Goal: Task Accomplishment & Management: Manage account settings

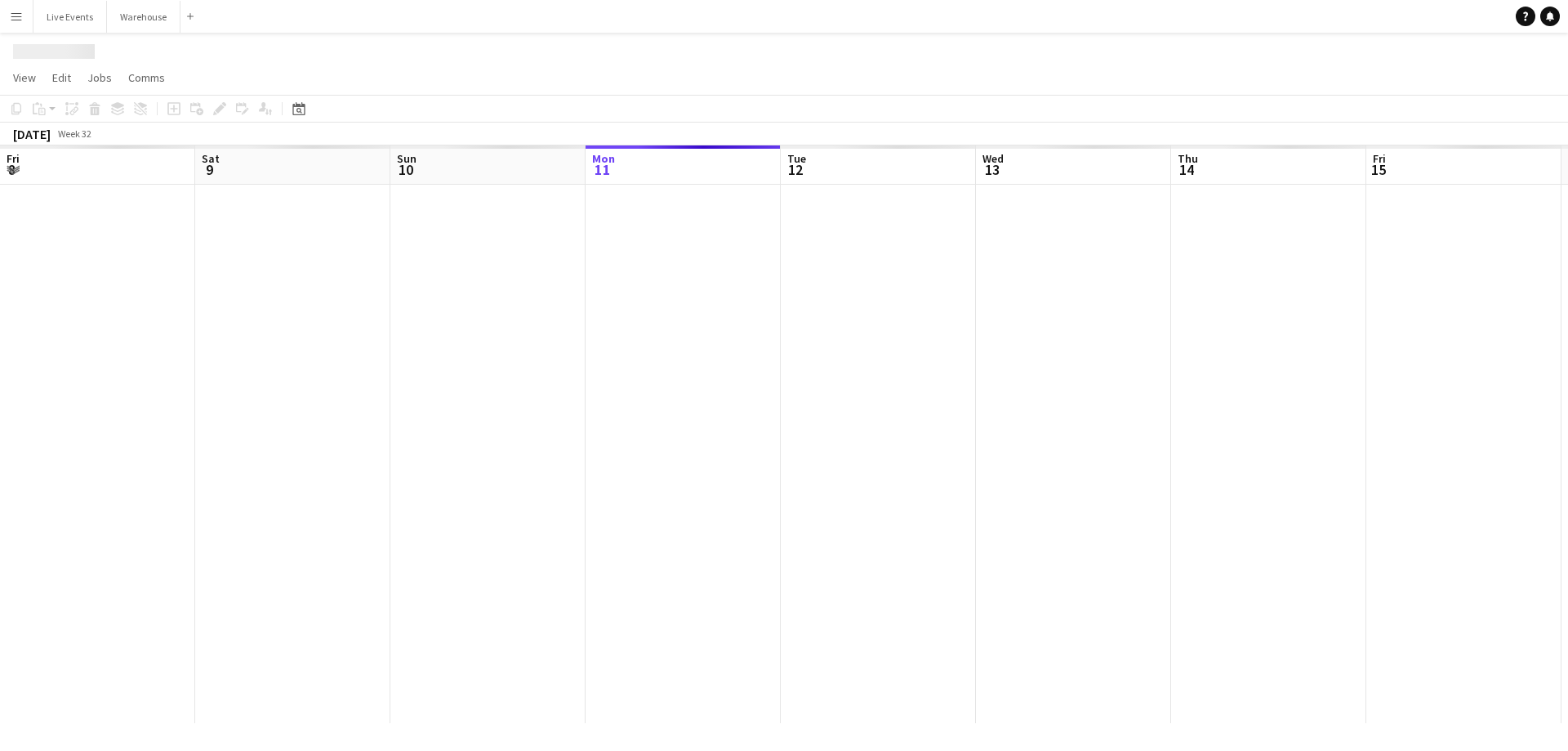
scroll to position [0, 390]
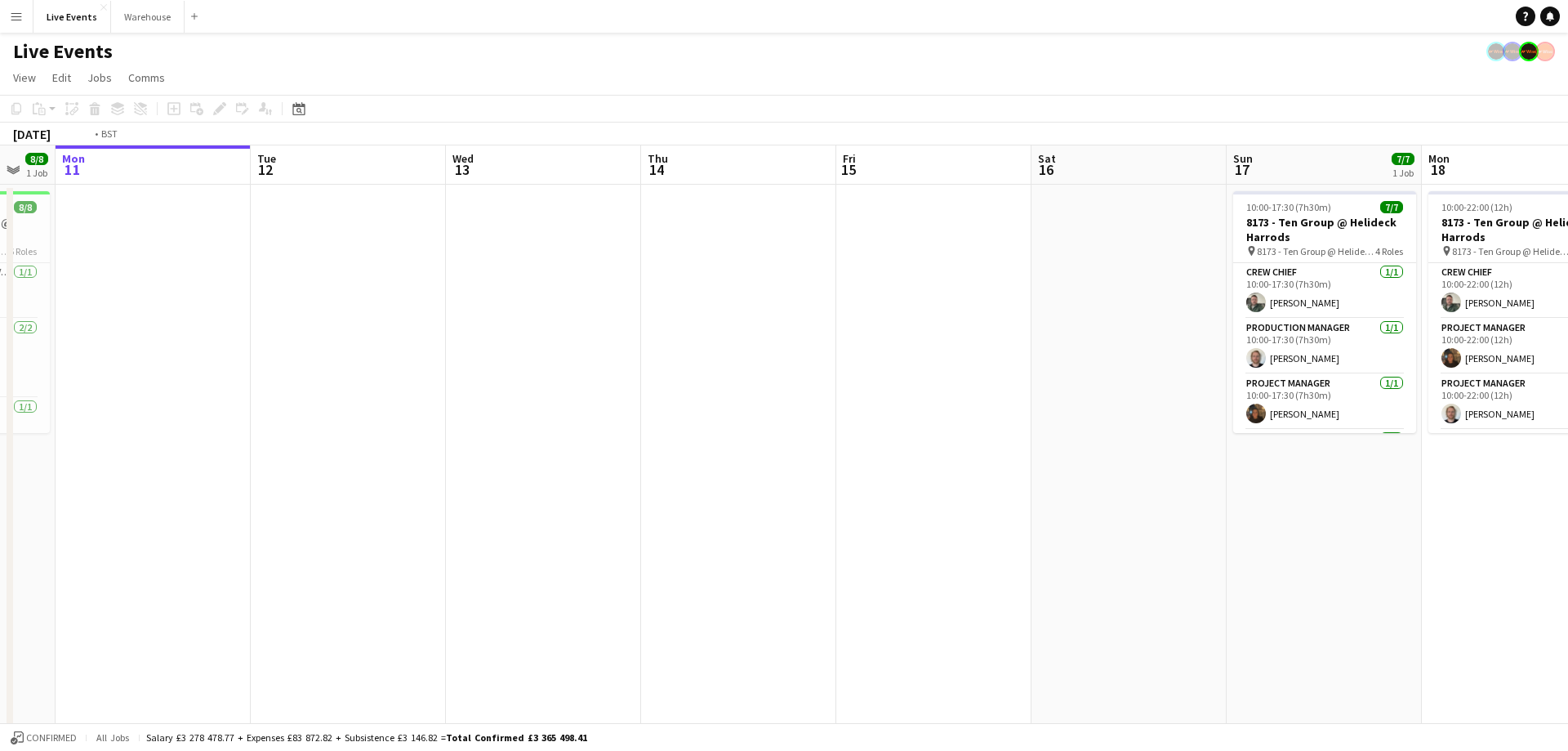
drag, startPoint x: 1015, startPoint y: 185, endPoint x: 500, endPoint y: 196, distance: 515.1
click at [494, 200] on app-calendar-viewport "Fri 8 42/42 4 Jobs Sat 9 29/29 3 Jobs Sun 10 8/8 1 Job Mon 11 Tue 12 Wed 13 Thu…" at bounding box center [784, 621] width 1568 height 953
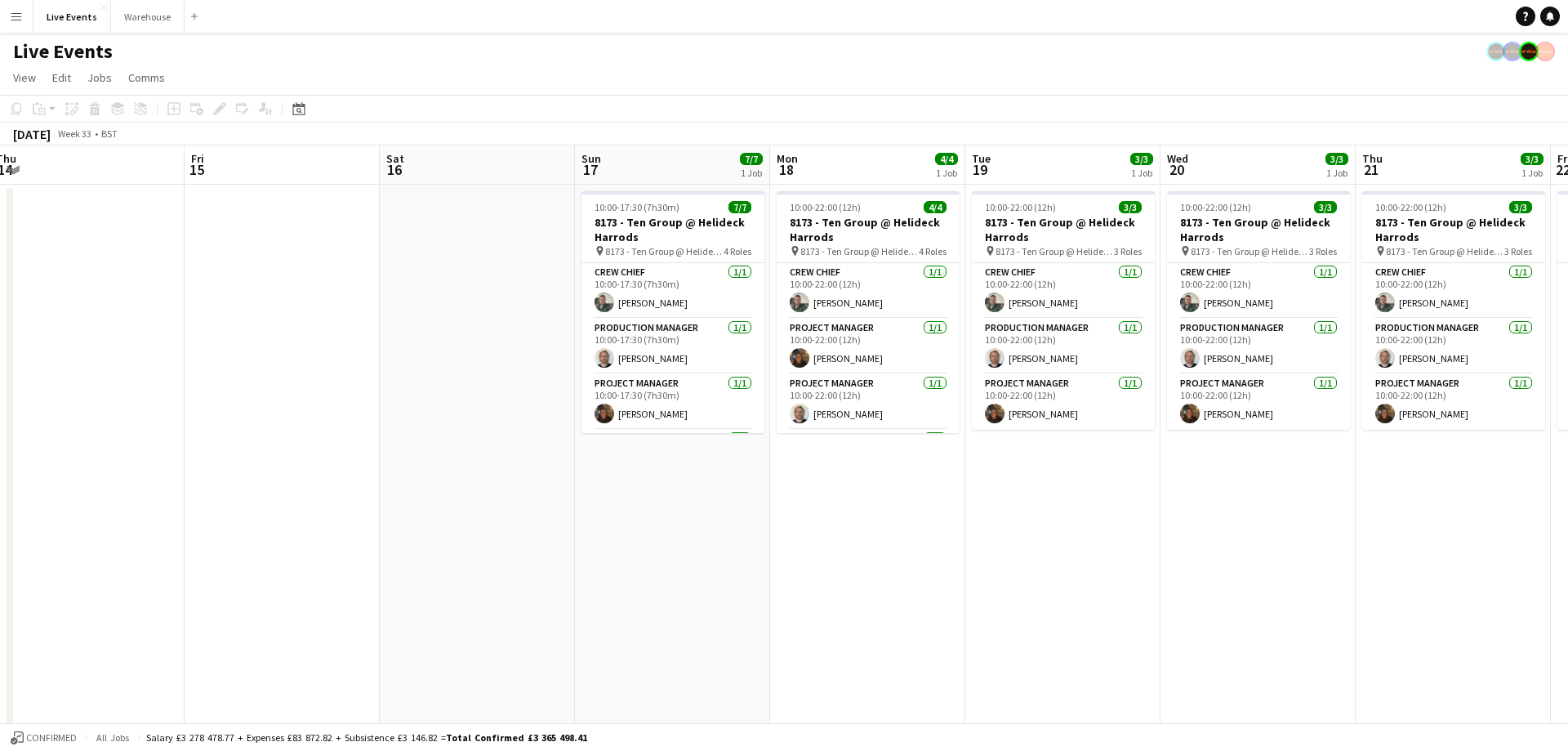
drag, startPoint x: 1056, startPoint y: 176, endPoint x: 598, endPoint y: 159, distance: 458.3
click at [523, 156] on app-calendar-viewport "Sun 10 8/8 1 Job Mon 11 Tue 12 Wed 13 Thu 14 Fri 15 Sat 16 Sun 17 7/7 1 Job Mon…" at bounding box center [784, 621] width 1568 height 953
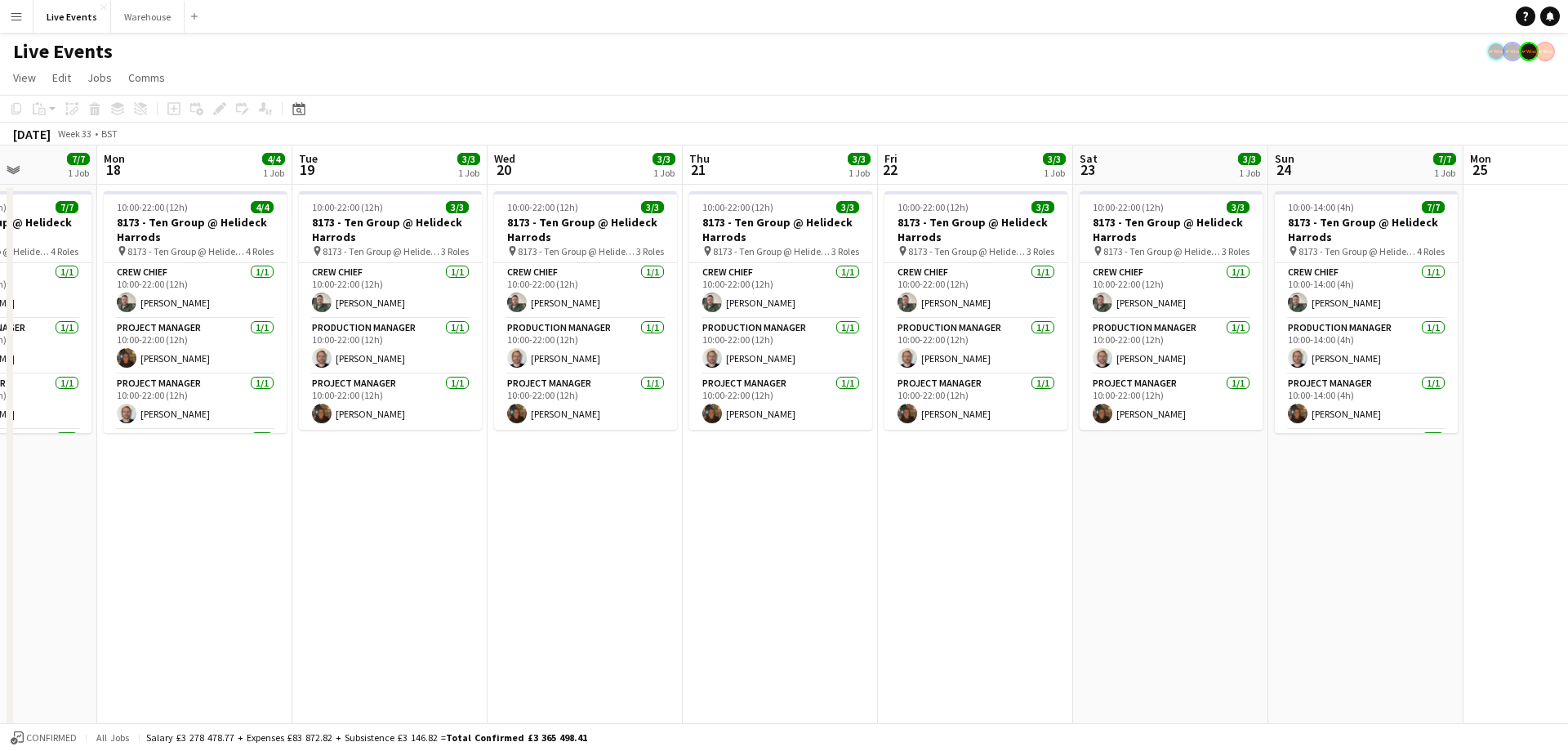
drag, startPoint x: 1027, startPoint y: 163, endPoint x: 714, endPoint y: 157, distance: 313.1
click at [717, 158] on app-calendar-viewport "Thu 14 Fri 15 Sat 16 Sun 17 7/7 1 Job Mon 18 4/4 1 Job Tue 19 3/3 1 Job Wed 20 …" at bounding box center [784, 621] width 1568 height 953
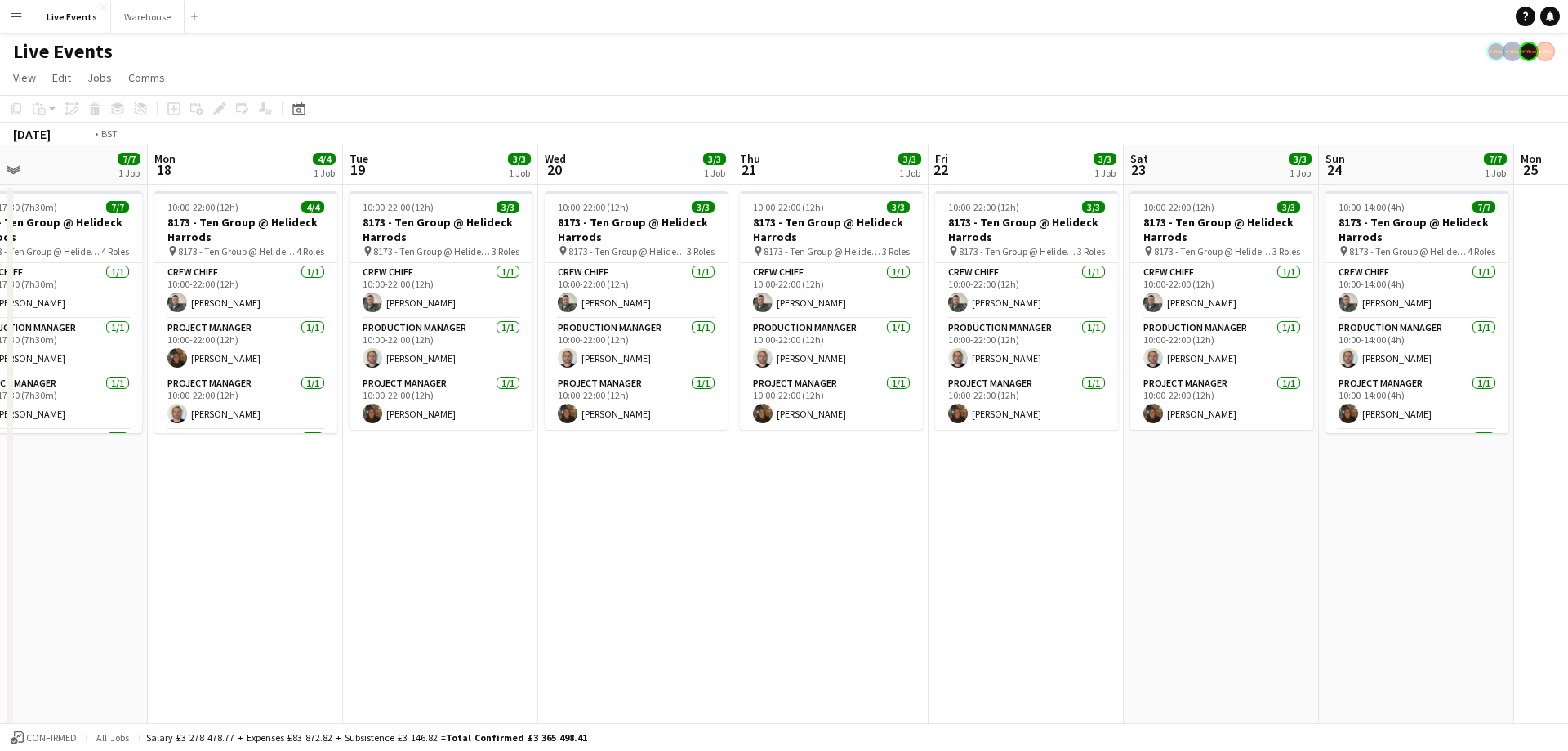
click at [503, 126] on app-calendar "Copy Paste Paste Ctrl+V Paste with crew Ctrl+Shift+V Paste linked Job [GEOGRAPH…" at bounding box center [784, 596] width 1568 height 1003
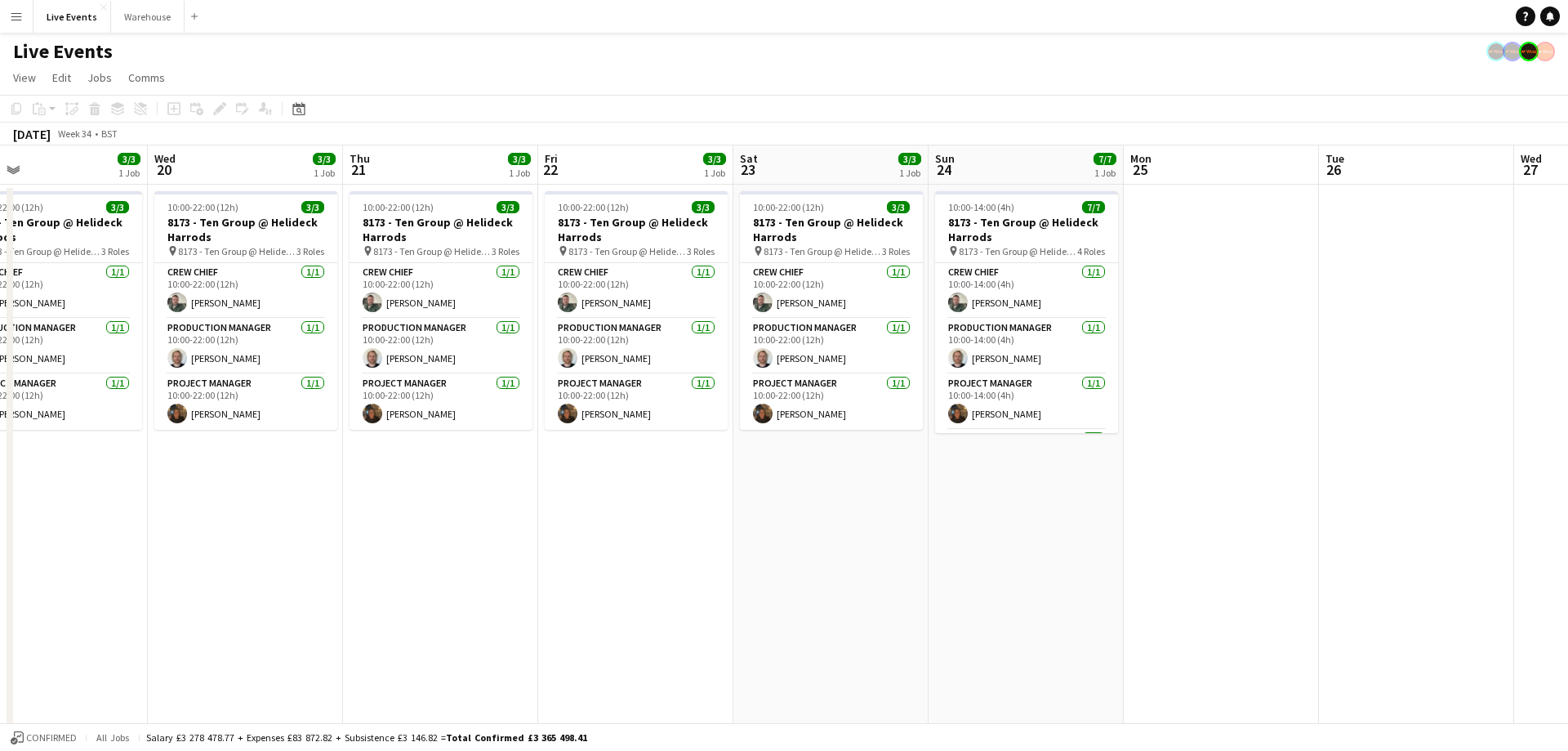
drag, startPoint x: 440, startPoint y: 155, endPoint x: 382, endPoint y: 157, distance: 58.0
click at [383, 157] on app-calendar "Copy Paste Paste Ctrl+V Paste with crew Ctrl+Shift+V Paste linked Job [GEOGRAPH…" at bounding box center [784, 596] width 1568 height 1003
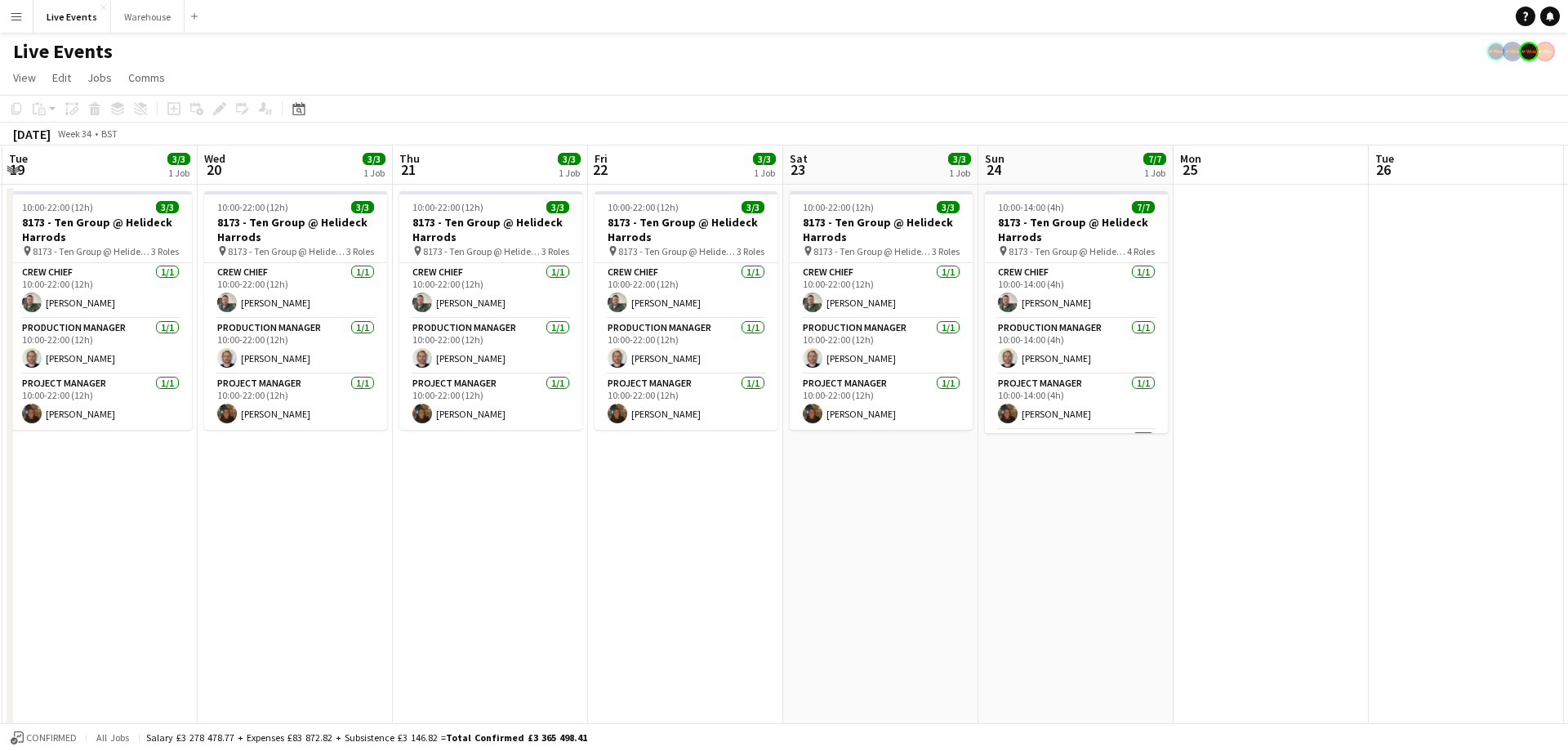
drag, startPoint x: 870, startPoint y: 191, endPoint x: 483, endPoint y: 163, distance: 388.0
click at [463, 169] on app-calendar-viewport "Sat 16 Sun 17 7/7 1 Job Mon 18 4/4 1 Job Tue 19 3/3 1 Job Wed 20 3/3 1 Job Thu …" at bounding box center [784, 621] width 1568 height 953
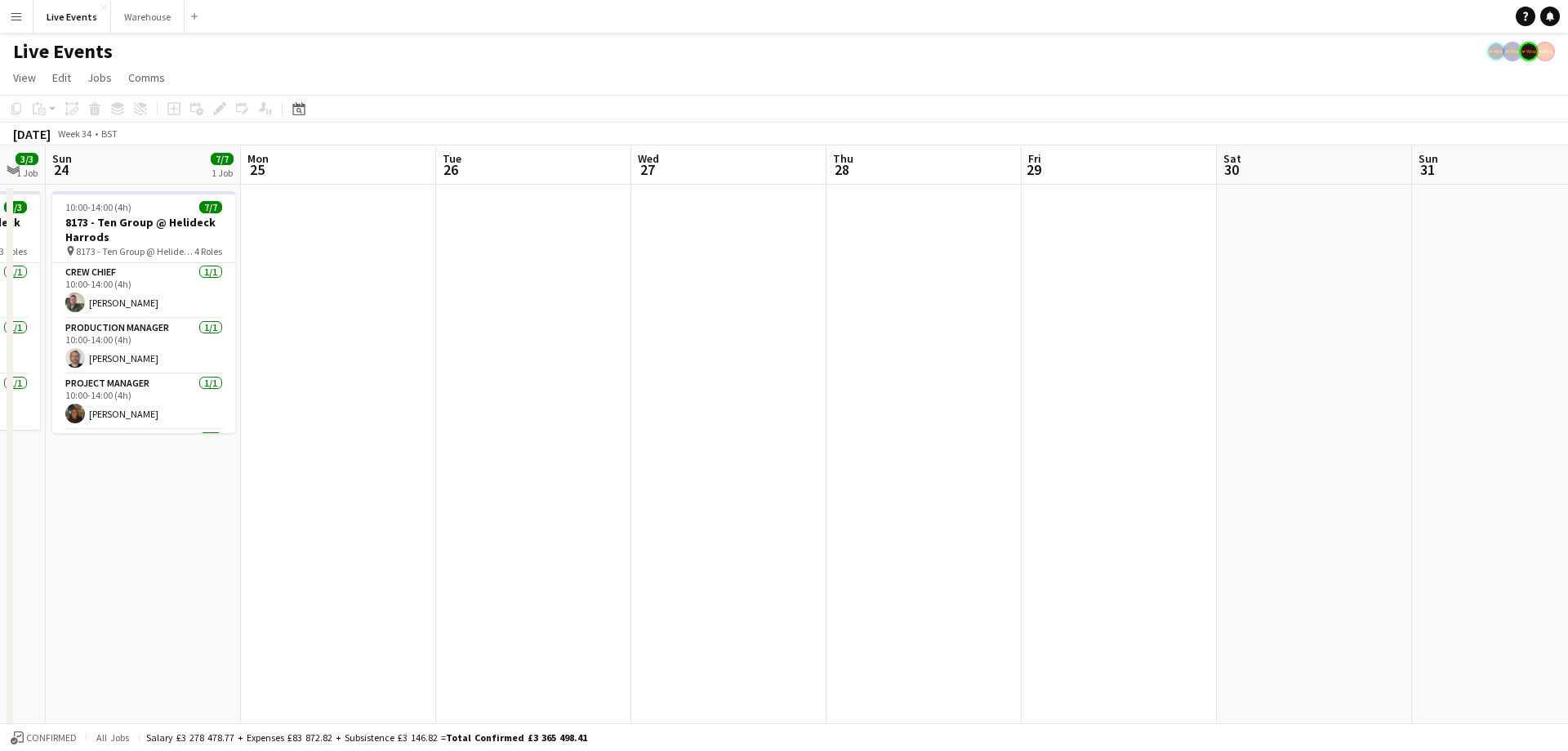
drag, startPoint x: 715, startPoint y: 170, endPoint x: 728, endPoint y: 163, distance: 14.8
click at [714, 169] on app-calendar-viewport "Tue 19 3/3 1 Job Wed 20 3/3 1 Job Thu 21 3/3 1 Job Fri 22 3/3 1 Job Sat 23 3/3 …" at bounding box center [784, 621] width 1568 height 953
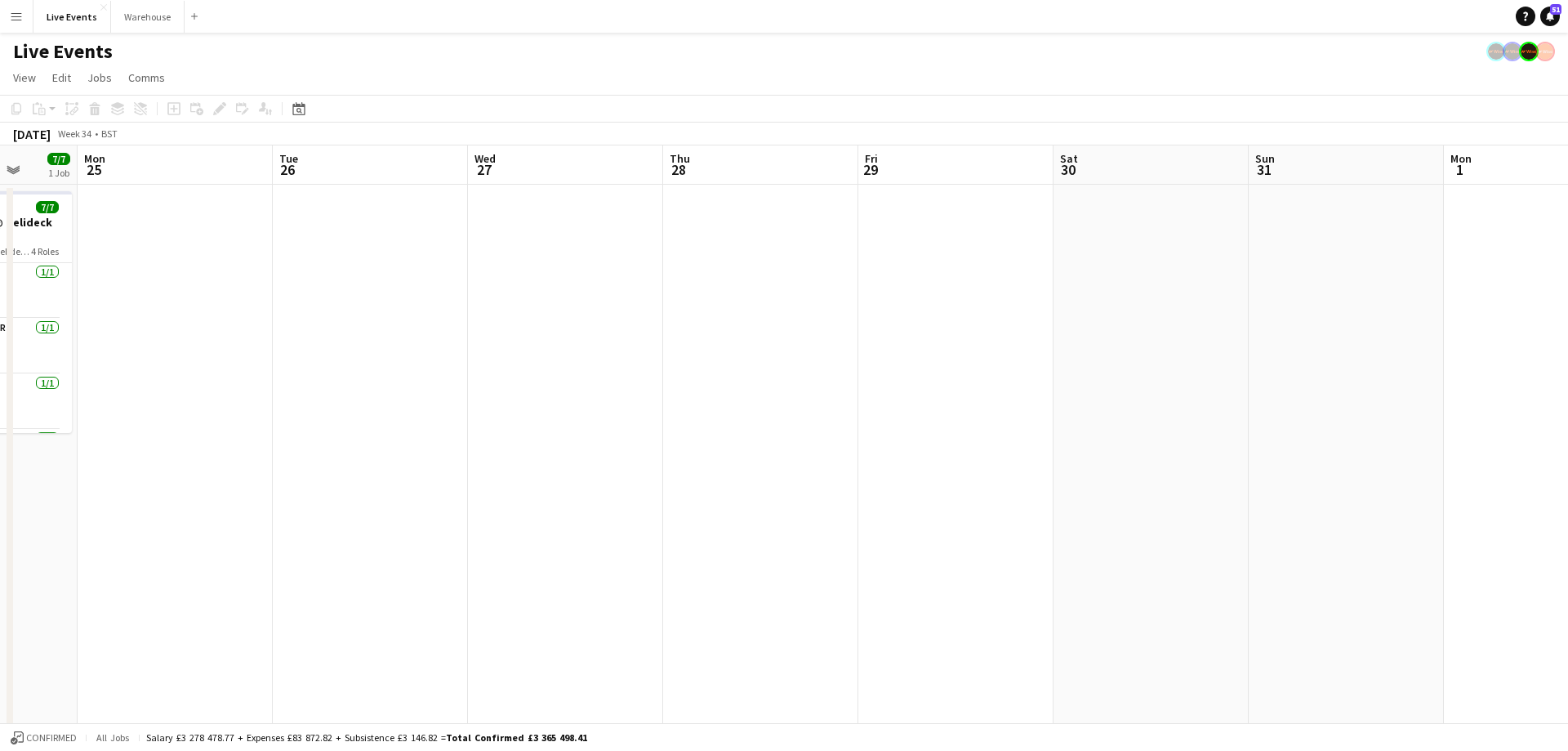
drag, startPoint x: 611, startPoint y: 155, endPoint x: 462, endPoint y: 201, distance: 155.9
click at [452, 203] on app-calendar-viewport "Fri 22 3/3 1 Job Sat 23 3/3 1 Job Sun 24 7/7 1 Job Mon 25 Tue 26 Wed 27 Thu 28 …" at bounding box center [784, 621] width 1568 height 953
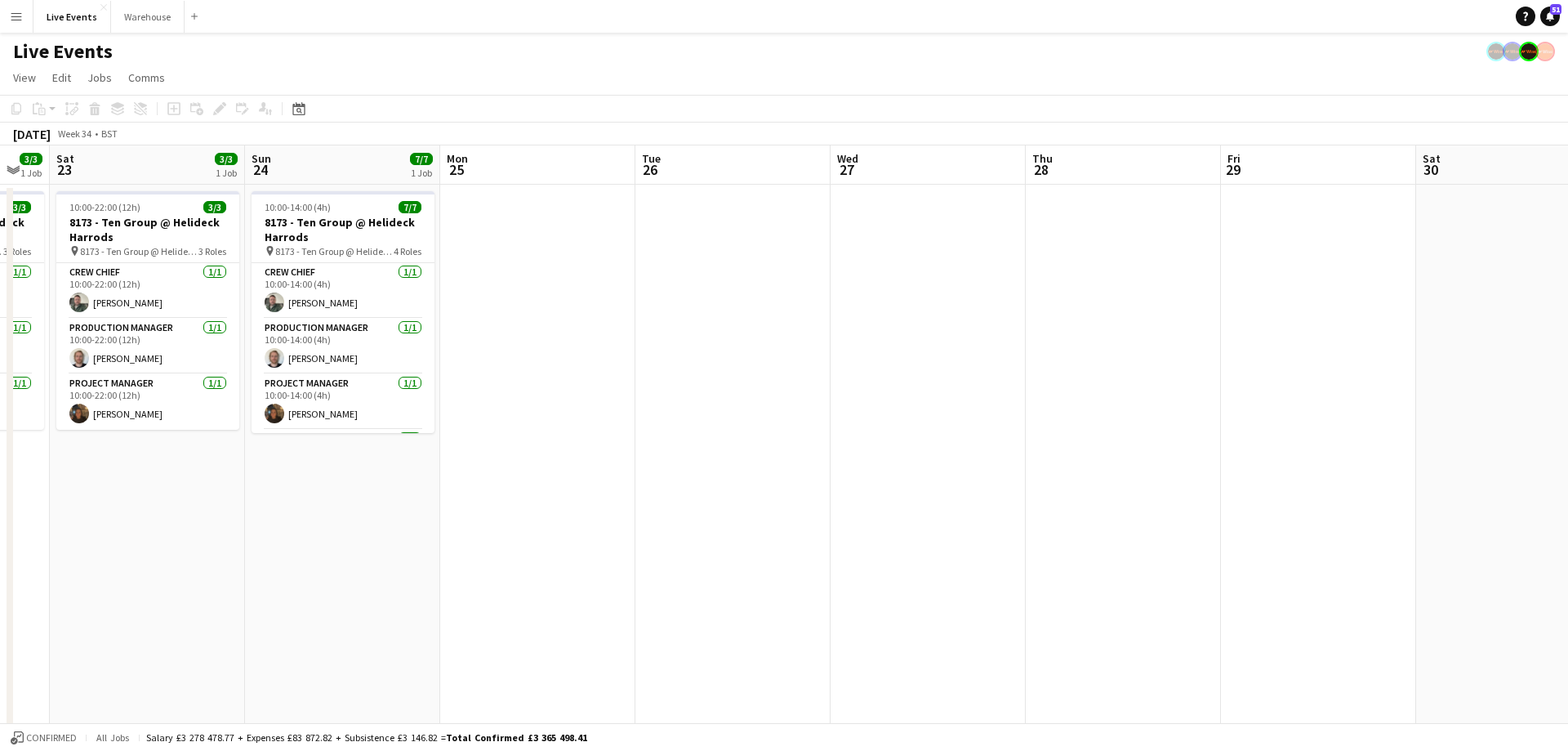
scroll to position [0, 340]
drag, startPoint x: 780, startPoint y: 192, endPoint x: 1228, endPoint y: 243, distance: 450.9
click at [1228, 243] on app-calendar-viewport "Thu 21 3/3 1 Job Fri 22 3/3 1 Job Sat 23 3/3 1 Job Sun 24 7/7 1 Job Mon 25 Tue …" at bounding box center [784, 621] width 1568 height 953
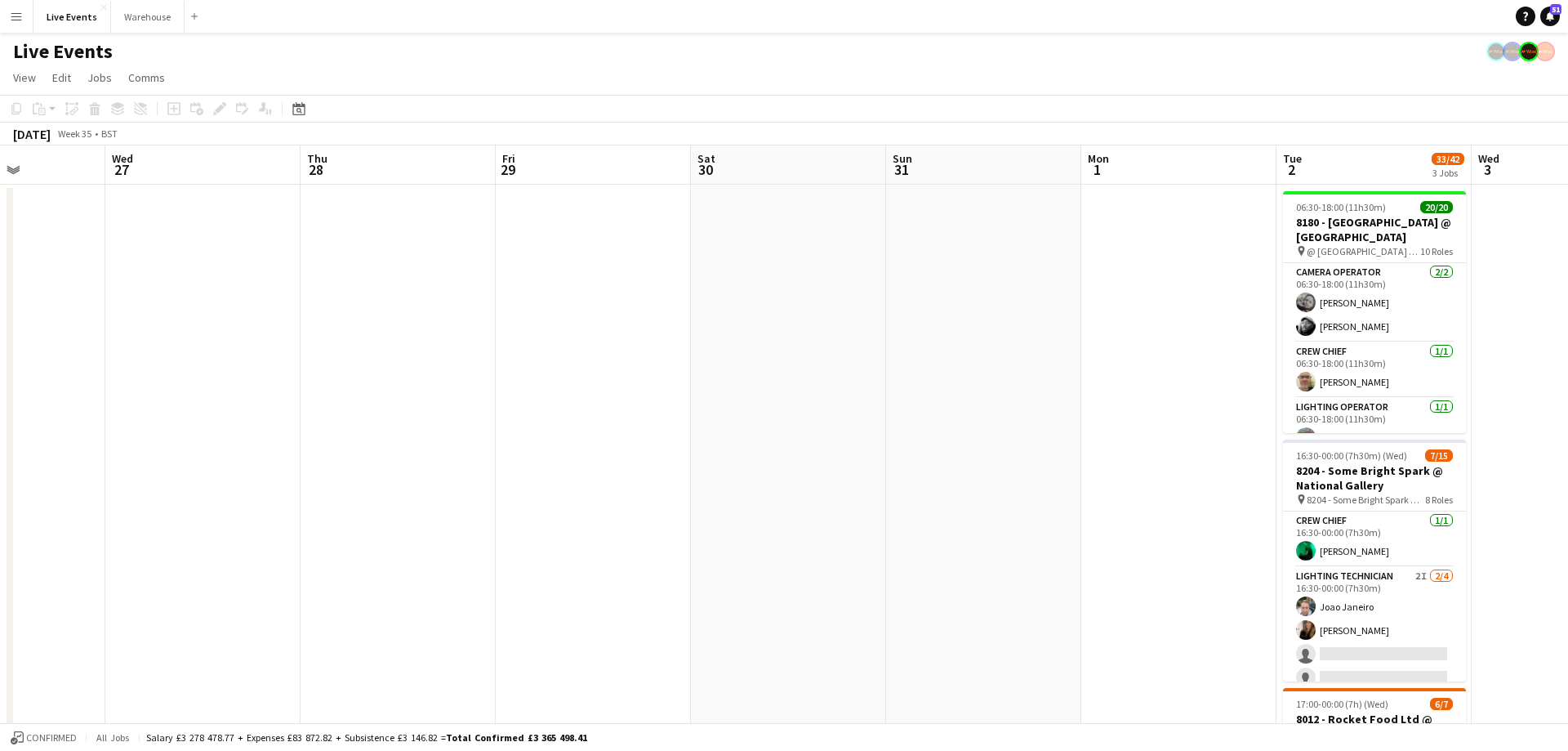
drag, startPoint x: 1276, startPoint y: 183, endPoint x: 555, endPoint y: 172, distance: 721.1
click at [555, 172] on app-calendar-viewport "Sat 23 3/3 1 Job Sun 24 7/7 1 Job Mon 25 Tue 26 Wed 27 Thu 28 Fri 29 Sat 30 Sun…" at bounding box center [784, 621] width 1568 height 953
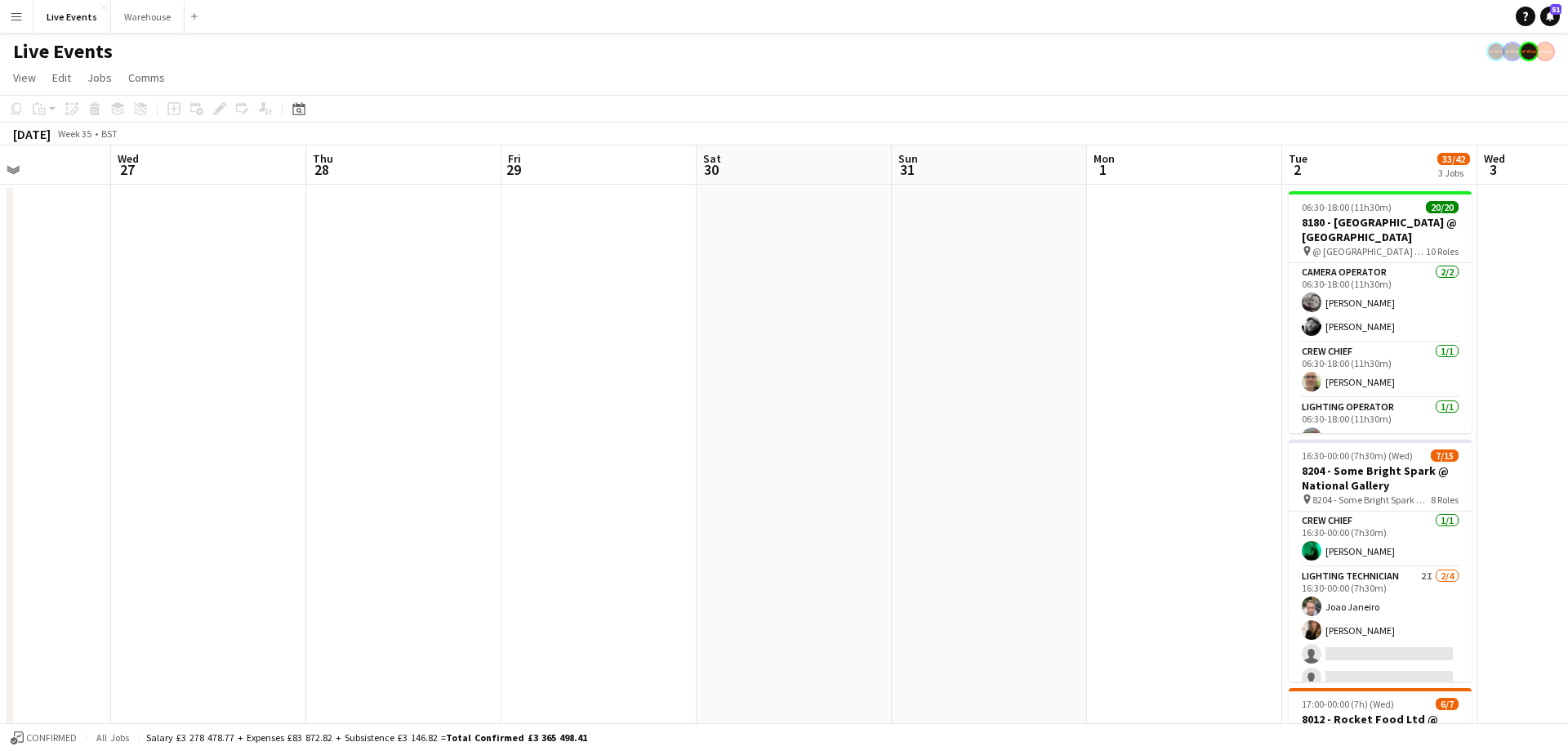
scroll to position [0, 781]
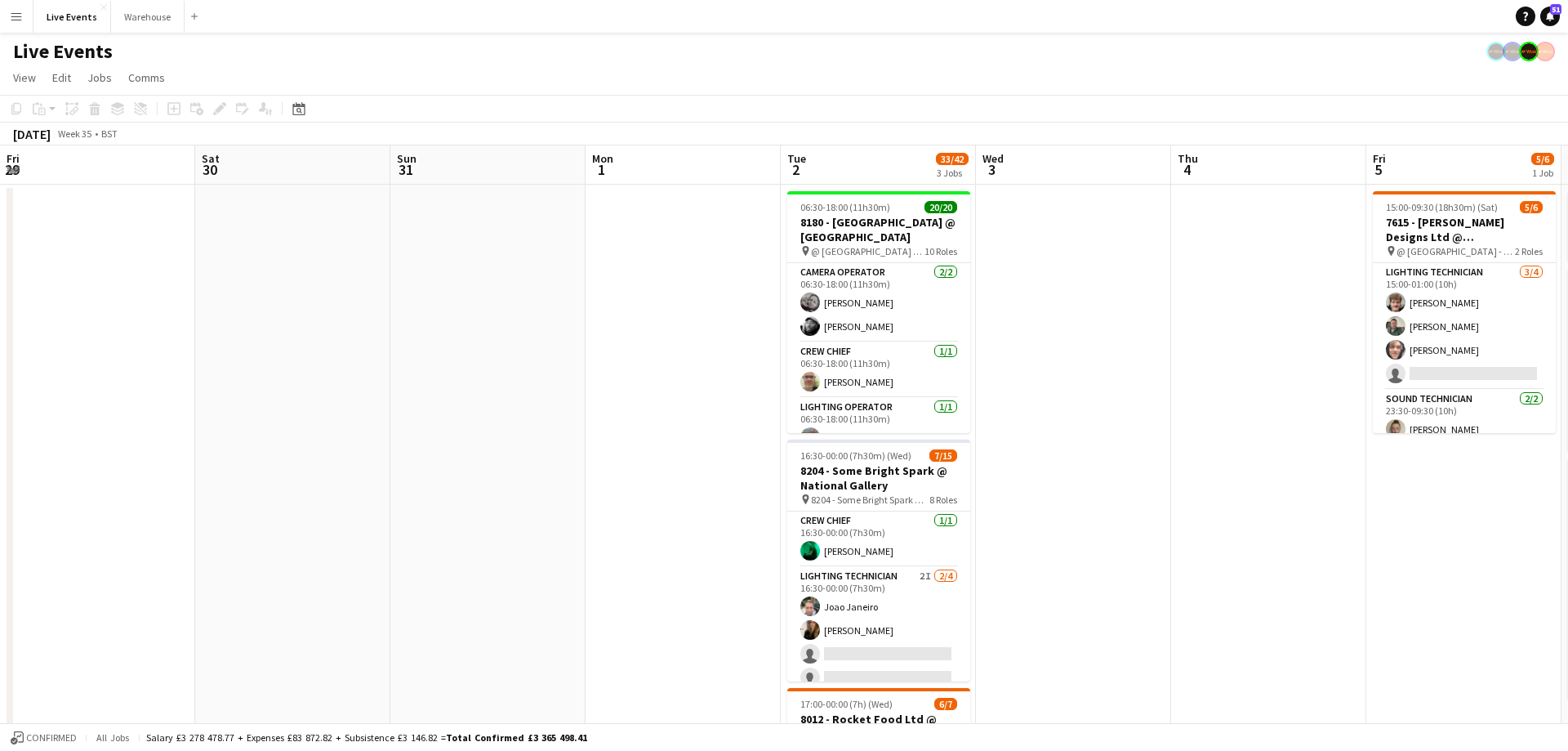
drag, startPoint x: 1172, startPoint y: 162, endPoint x: 677, endPoint y: 164, distance: 495.0
click at [677, 164] on app-calendar-viewport "Mon 25 Tue 26 Wed 27 Thu 28 Fri 29 Sat 30 Sun 31 Mon 1 Tue 2 33/42 3 Jobs Wed 3…" at bounding box center [784, 621] width 1568 height 953
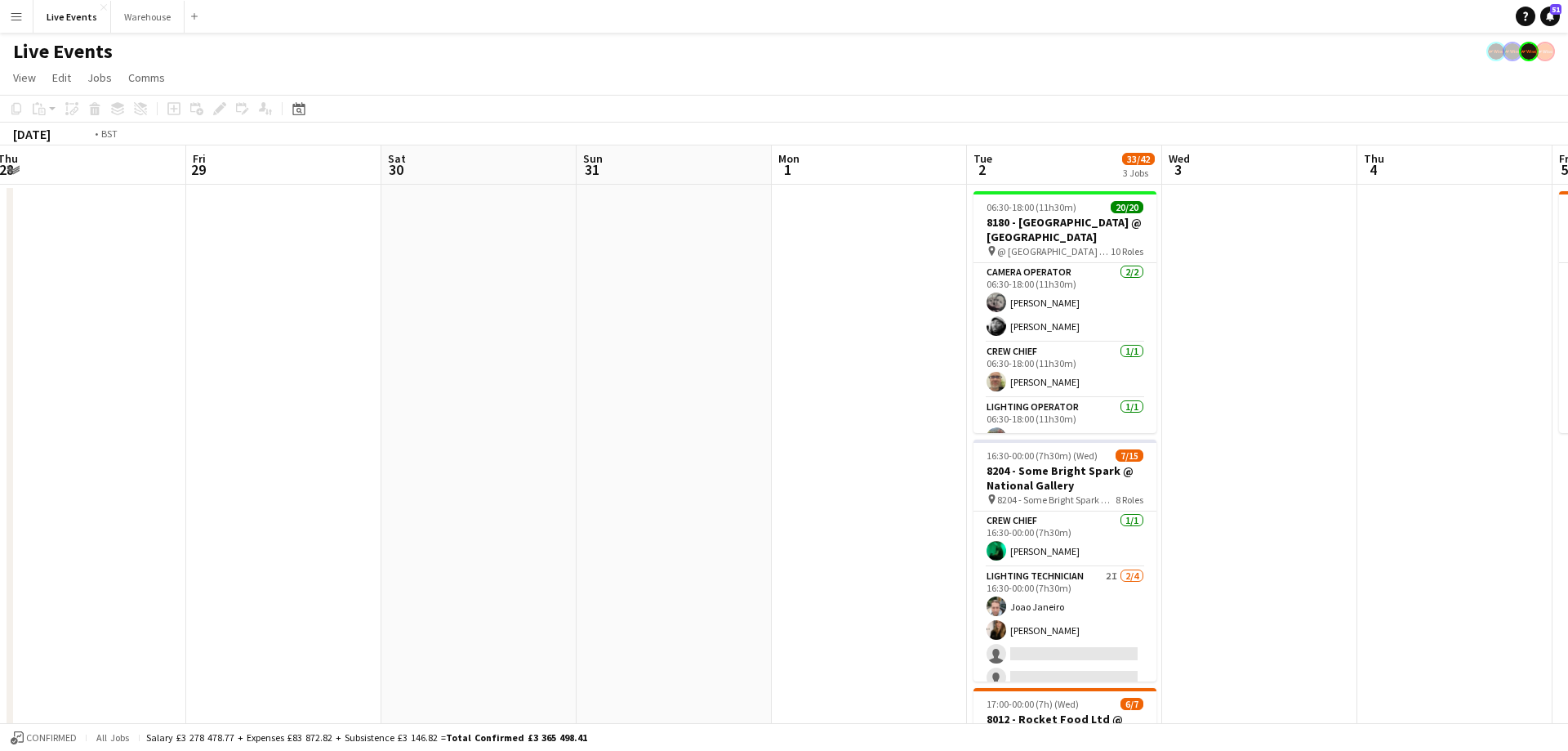
drag, startPoint x: 847, startPoint y: 180, endPoint x: 298, endPoint y: 178, distance: 549.0
click at [188, 173] on app-calendar-viewport "Mon 25 Tue 26 Wed 27 Thu 28 Fri 29 Sat 30 Sun 31 Mon 1 Tue 2 33/42 3 Jobs Wed 3…" at bounding box center [784, 621] width 1568 height 953
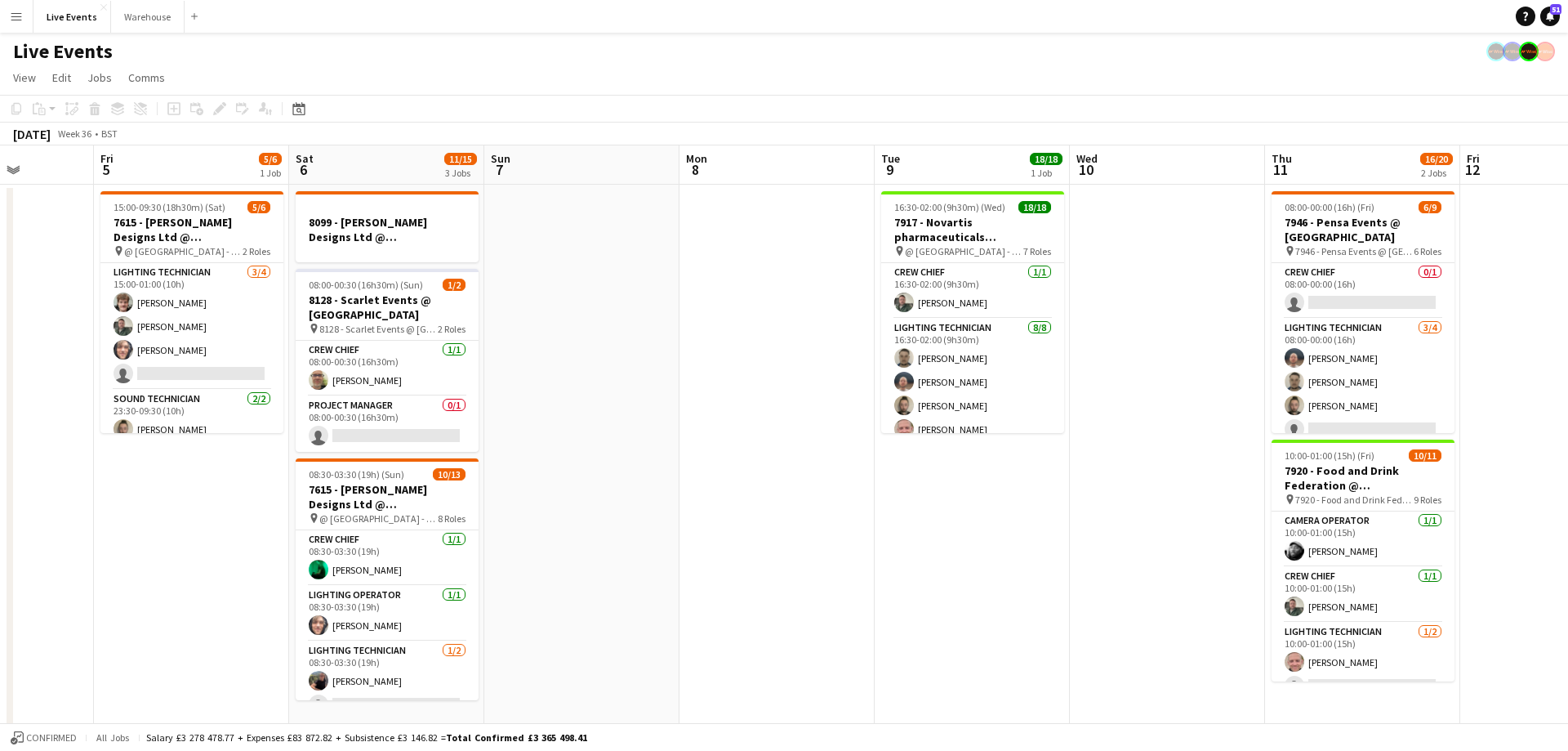
drag, startPoint x: 963, startPoint y: 177, endPoint x: 422, endPoint y: 201, distance: 541.5
click at [419, 203] on app-calendar-viewport "Mon 1 Tue 2 33/42 3 Jobs Wed 3 Thu 4 Fri 5 5/6 1 Job Sat 6 11/15 3 Jobs Sun 7 M…" at bounding box center [784, 621] width 1568 height 953
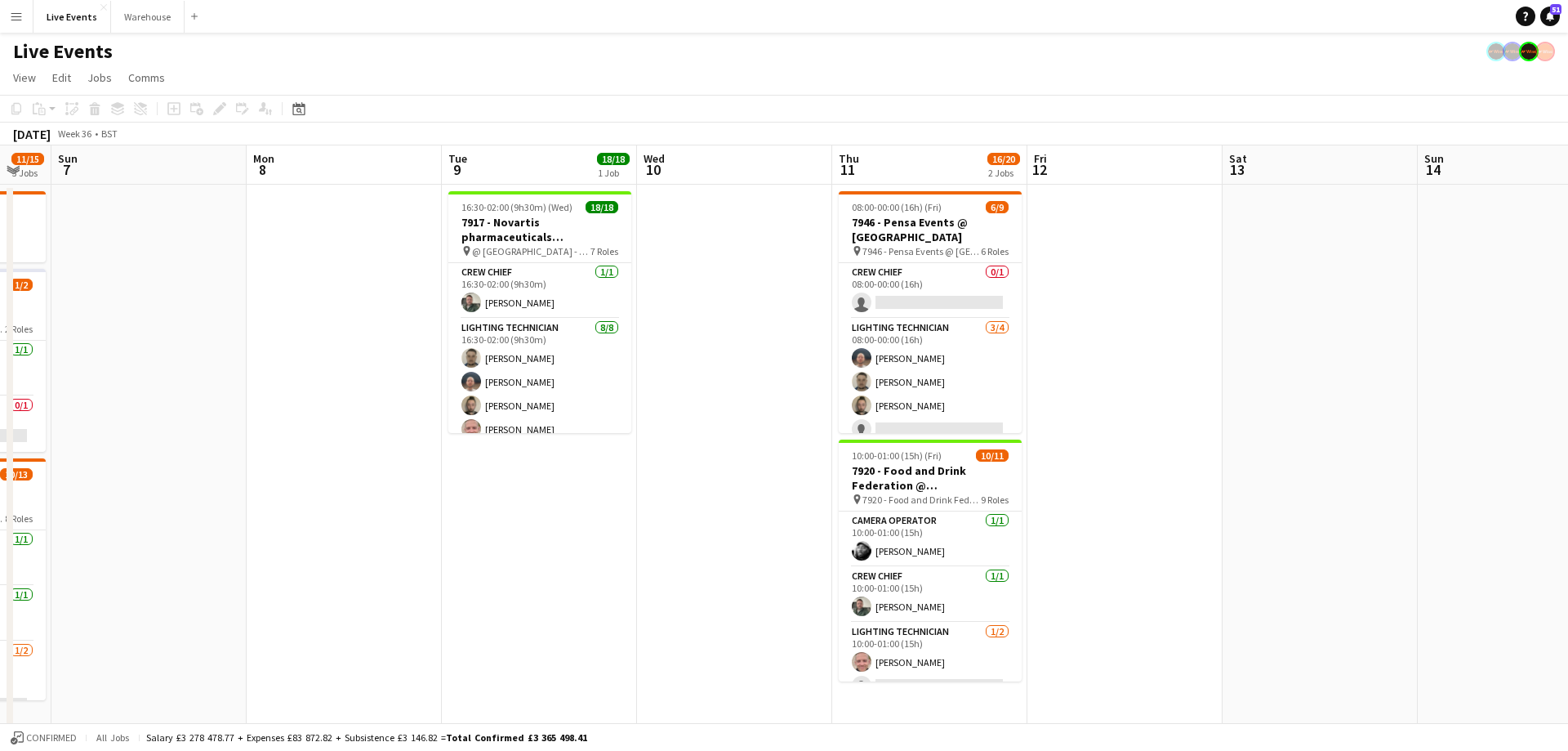
scroll to position [0, 481]
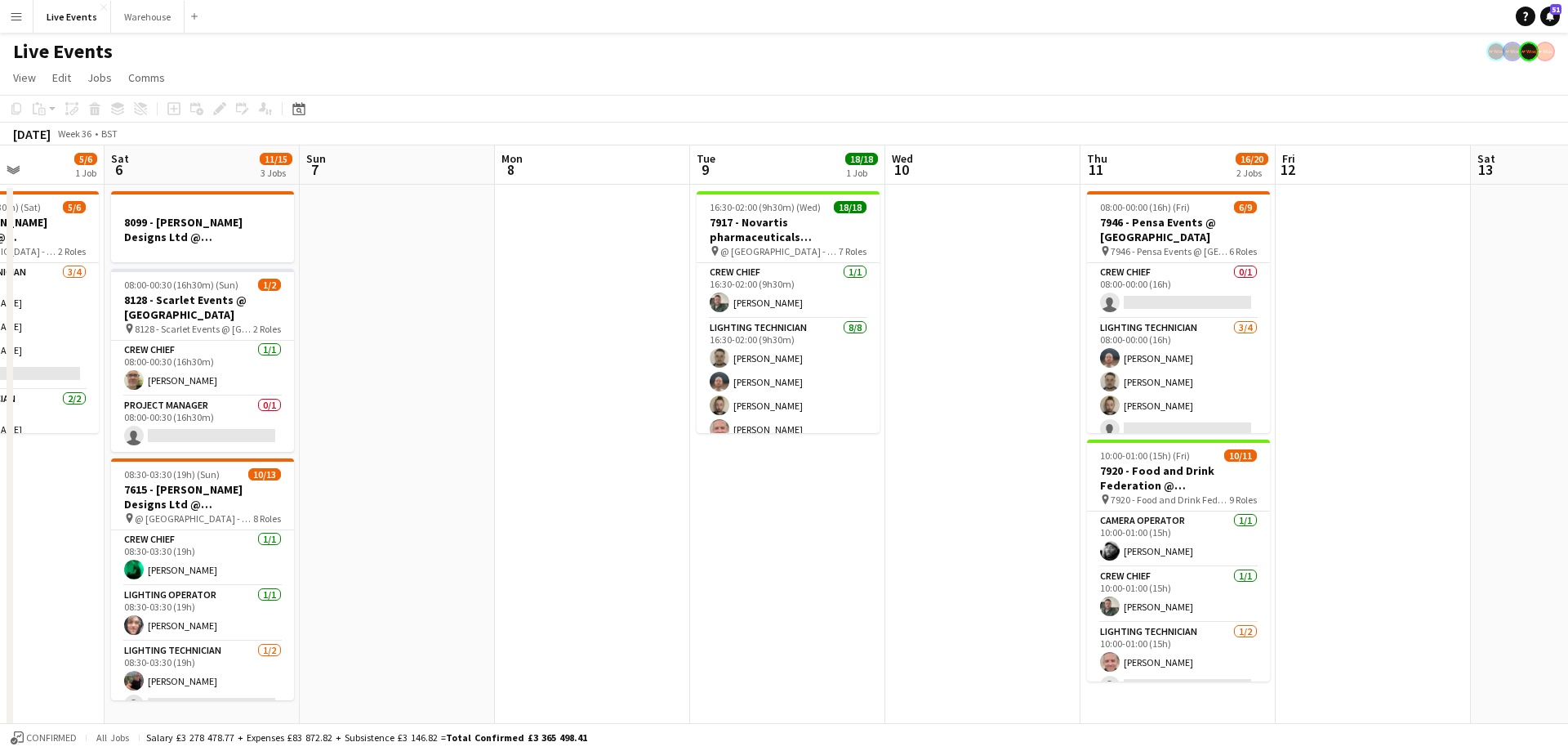
drag, startPoint x: 908, startPoint y: 179, endPoint x: 687, endPoint y: 188, distance: 221.2
click at [687, 188] on app-calendar-viewport "Wed 3 Thu 4 Fri 5 5/6 1 Job Sat 6 11/15 3 Jobs Sun 7 Mon 8 Tue 9 18/18 1 Job We…" at bounding box center [784, 621] width 1568 height 953
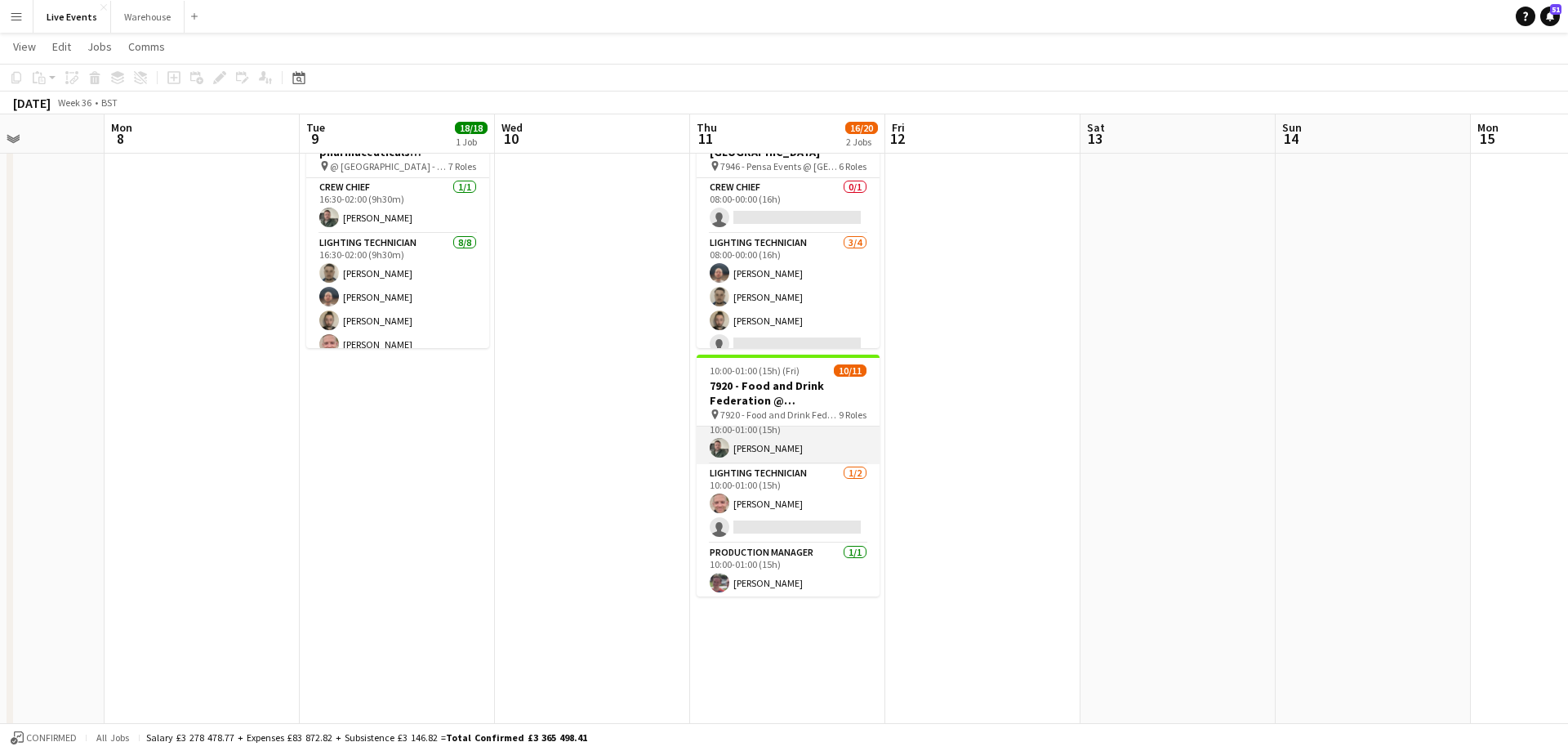
scroll to position [147, 0]
click at [771, 510] on app-card-role "Production Manager [DATE] 10:00-01:00 (15h) [PERSON_NAME]" at bounding box center [788, 497] width 183 height 56
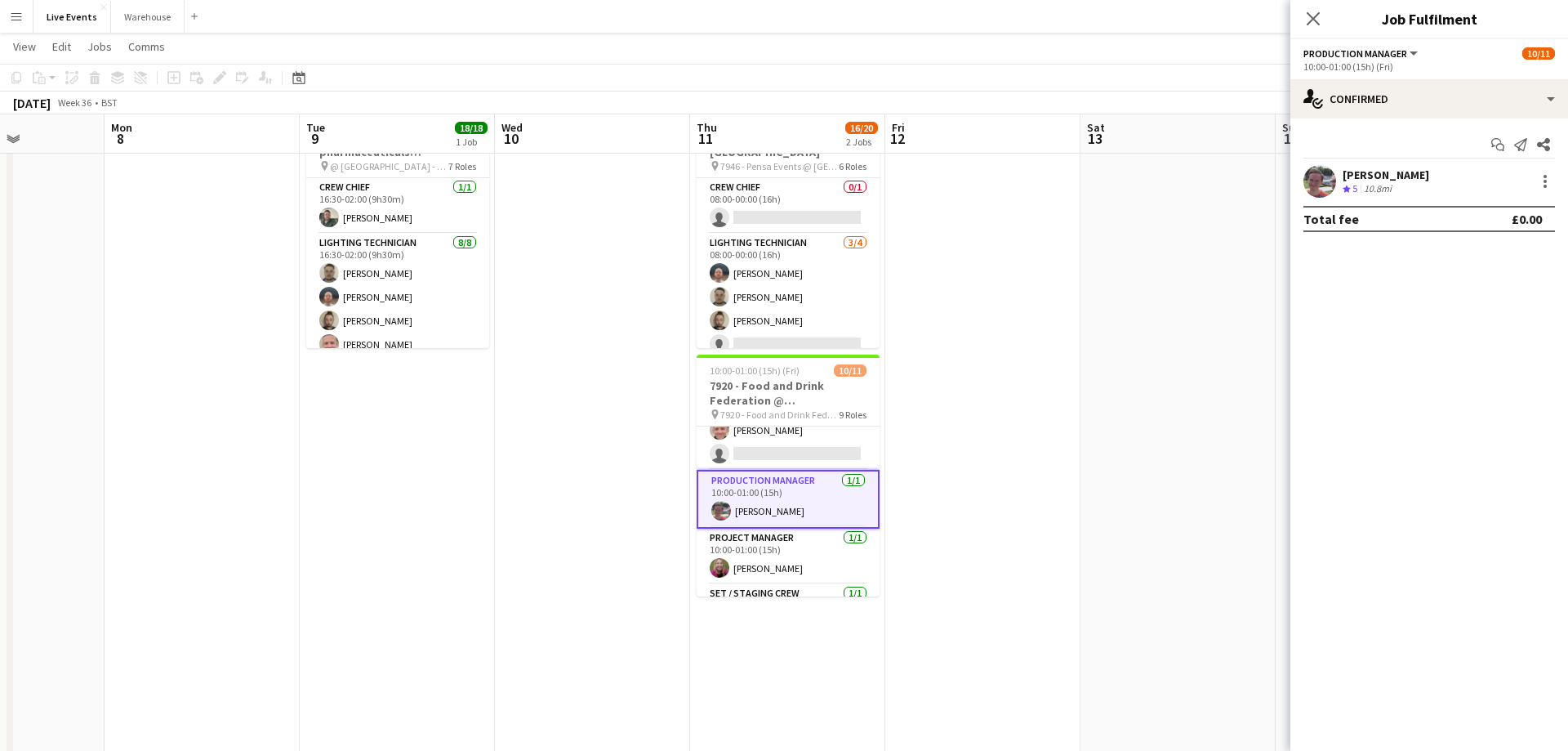
click at [1343, 197] on div "[PERSON_NAME] Crew rating 5 10.8mi" at bounding box center [1429, 182] width 278 height 33
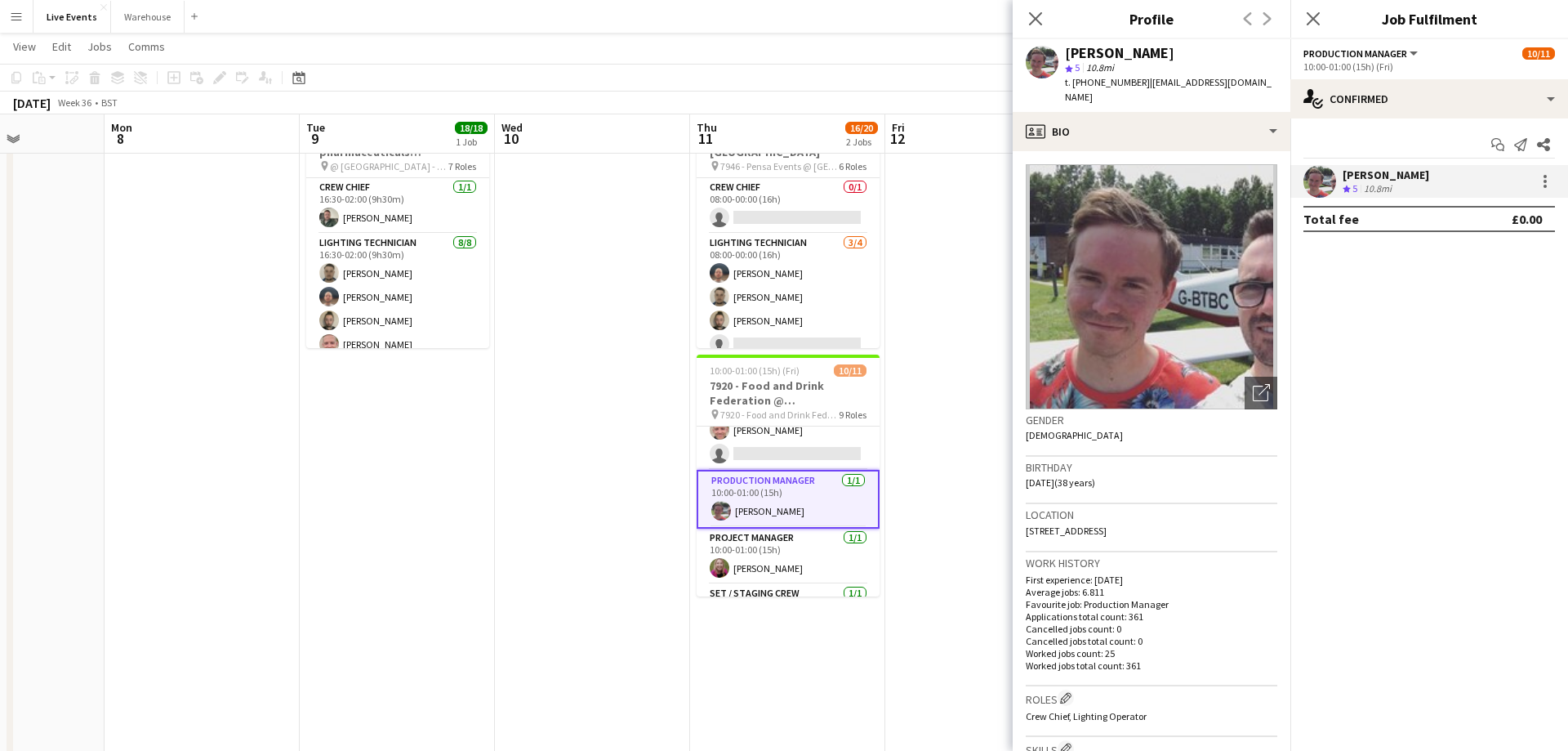
click at [1556, 184] on div "[PERSON_NAME] Crew rating 5 10.8mi" at bounding box center [1429, 182] width 278 height 33
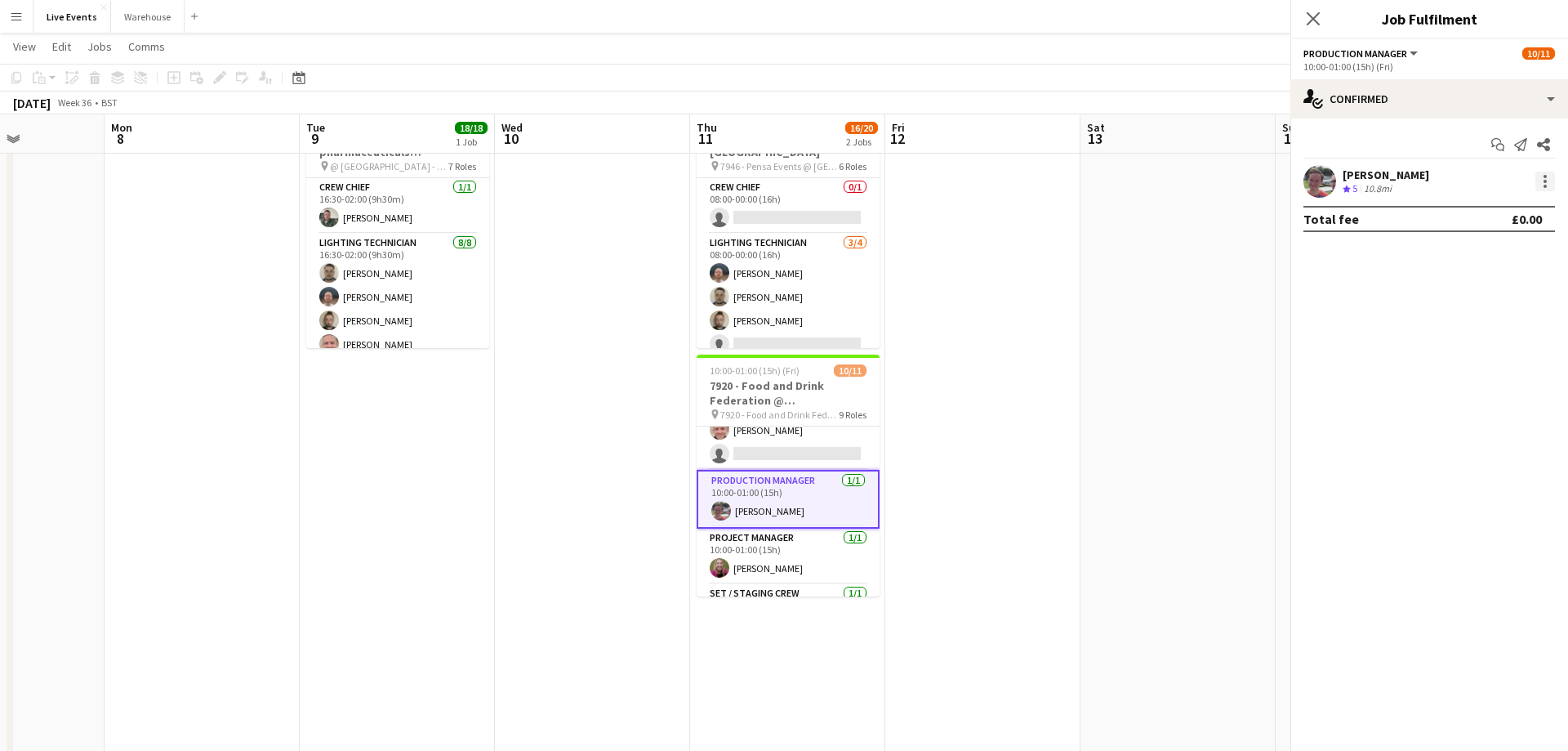
click at [1550, 184] on div at bounding box center [1545, 181] width 20 height 20
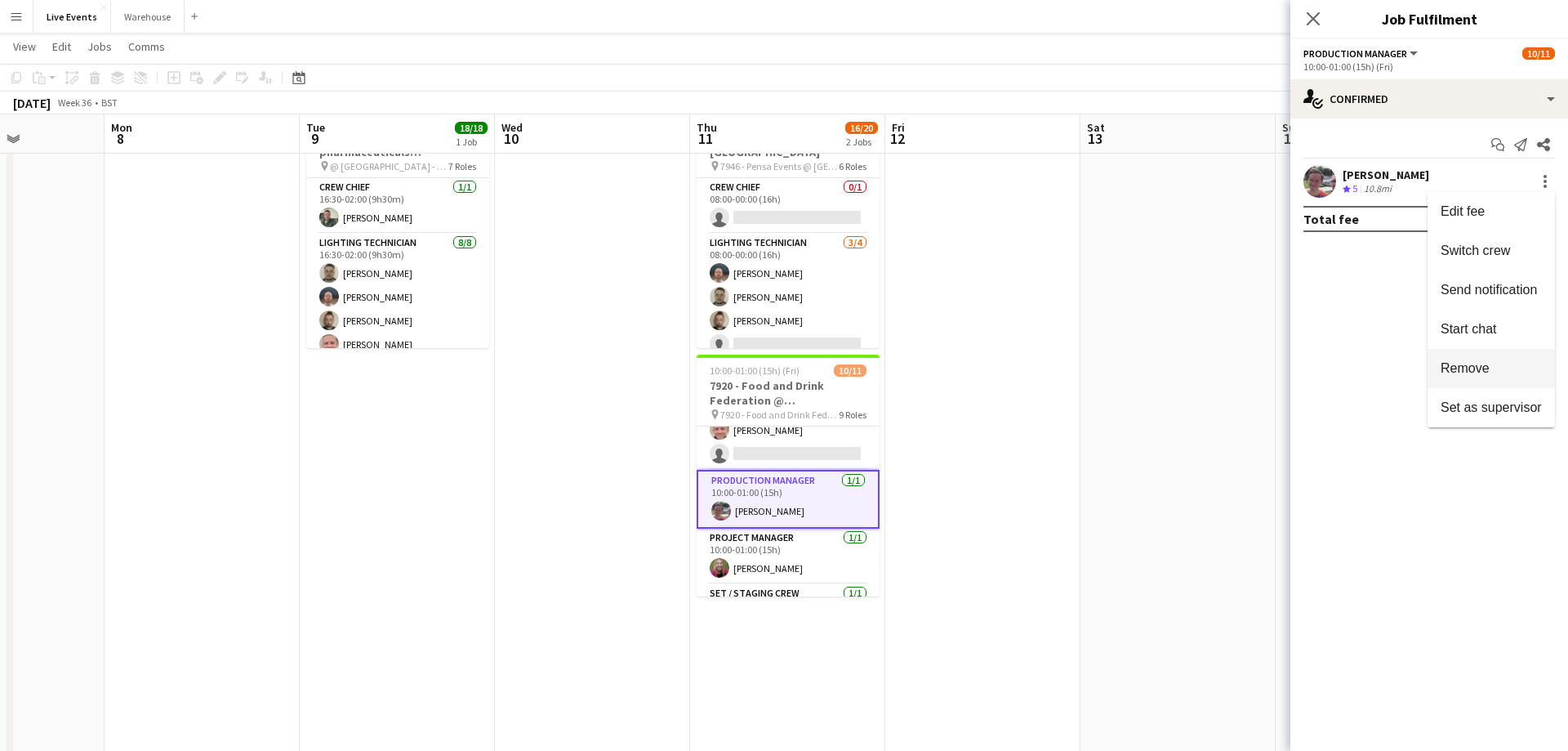
click at [1498, 368] on span "Remove" at bounding box center [1491, 368] width 102 height 15
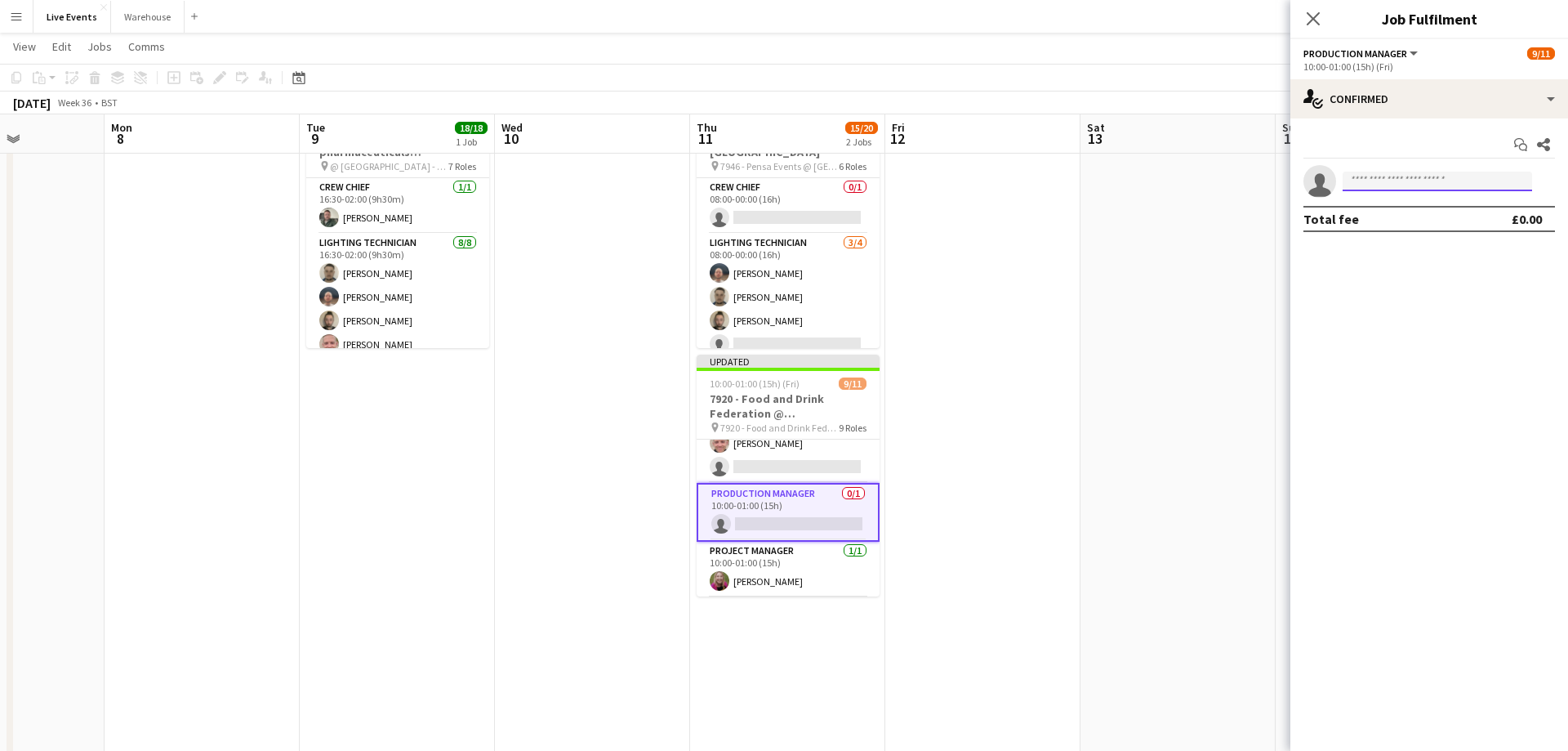
click at [1440, 185] on input at bounding box center [1437, 181] width 189 height 20
type input "***"
click at [1405, 218] on span "[PERSON_NAME][EMAIL_ADDRESS][PERSON_NAME][DOMAIN_NAME]" at bounding box center [1437, 217] width 163 height 13
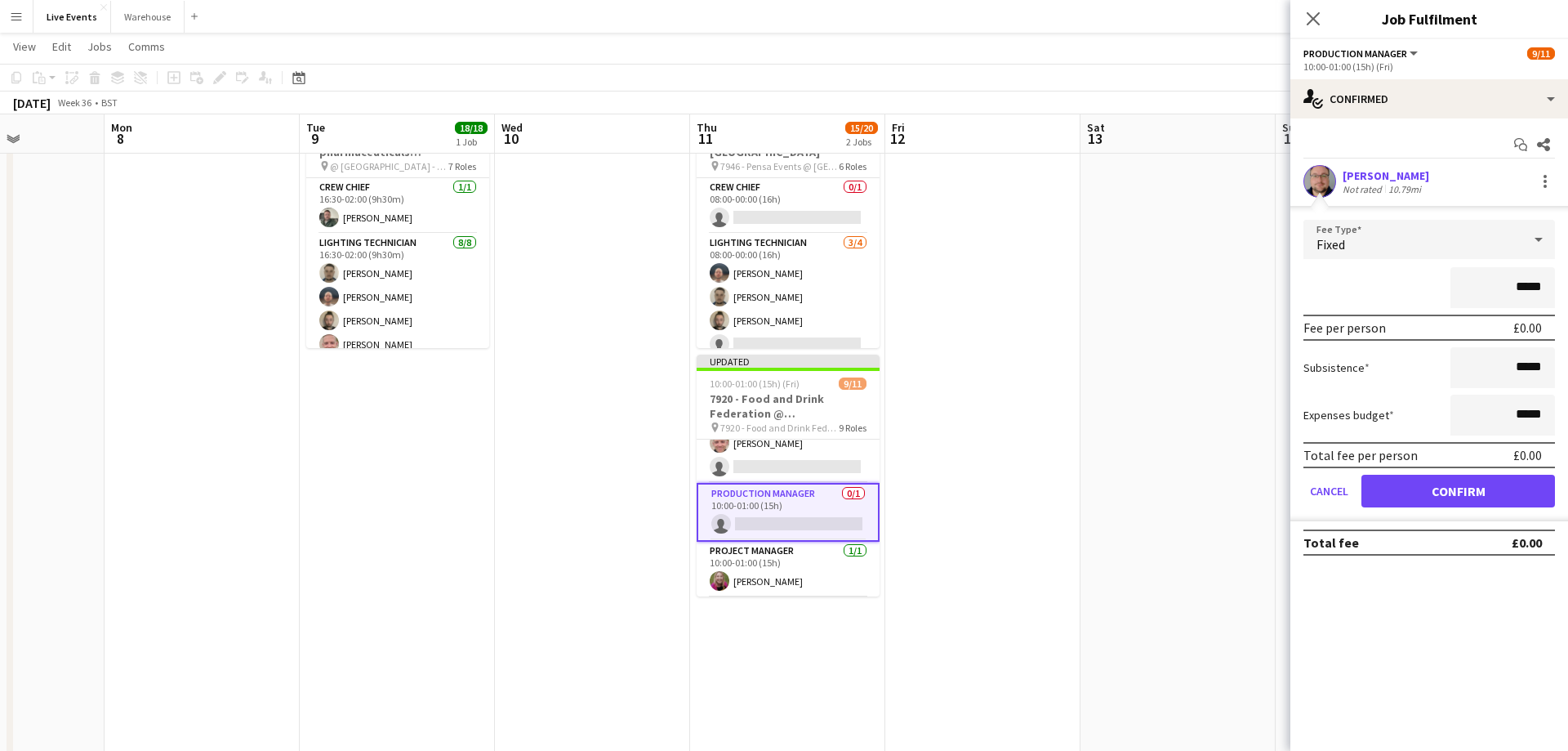
click at [1457, 247] on div "Fixed" at bounding box center [1413, 239] width 219 height 39
click at [1377, 361] on span "No fee" at bounding box center [1428, 369] width 225 height 16
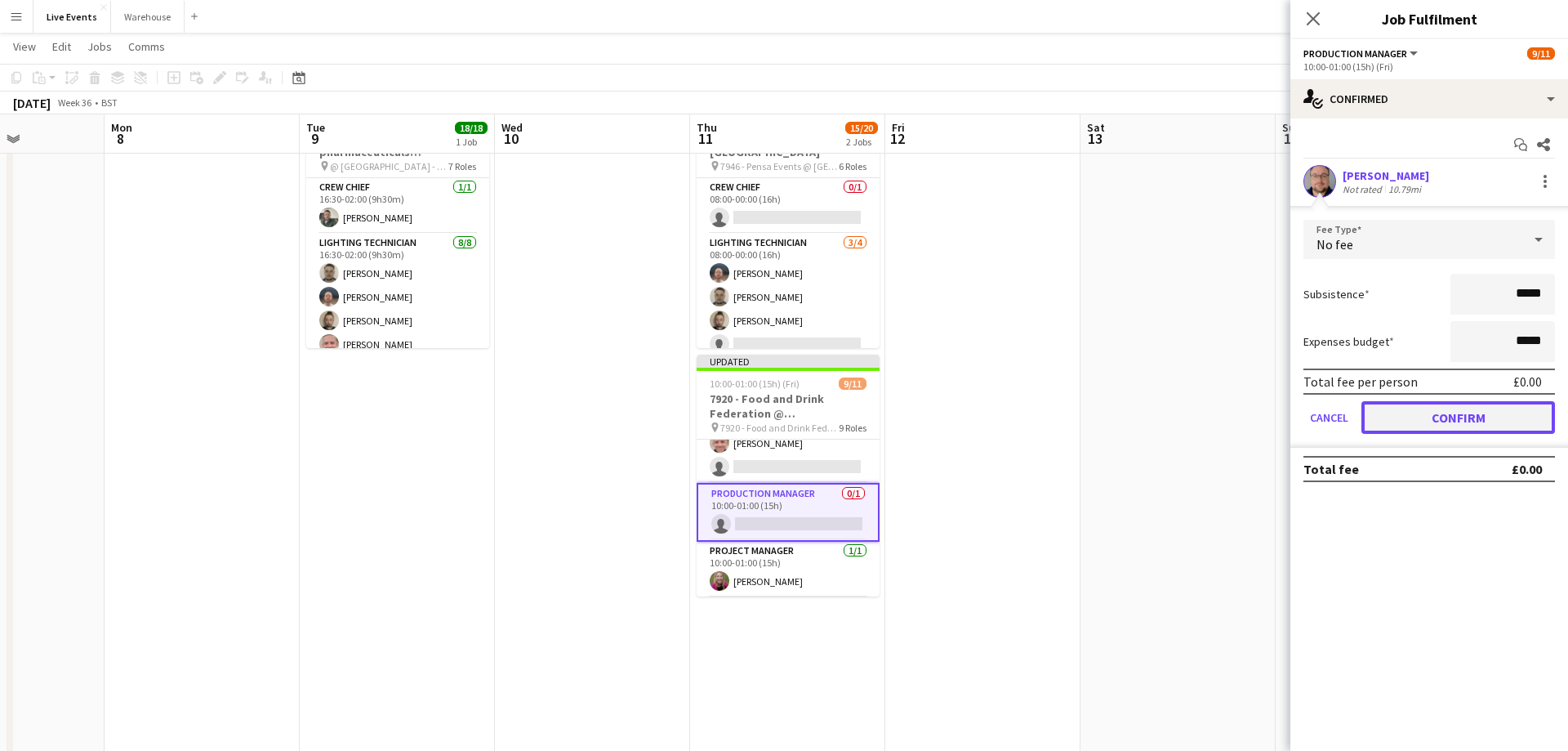
click at [1426, 420] on button "Confirm" at bounding box center [1458, 418] width 194 height 33
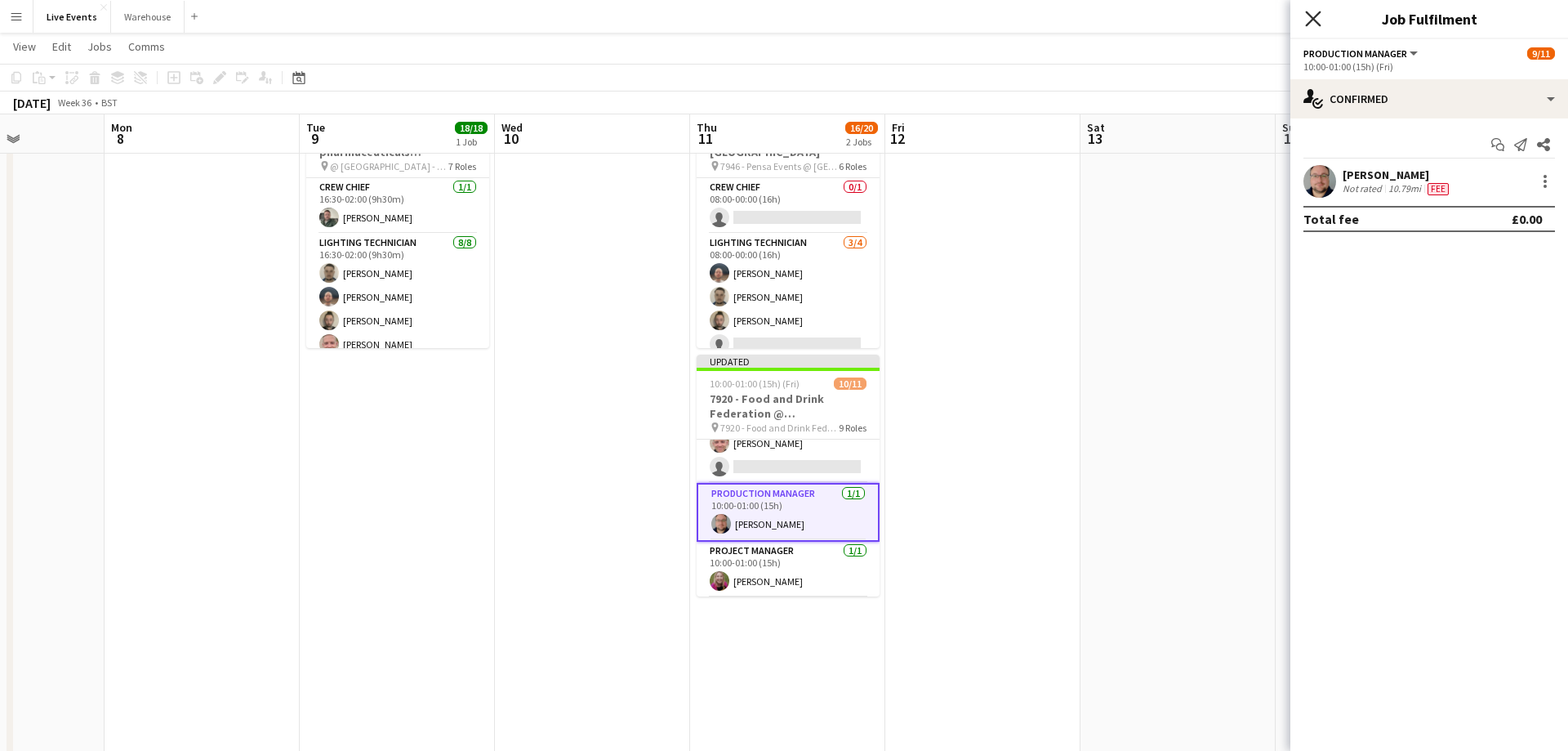
click at [1313, 23] on icon "Close pop-in" at bounding box center [1313, 18] width 16 height 16
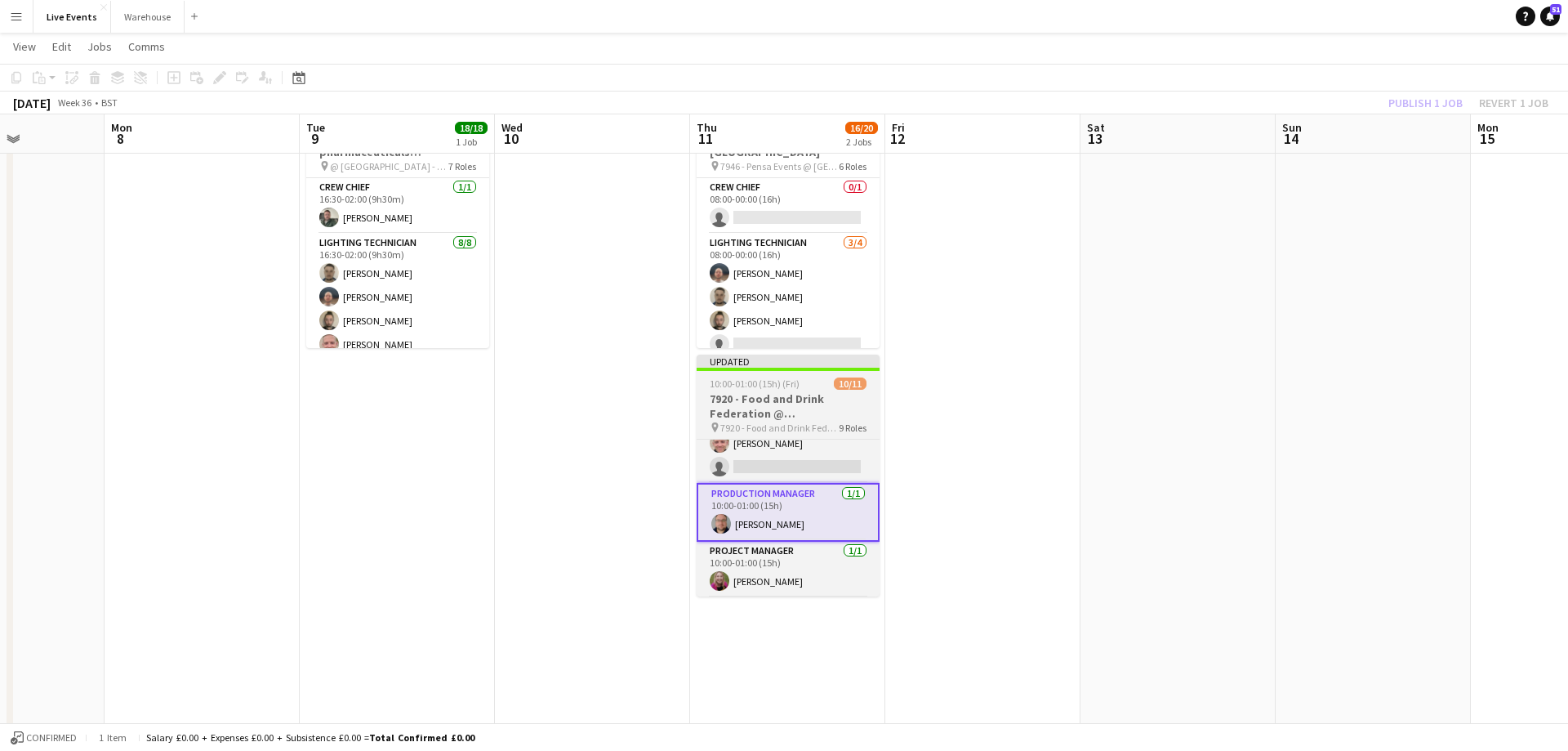
click at [800, 360] on div "Updated" at bounding box center [788, 361] width 183 height 13
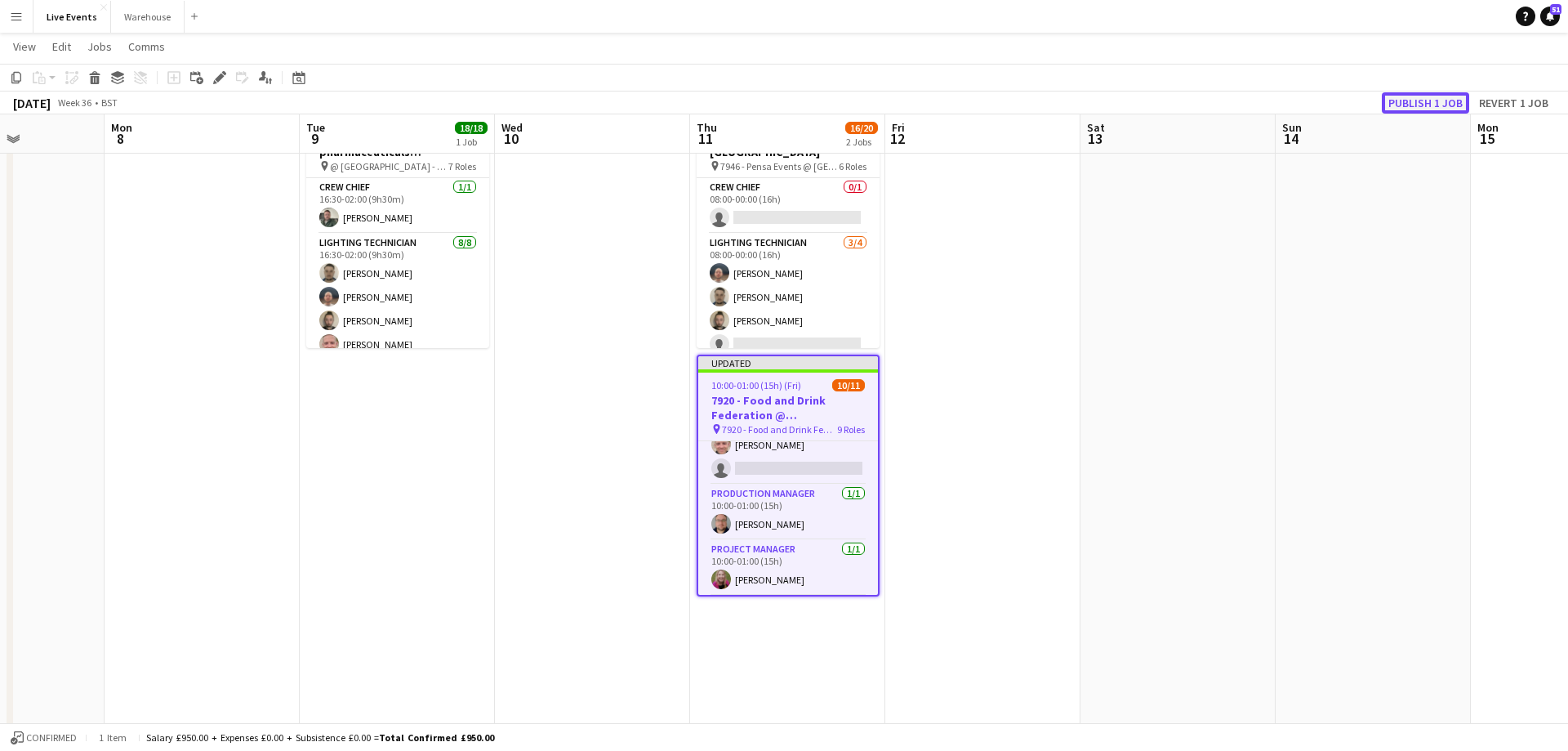
click at [1423, 108] on button "Publish 1 job" at bounding box center [1425, 103] width 88 height 21
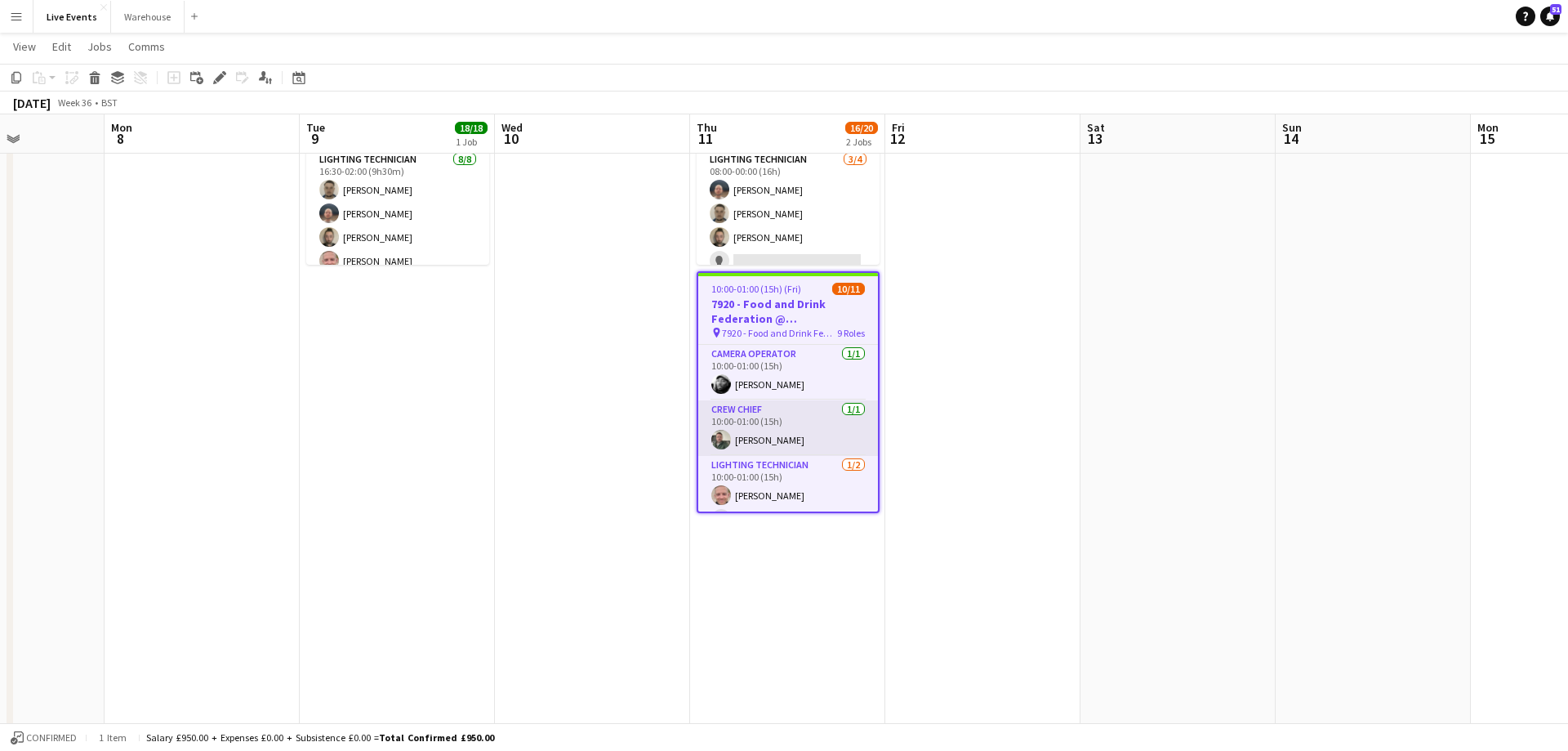
scroll to position [0, 0]
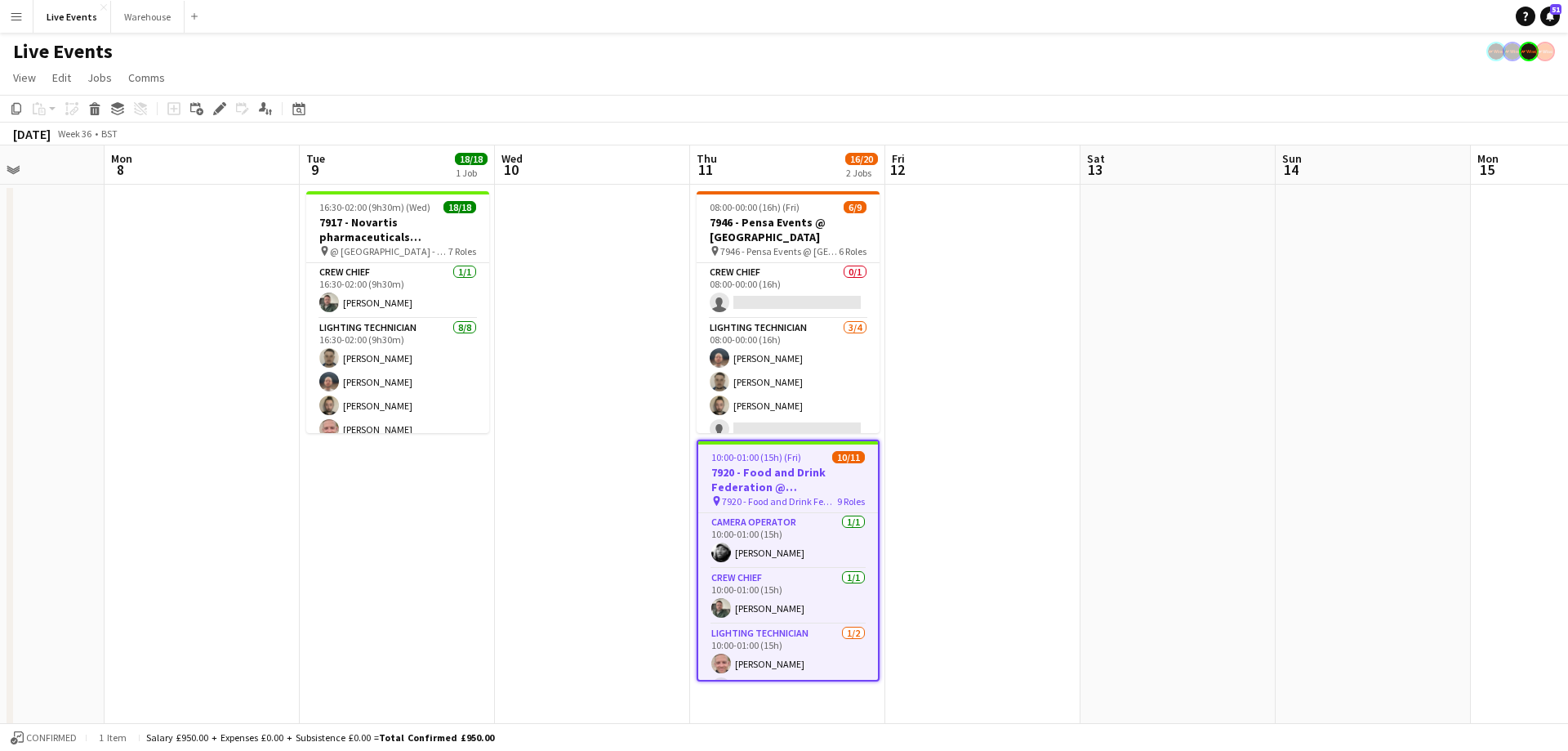
click at [989, 457] on app-date-cell at bounding box center [982, 641] width 195 height 914
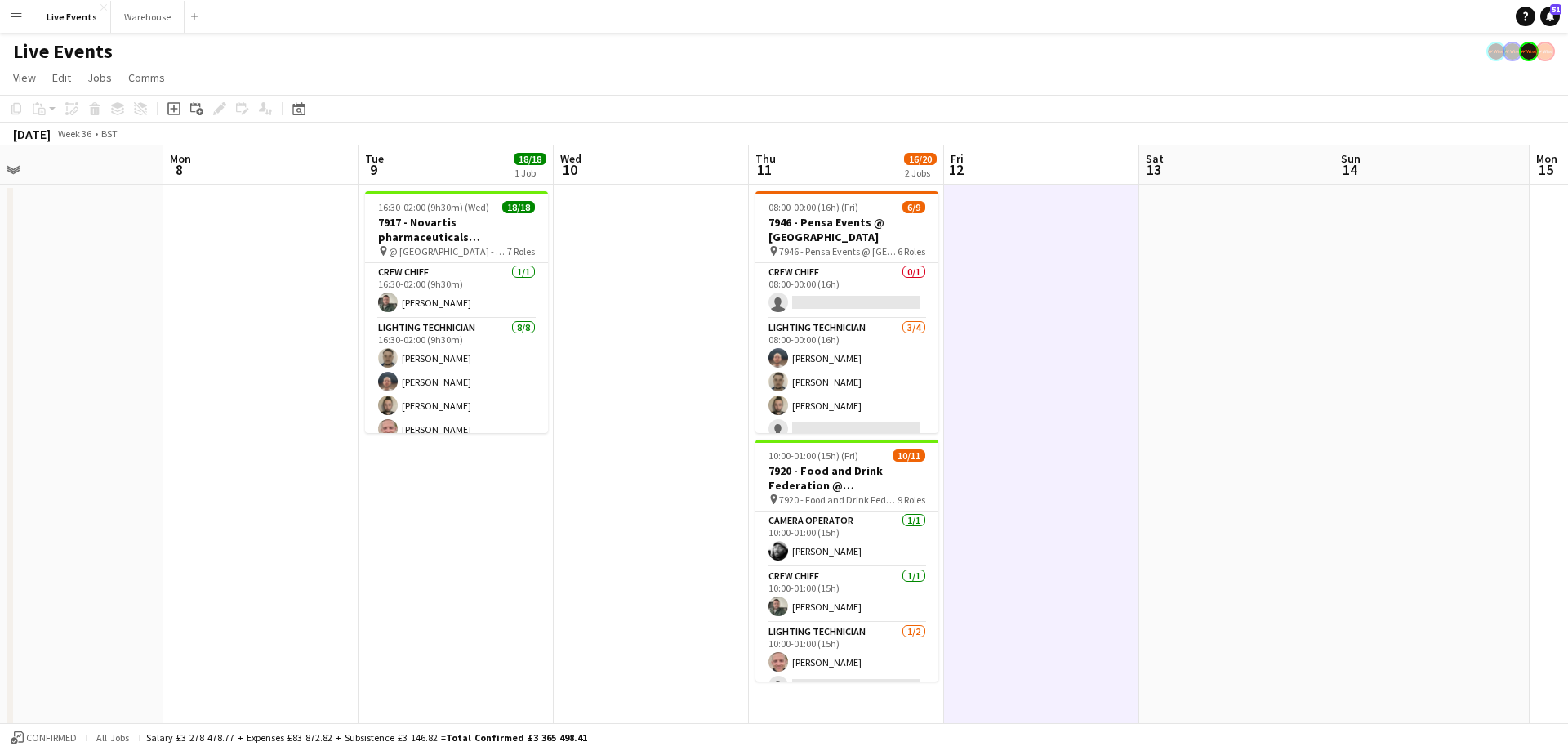
drag, startPoint x: 341, startPoint y: 169, endPoint x: 974, endPoint y: 167, distance: 633.0
click at [980, 168] on app-calendar-viewport "Fri 5 5/6 1 Job Sat 6 11/15 3 Jobs Sun 7 Mon 8 Tue 9 18/18 1 Job Wed 10 Thu 11 …" at bounding box center [784, 621] width 1568 height 953
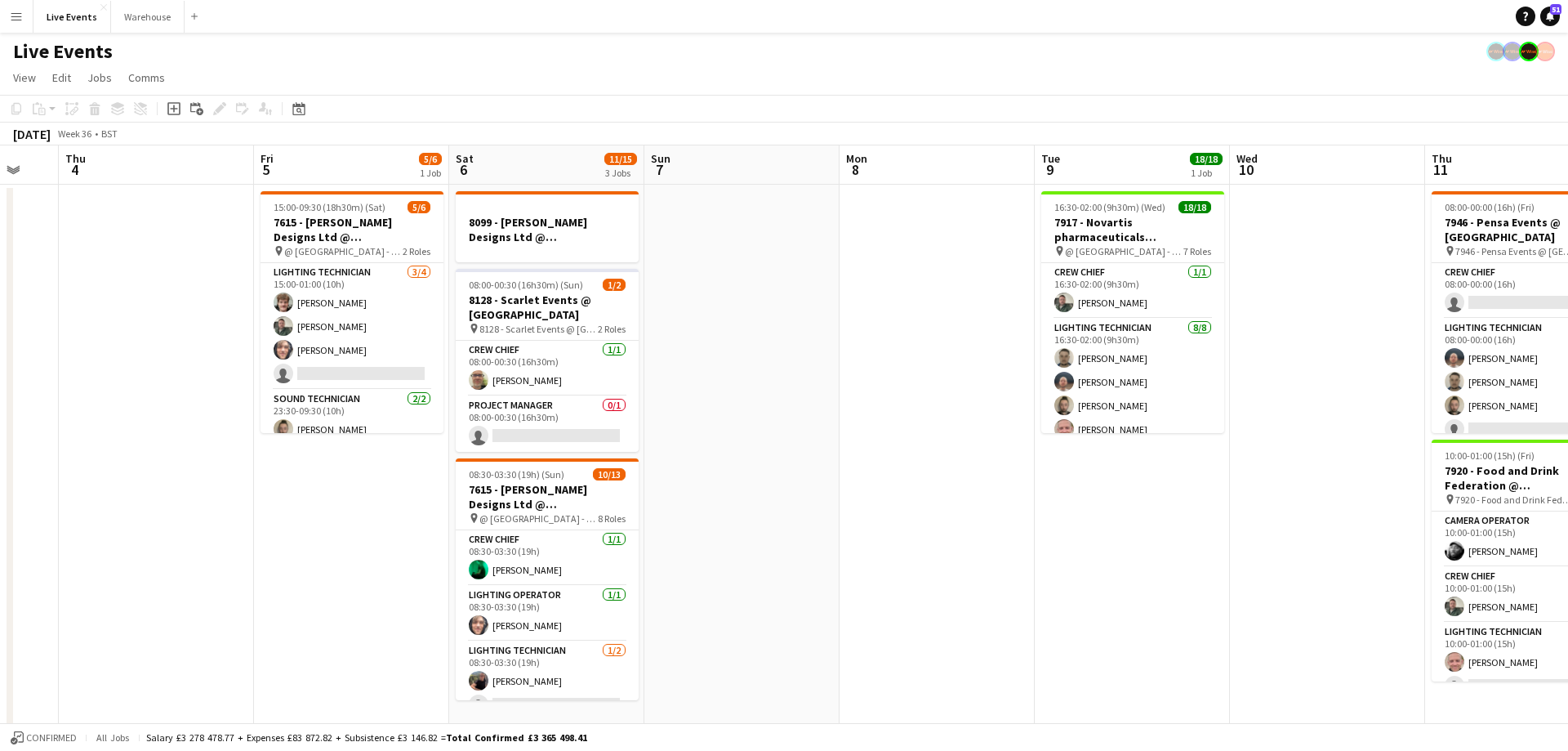
drag, startPoint x: 454, startPoint y: 169, endPoint x: 1017, endPoint y: 161, distance: 563.1
click at [1017, 161] on app-calendar-viewport "Tue 2 33/42 3 Jobs Wed 3 Thu 4 Fri 5 5/6 1 Job Sat 6 11/15 3 Jobs Sun 7 Mon 8 T…" at bounding box center [784, 621] width 1568 height 953
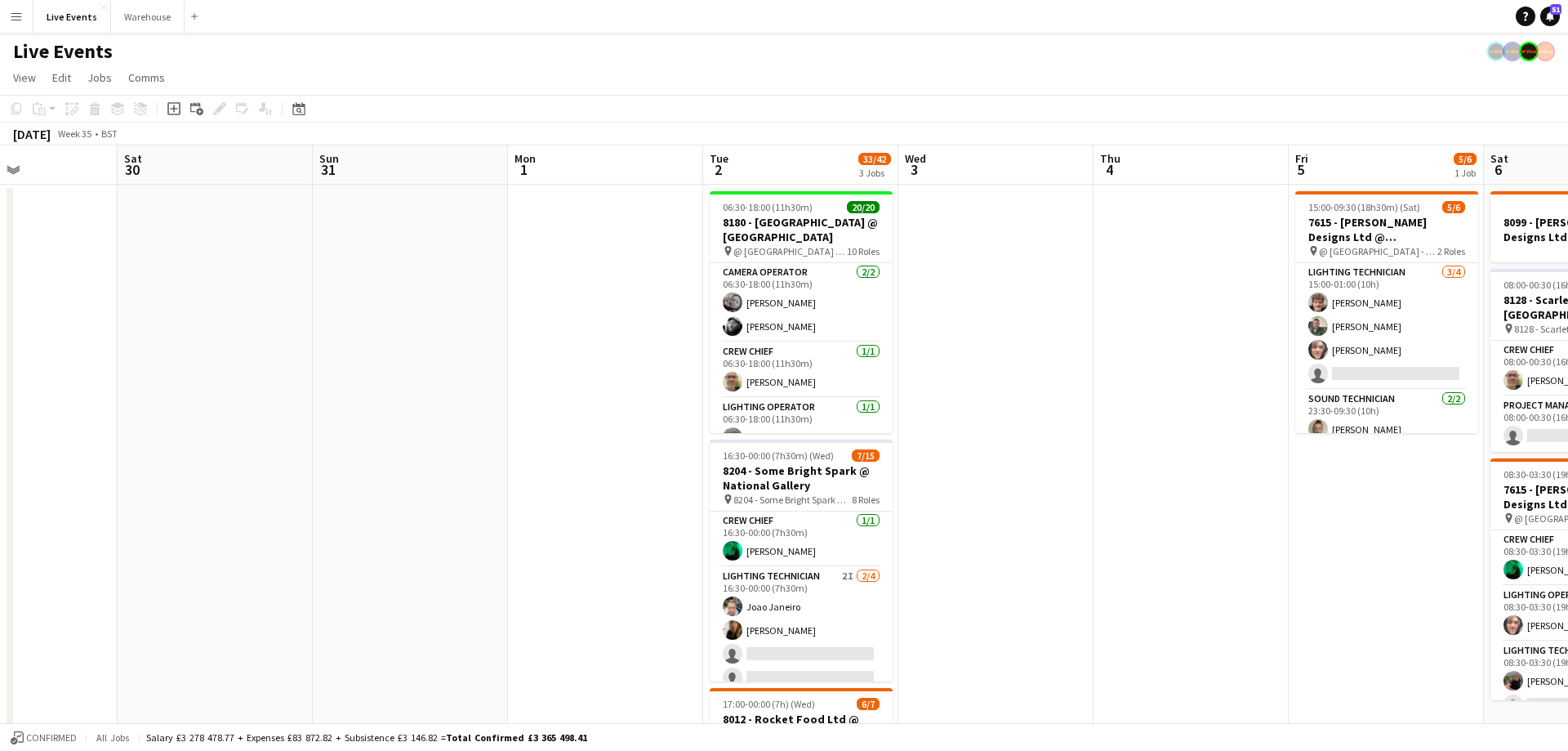
scroll to position [0, 507]
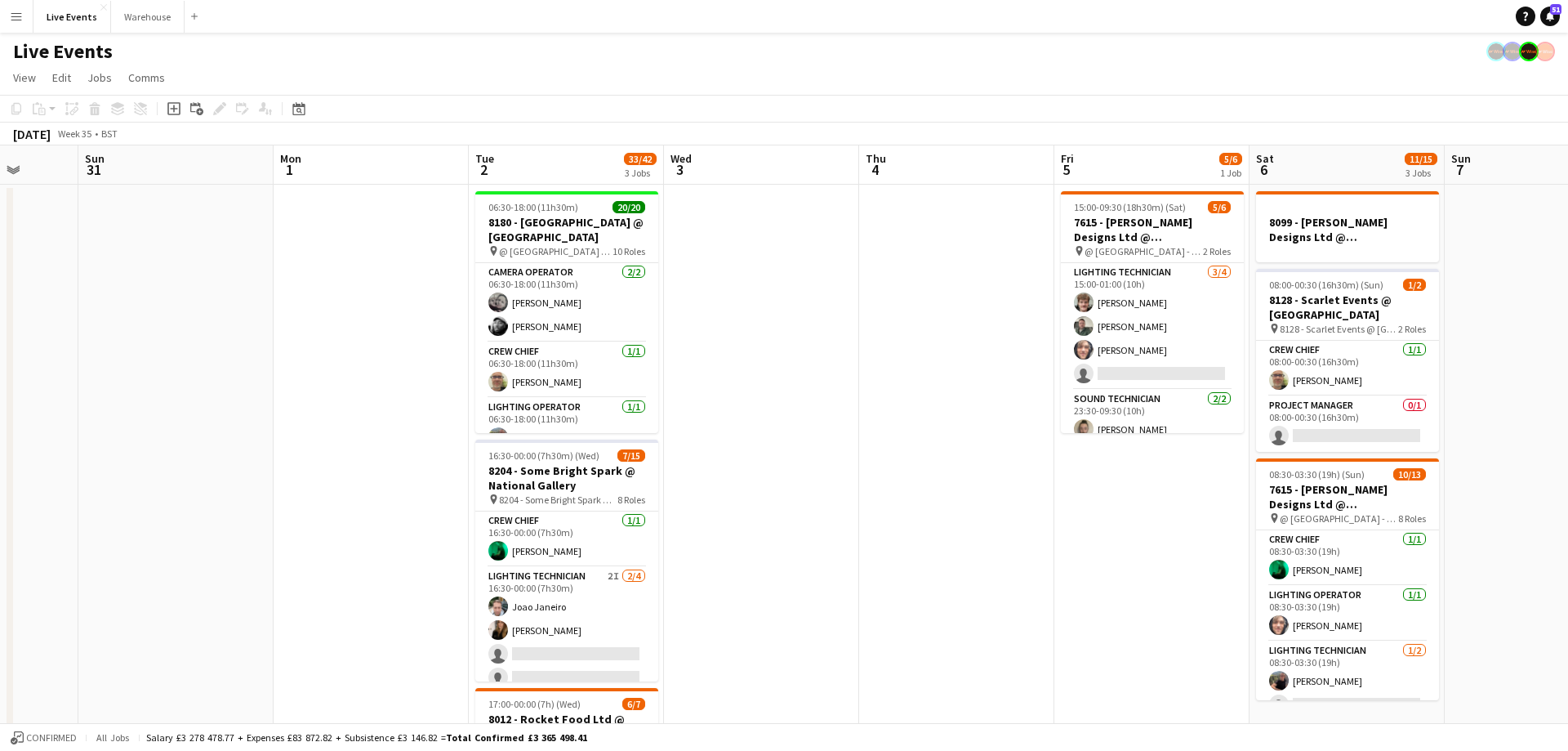
drag, startPoint x: 551, startPoint y: 162, endPoint x: 782, endPoint y: 170, distance: 231.1
click at [782, 170] on app-calendar-viewport "Thu 28 Fri 29 Sat 30 Sun 31 Mon 1 Tue 2 33/42 3 Jobs Wed 3 Thu 4 Fri 5 5/6 1 Jo…" at bounding box center [784, 621] width 1568 height 953
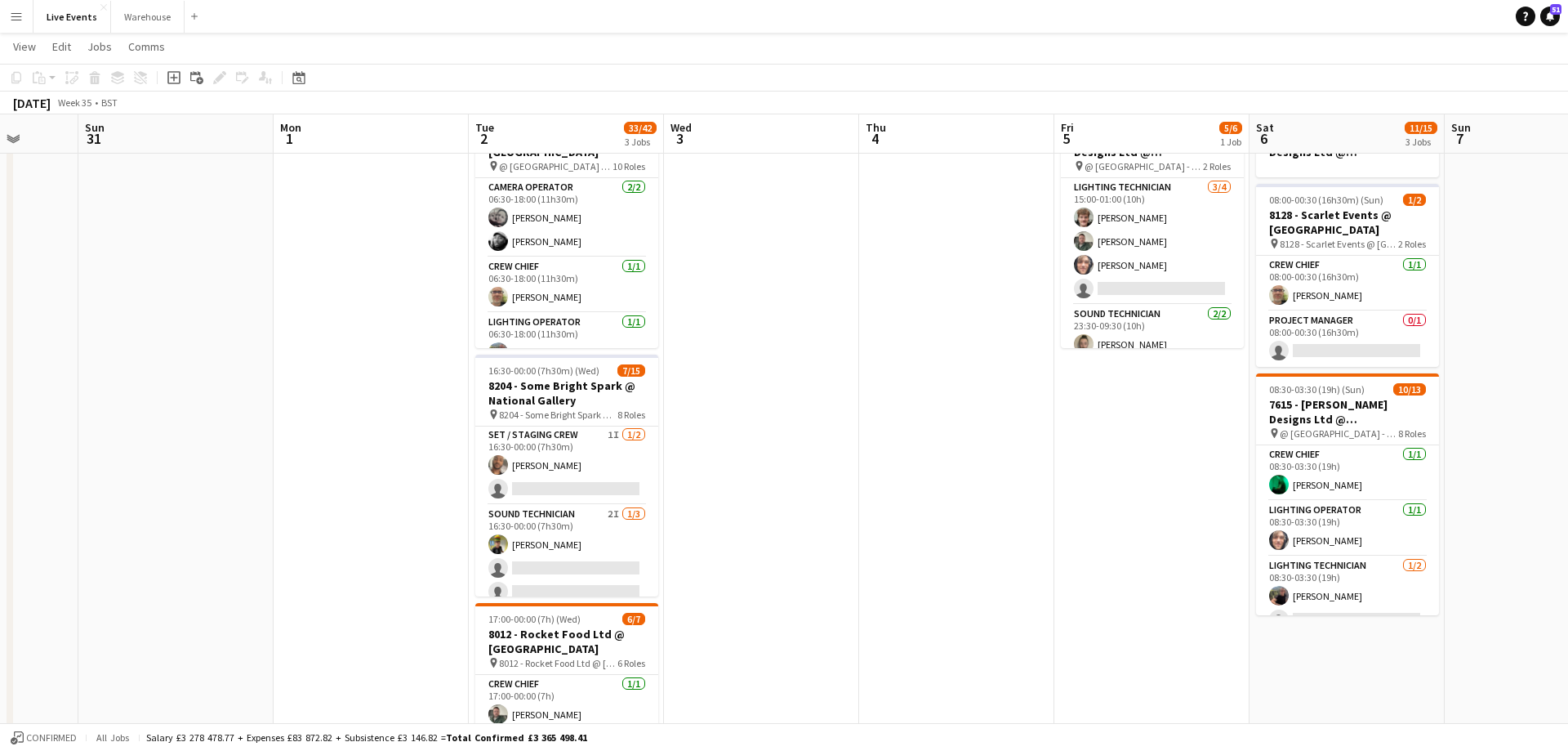
scroll to position [147, 0]
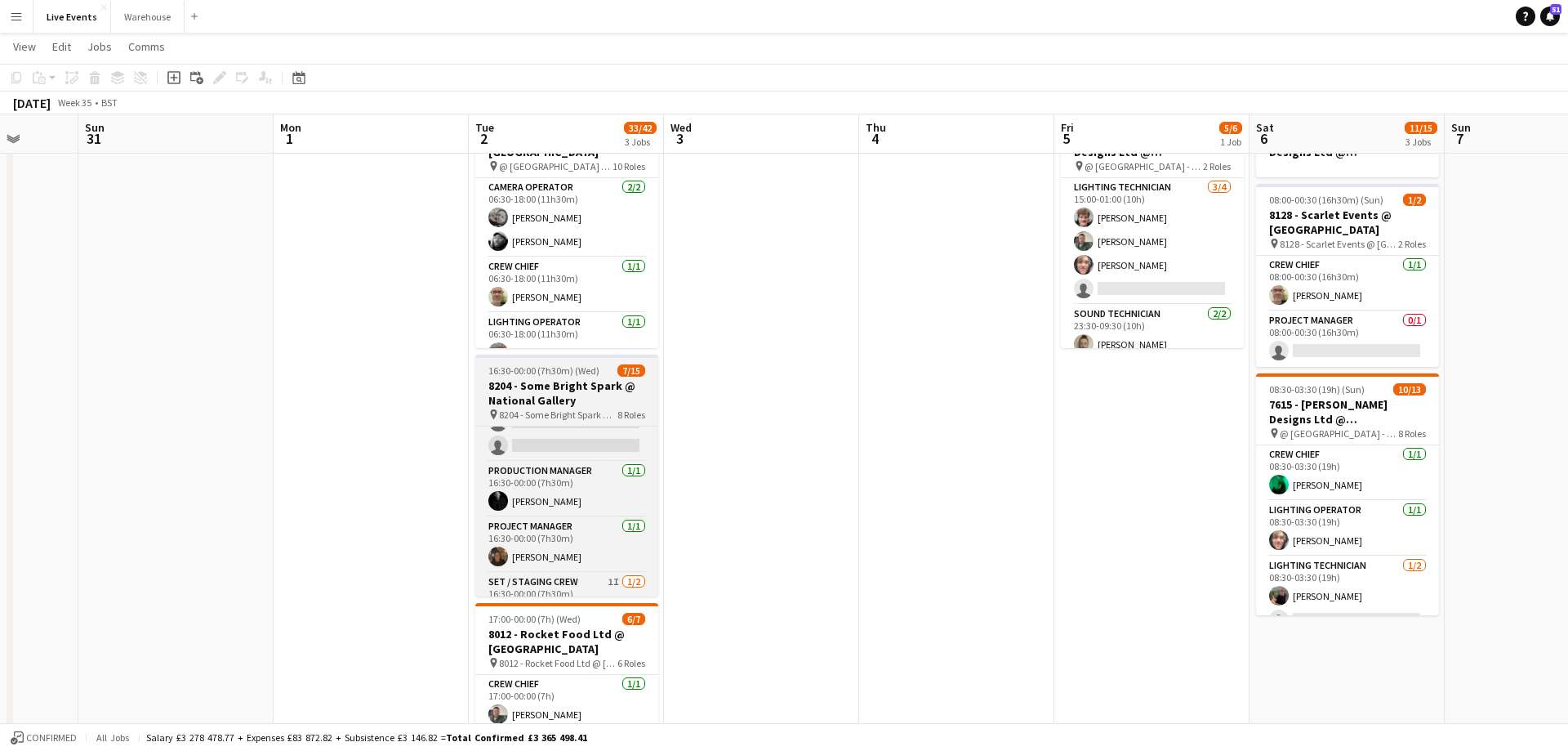
click at [590, 399] on h3 "8204 - Some Bright Spark @ National Gallery" at bounding box center [566, 393] width 183 height 30
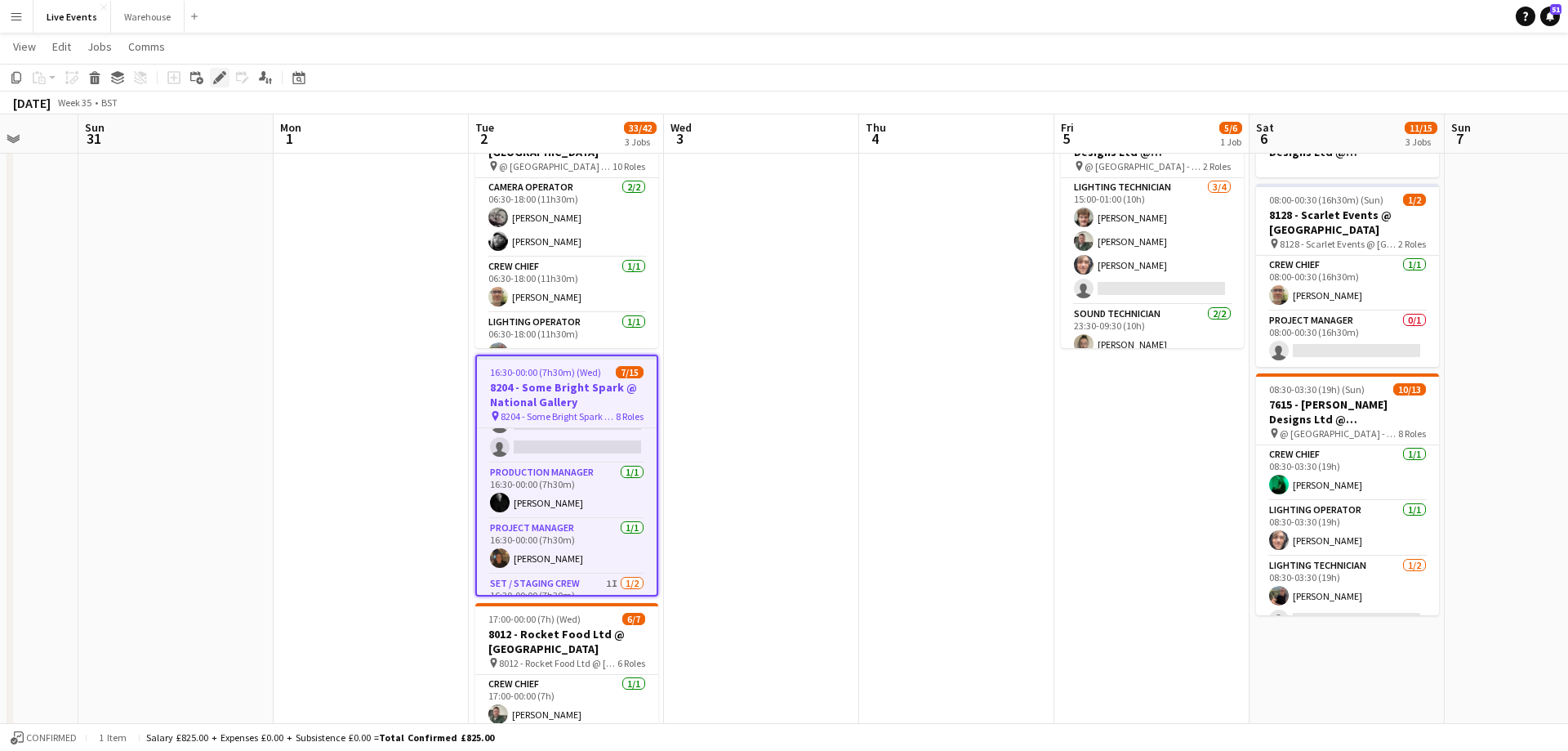
click at [223, 76] on icon at bounding box center [219, 78] width 9 height 9
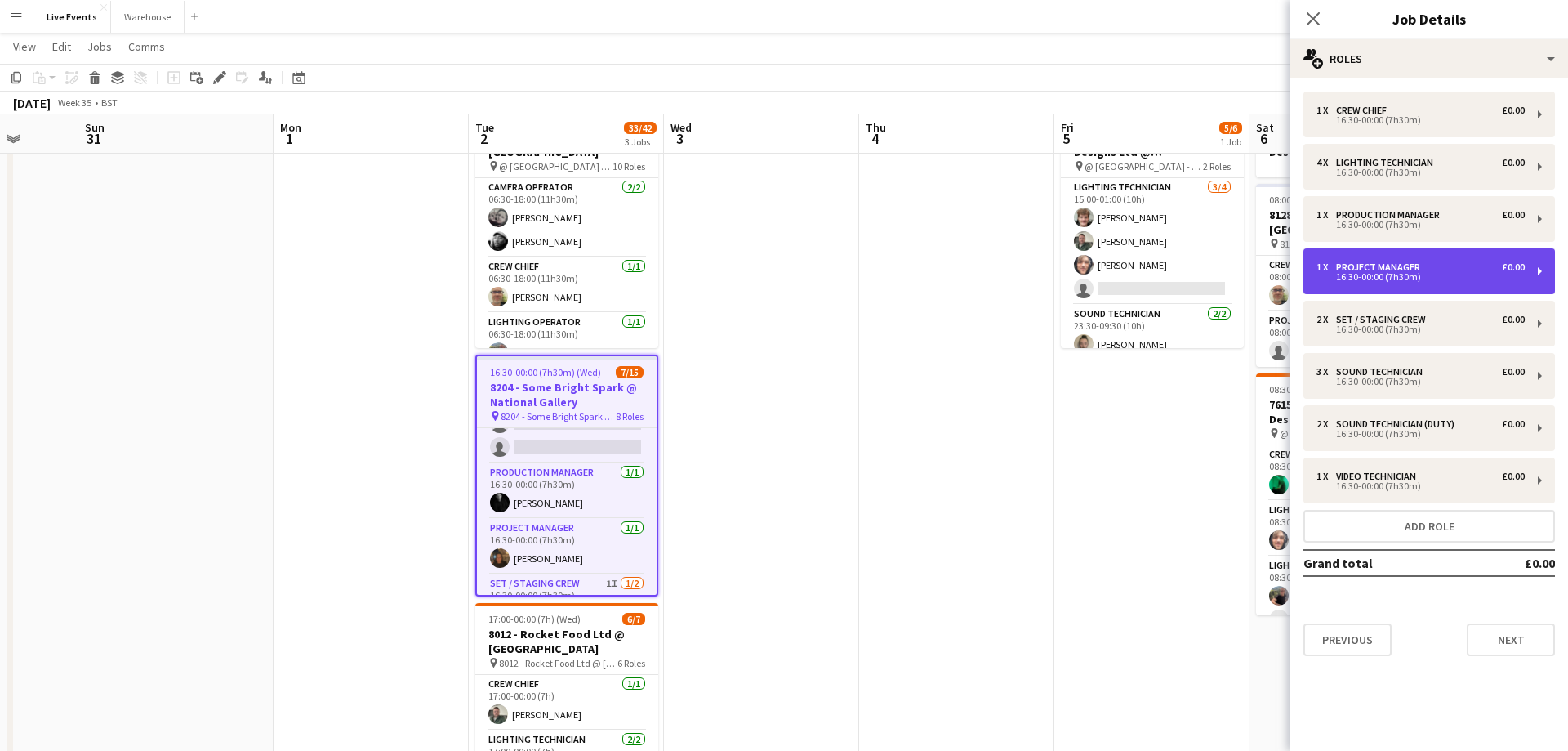
click at [1398, 279] on div "16:30-00:00 (7h30m)" at bounding box center [1420, 276] width 208 height 8
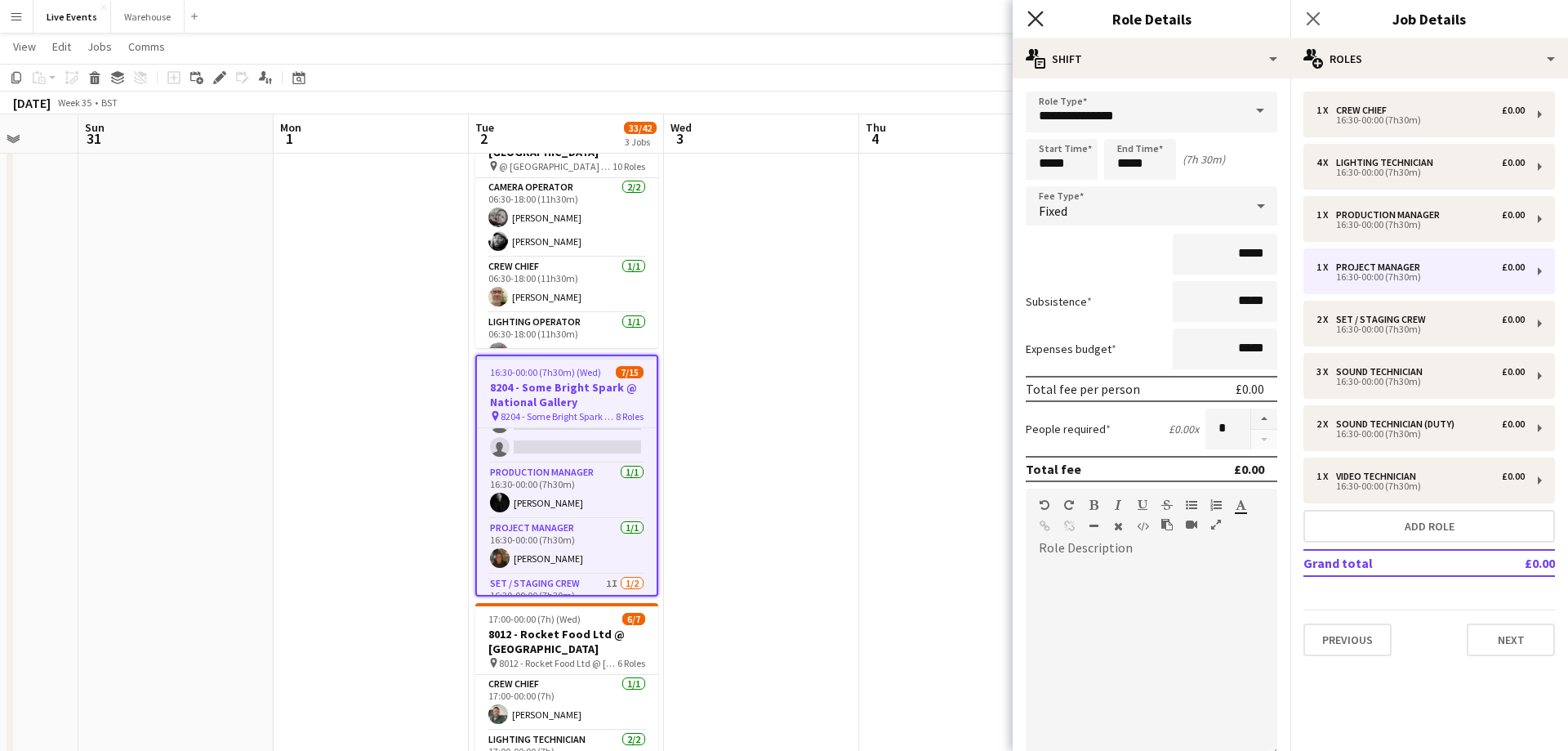
click at [1029, 23] on app-icon "Close pop-in" at bounding box center [1035, 18] width 23 height 23
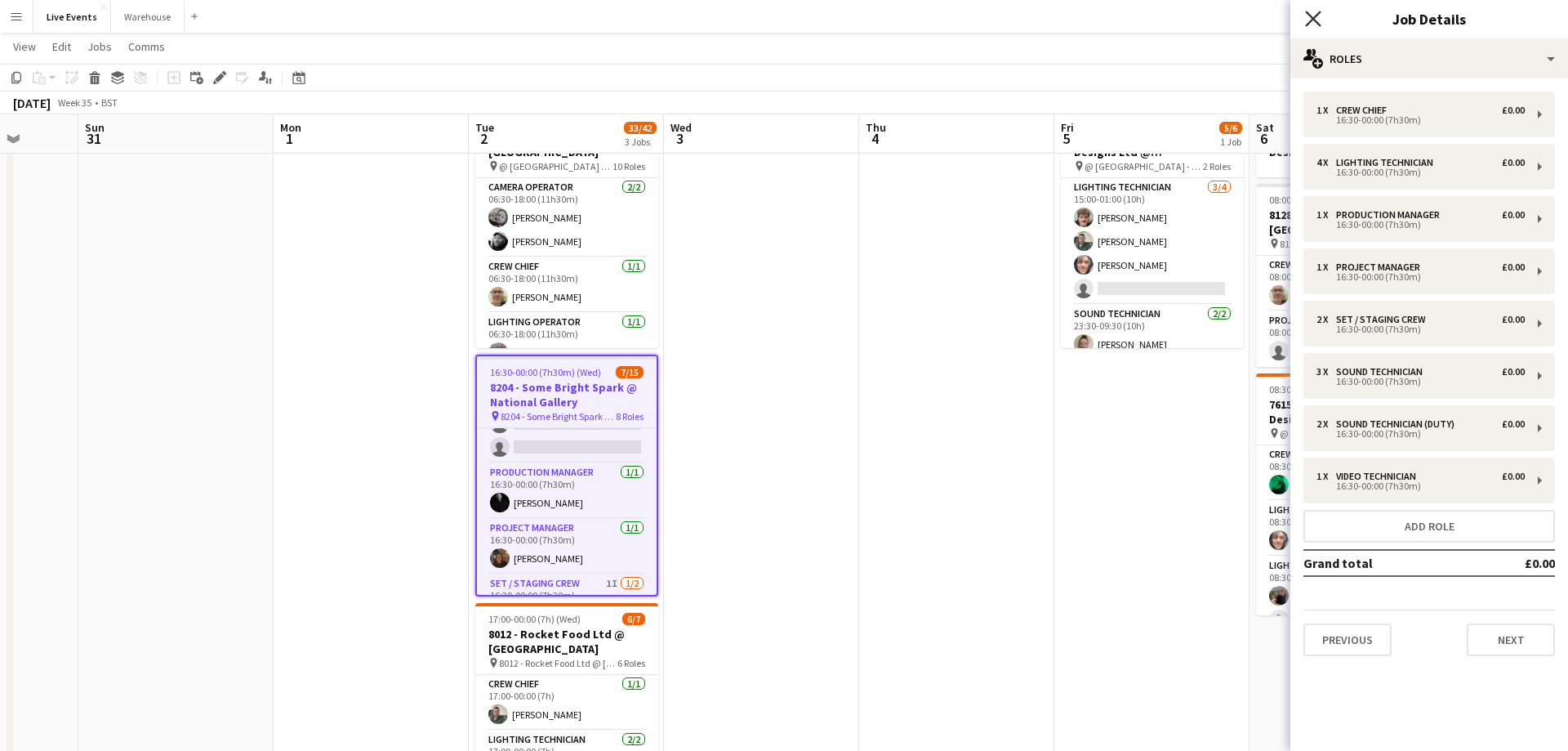
click at [1314, 20] on icon "Close pop-in" at bounding box center [1313, 18] width 16 height 16
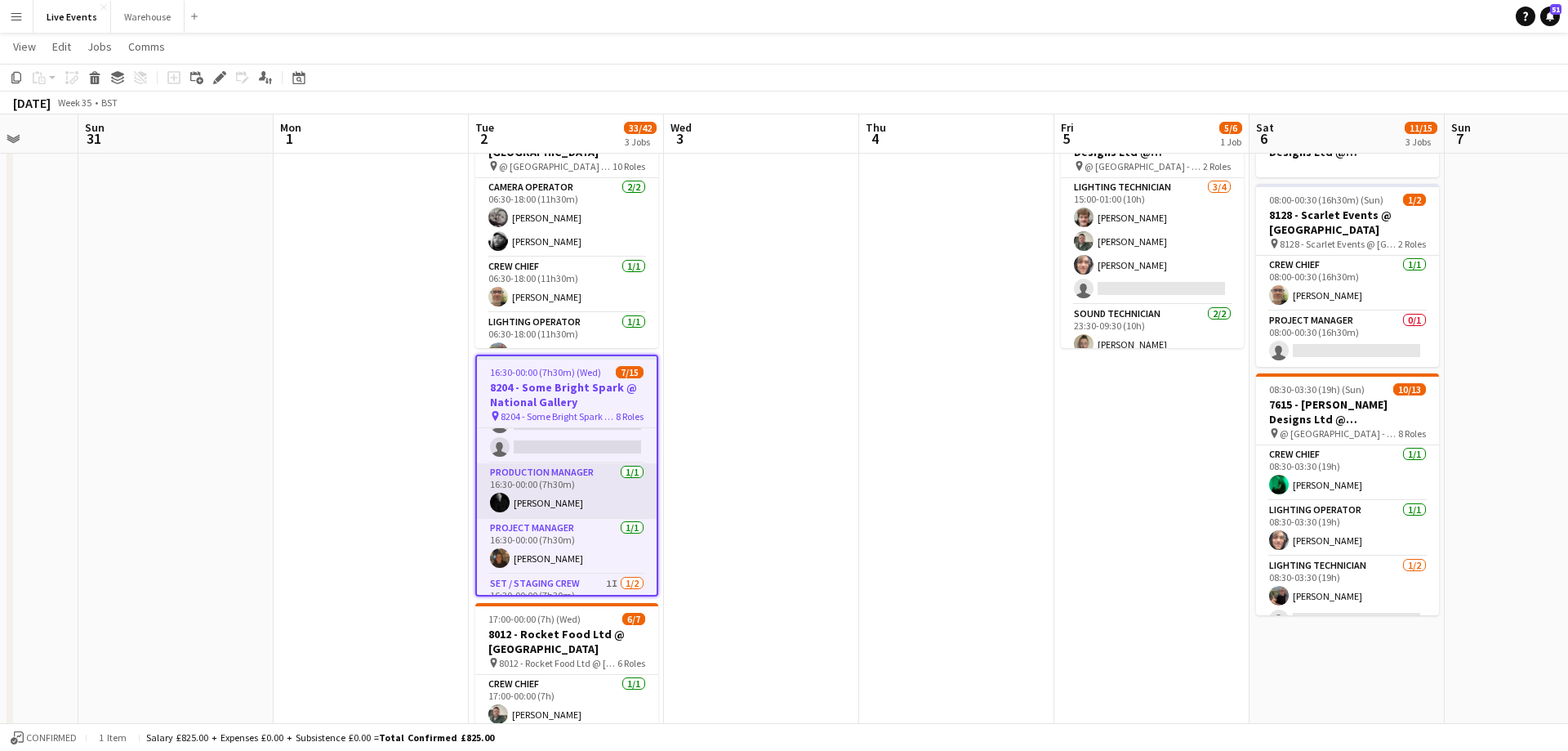
click at [595, 499] on app-card-role "Production Manager [DATE] 16:30-00:00 (7h30m) [PERSON_NAME]" at bounding box center [566, 491] width 180 height 56
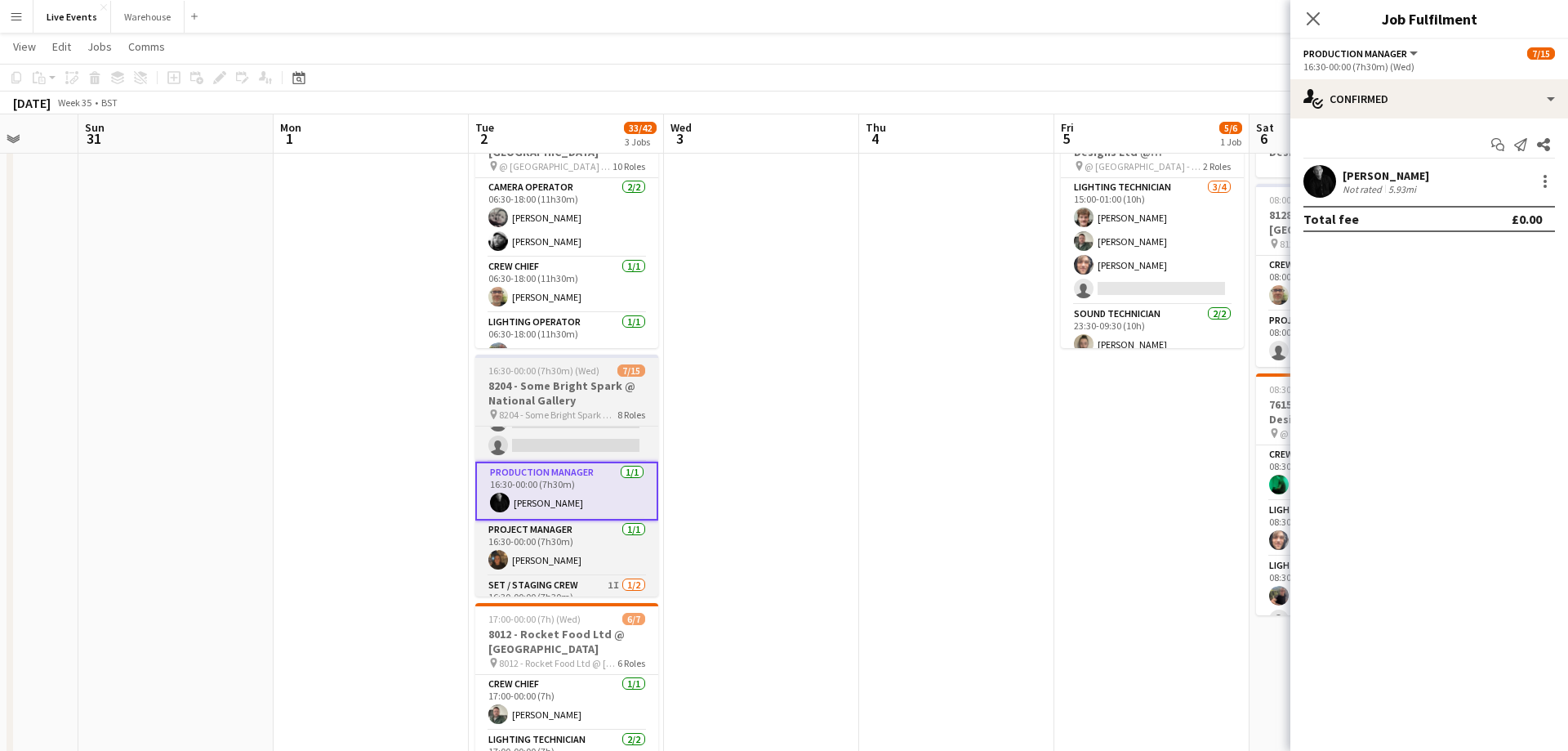
click at [577, 382] on h3 "8204 - Some Bright Spark @ National Gallery" at bounding box center [566, 393] width 183 height 30
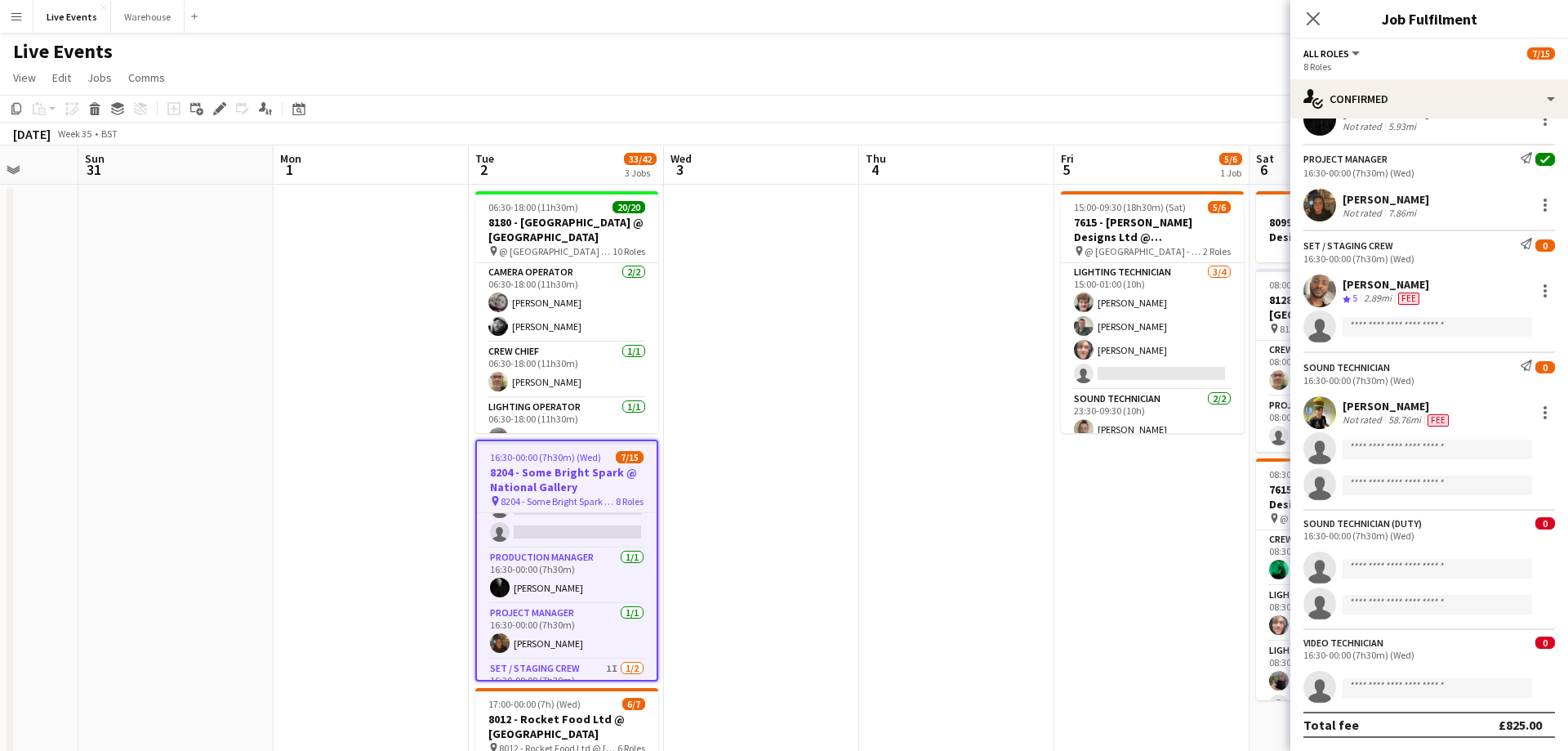
scroll to position [203, 0]
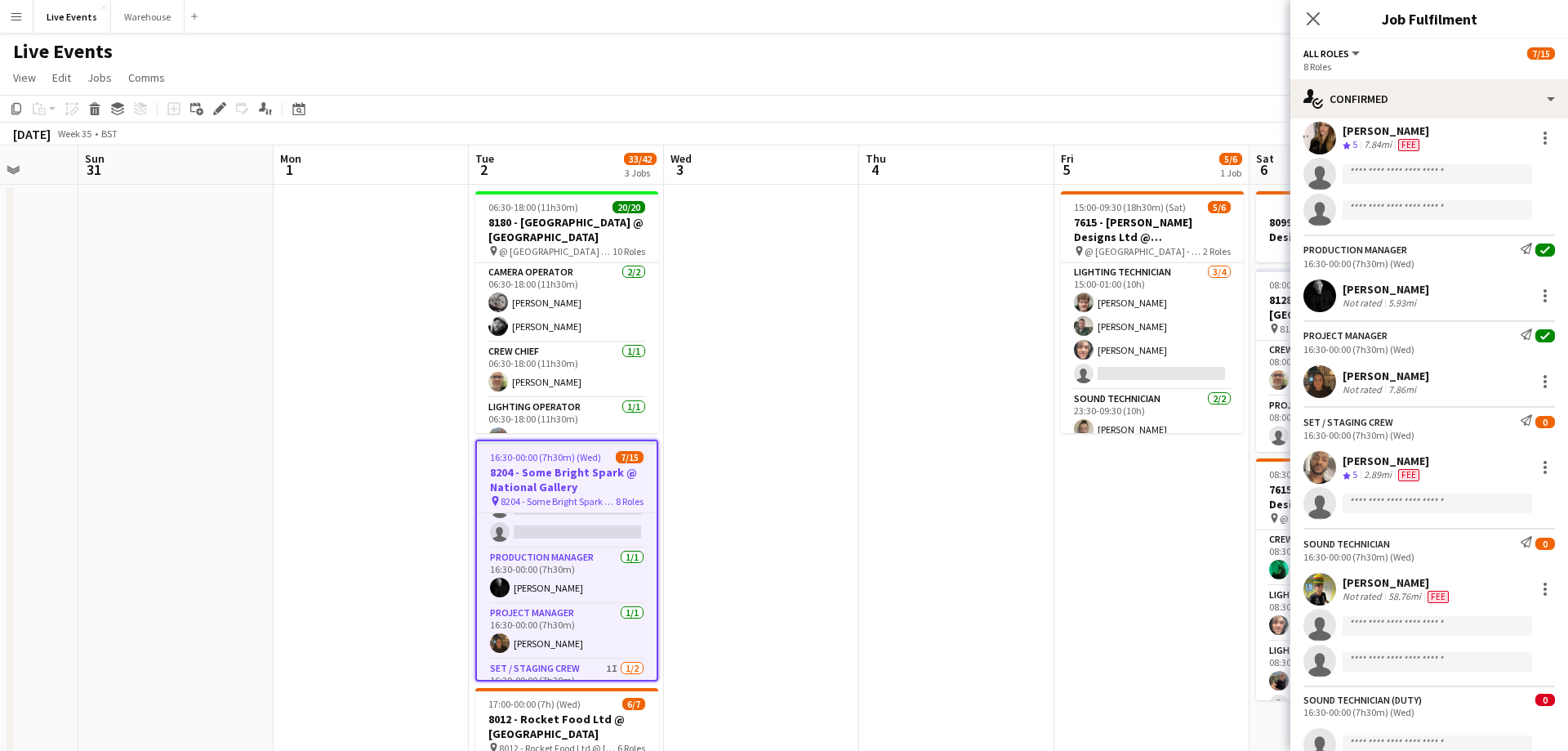
click at [1389, 293] on div "[PERSON_NAME]" at bounding box center [1386, 289] width 87 height 15
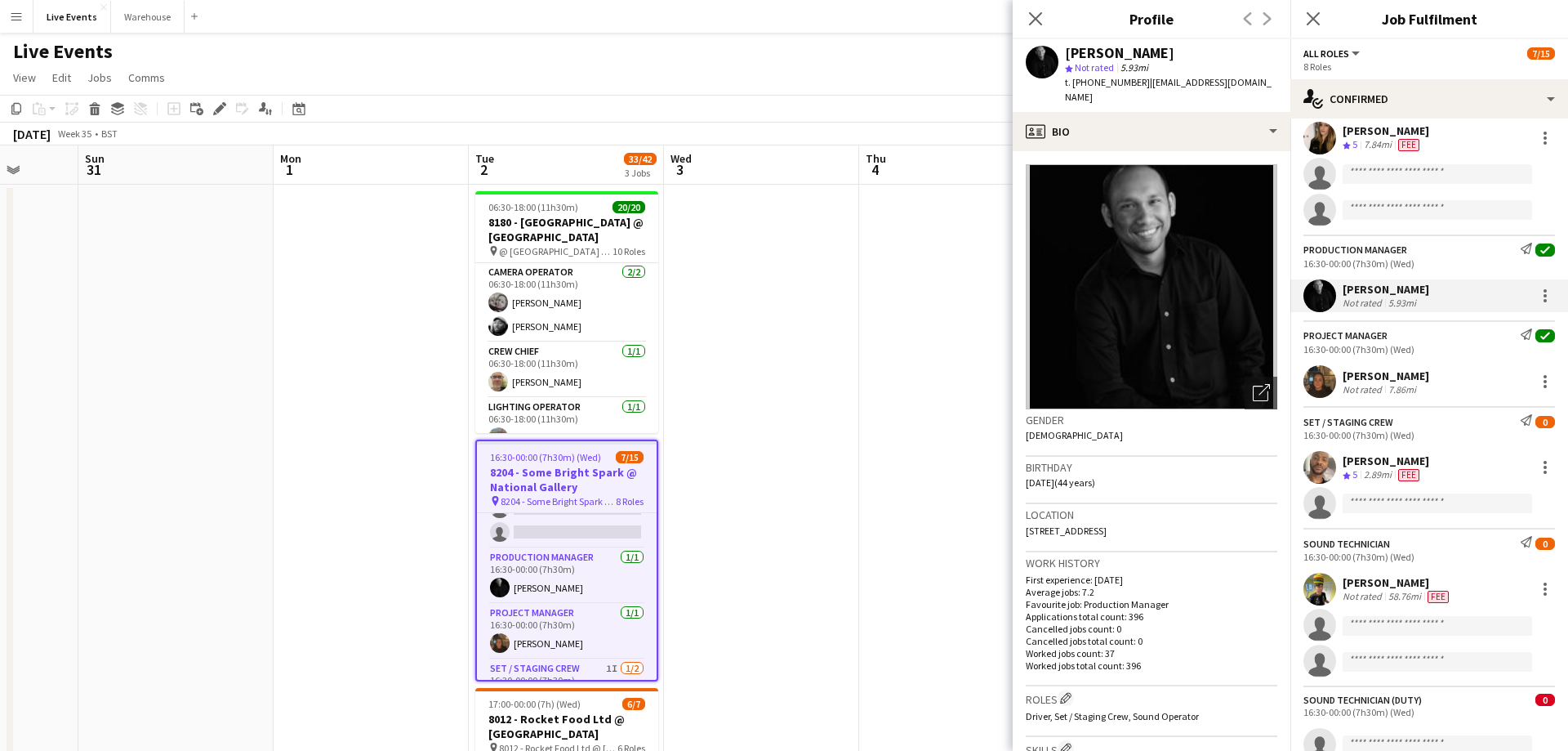
click at [920, 478] on app-date-cell at bounding box center [956, 641] width 195 height 914
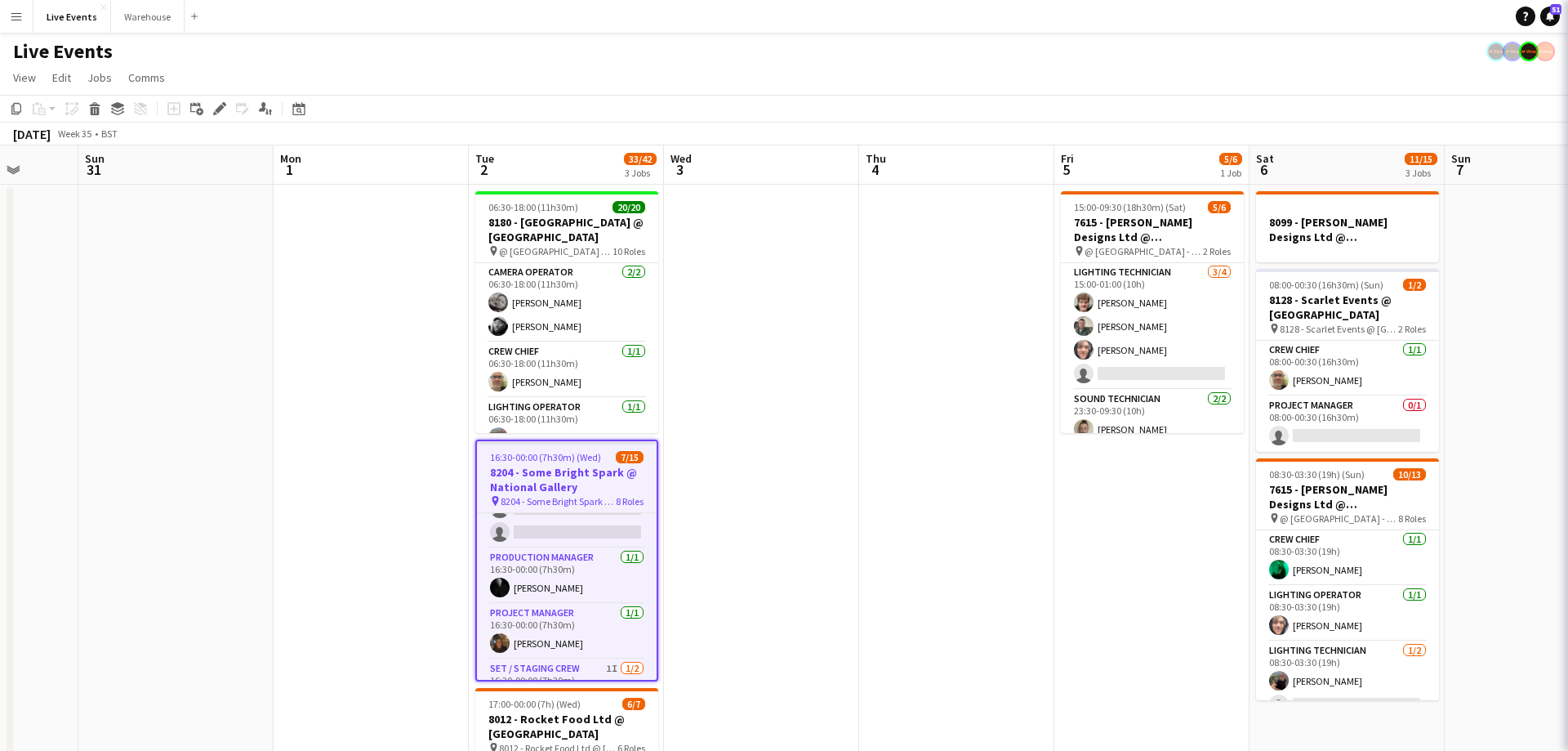
scroll to position [0, 506]
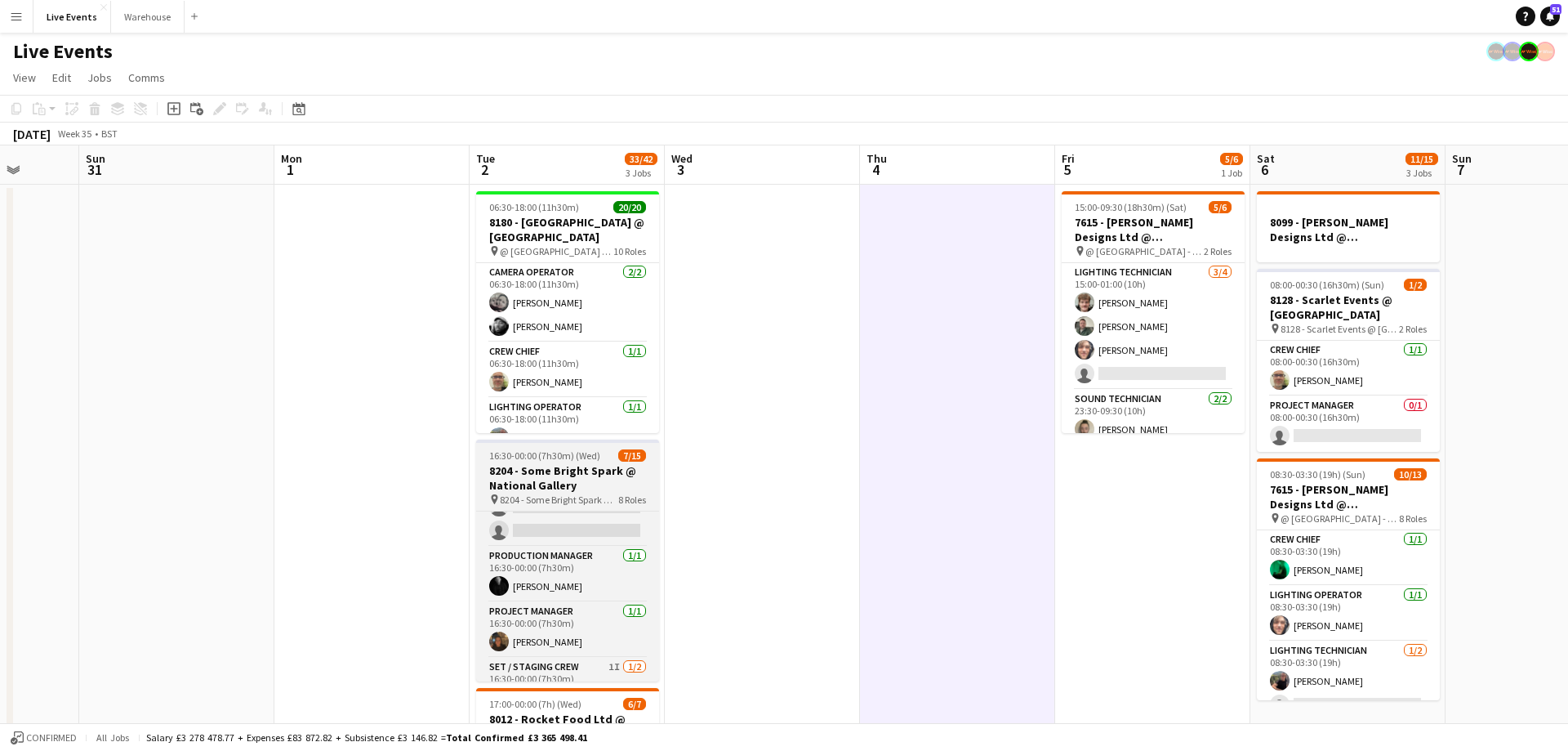
click at [567, 466] on h3 "8204 - Some Bright Spark @ National Gallery" at bounding box center [567, 478] width 183 height 30
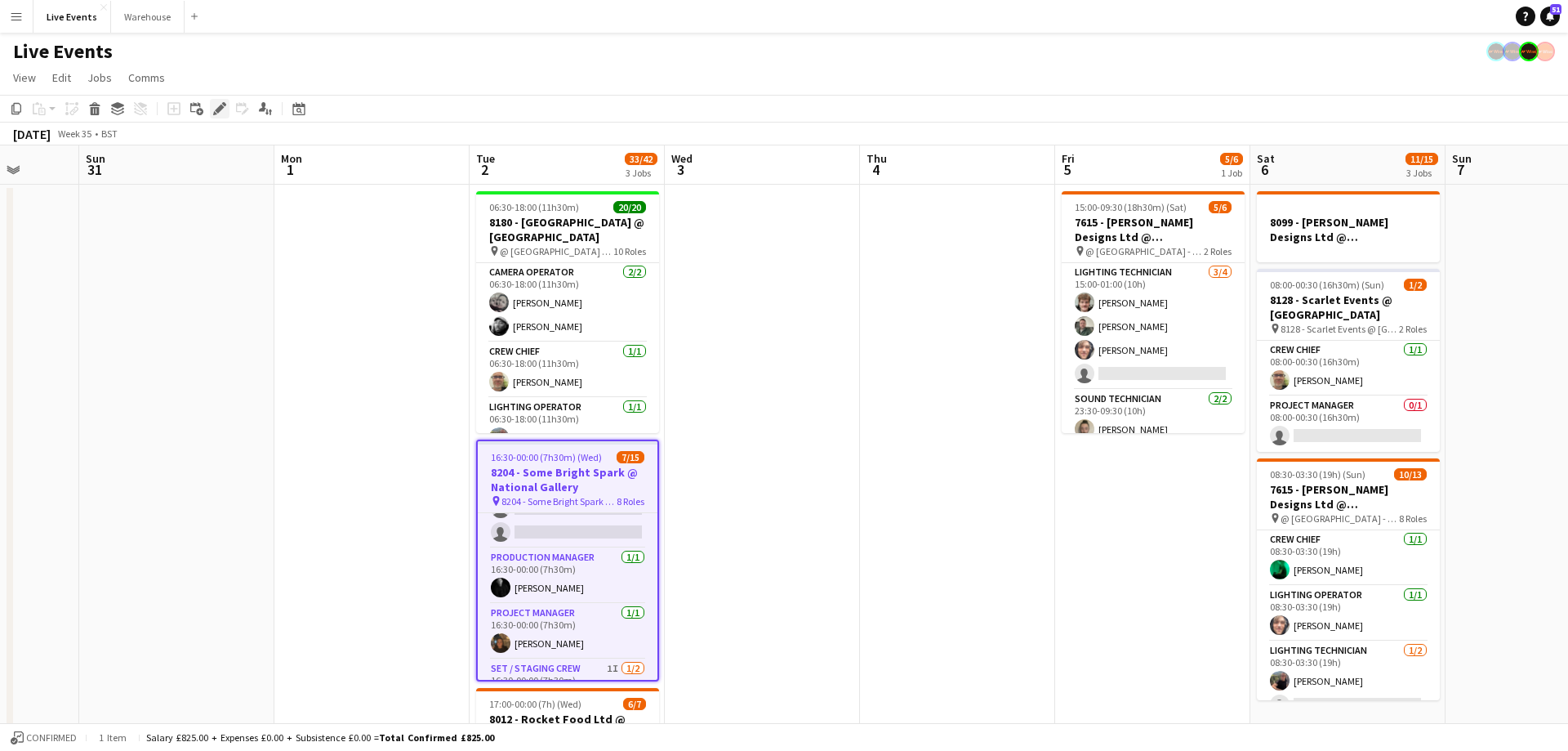
click at [224, 107] on icon at bounding box center [219, 109] width 9 height 9
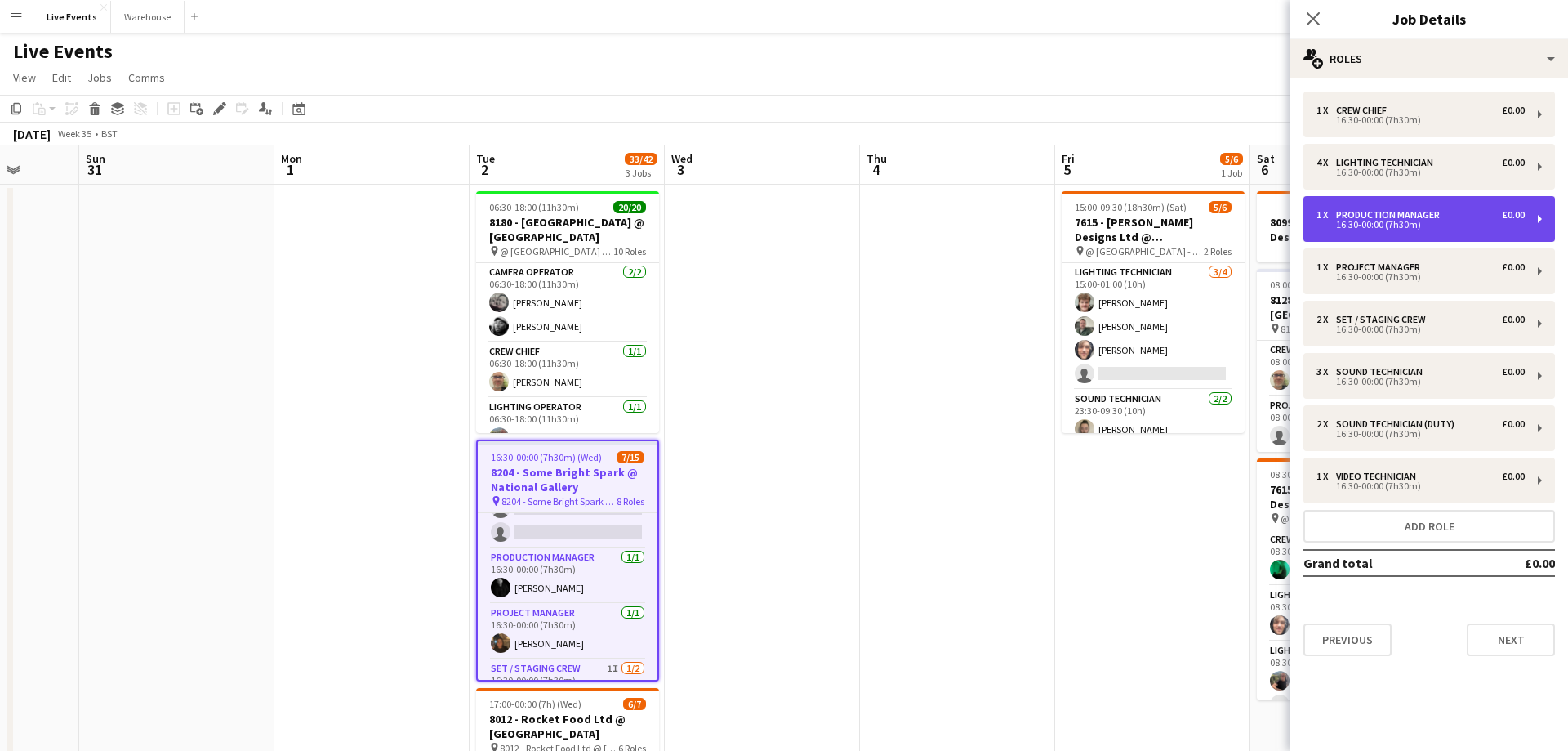
click at [1414, 233] on div "1 x Production Manager £0.00 16:30-00:00 (7h30m)" at bounding box center [1429, 219] width 252 height 46
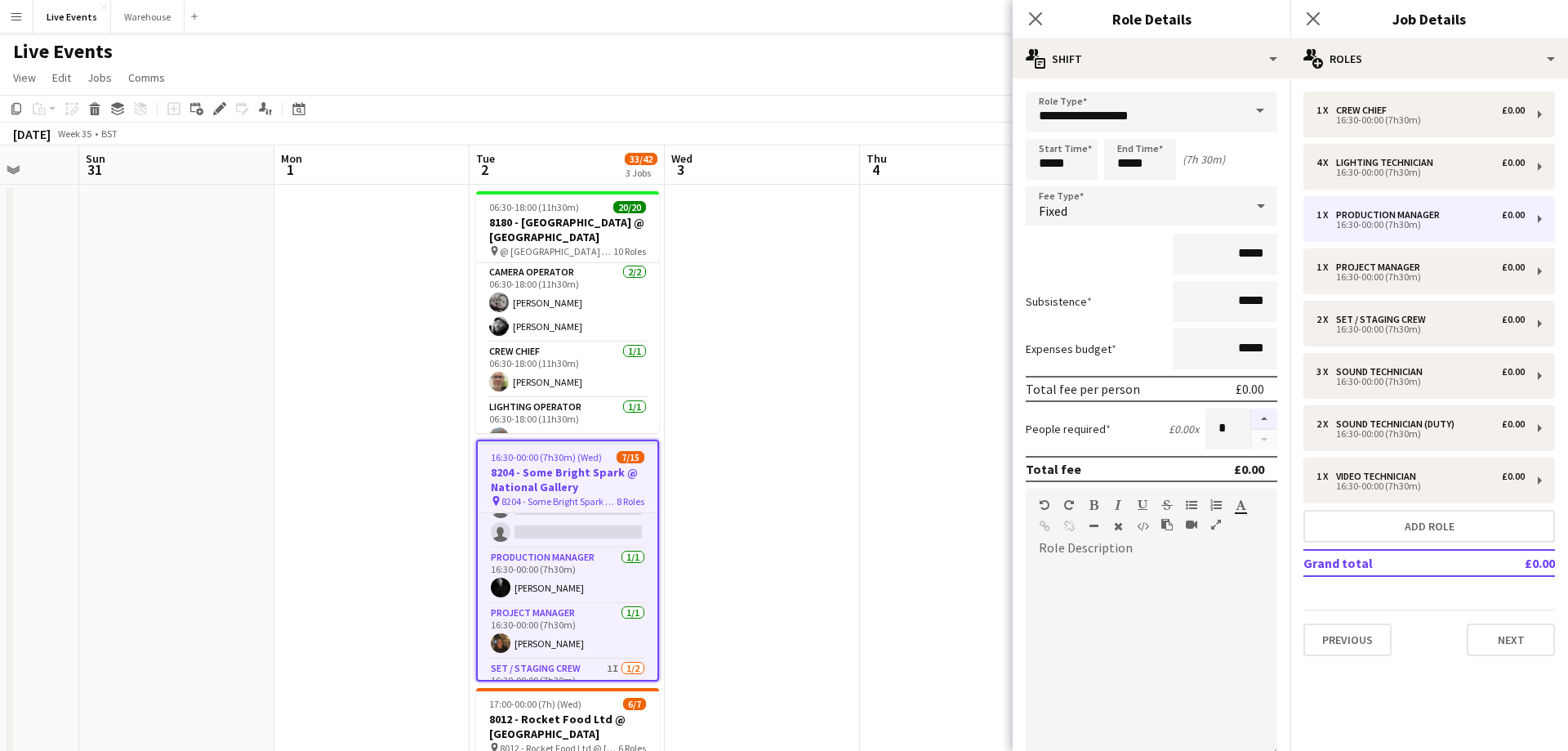
click at [1265, 415] on button "button" at bounding box center [1264, 419] width 26 height 21
type input "*"
click at [1494, 638] on button "Next" at bounding box center [1511, 640] width 89 height 33
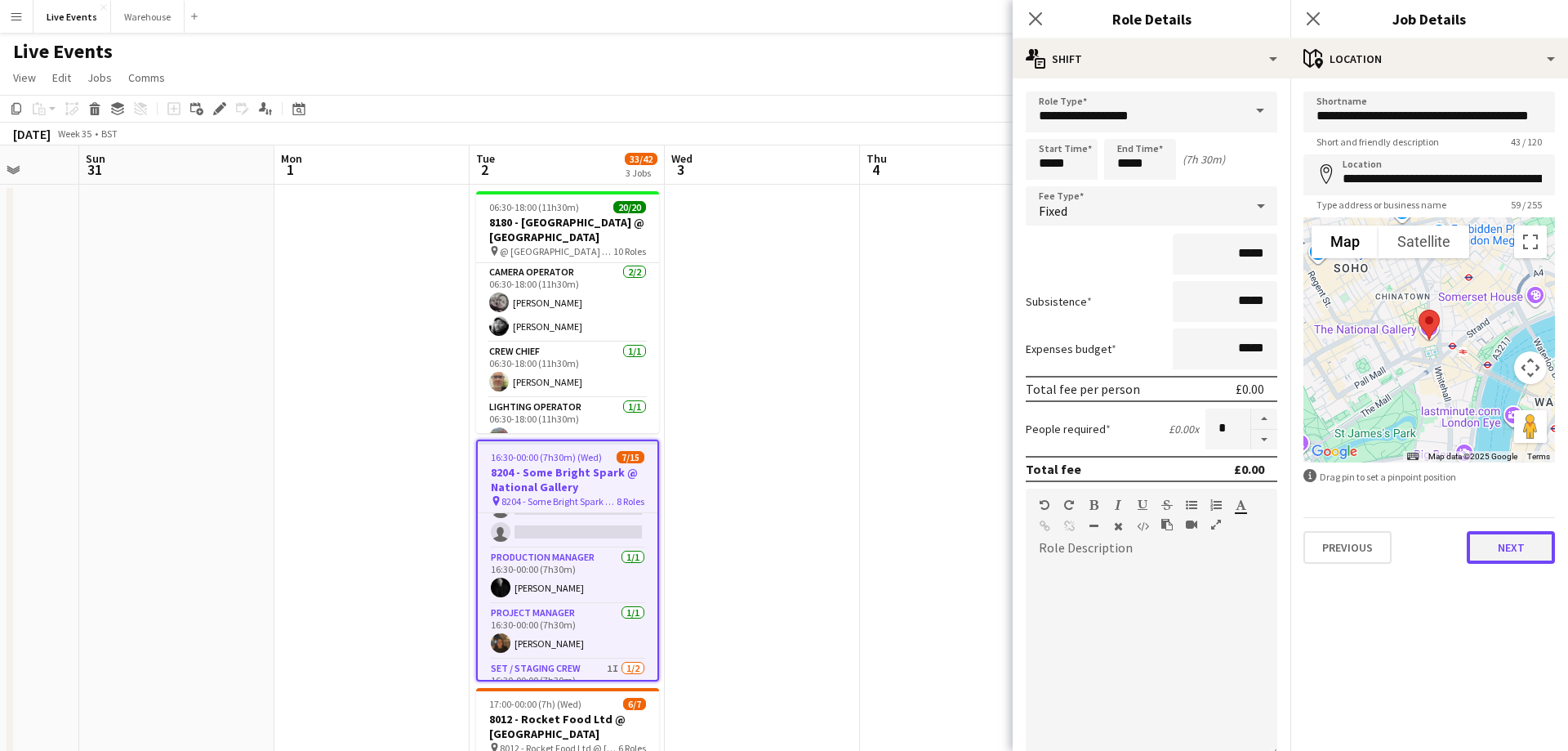
click at [1510, 550] on button "Next" at bounding box center [1511, 548] width 89 height 33
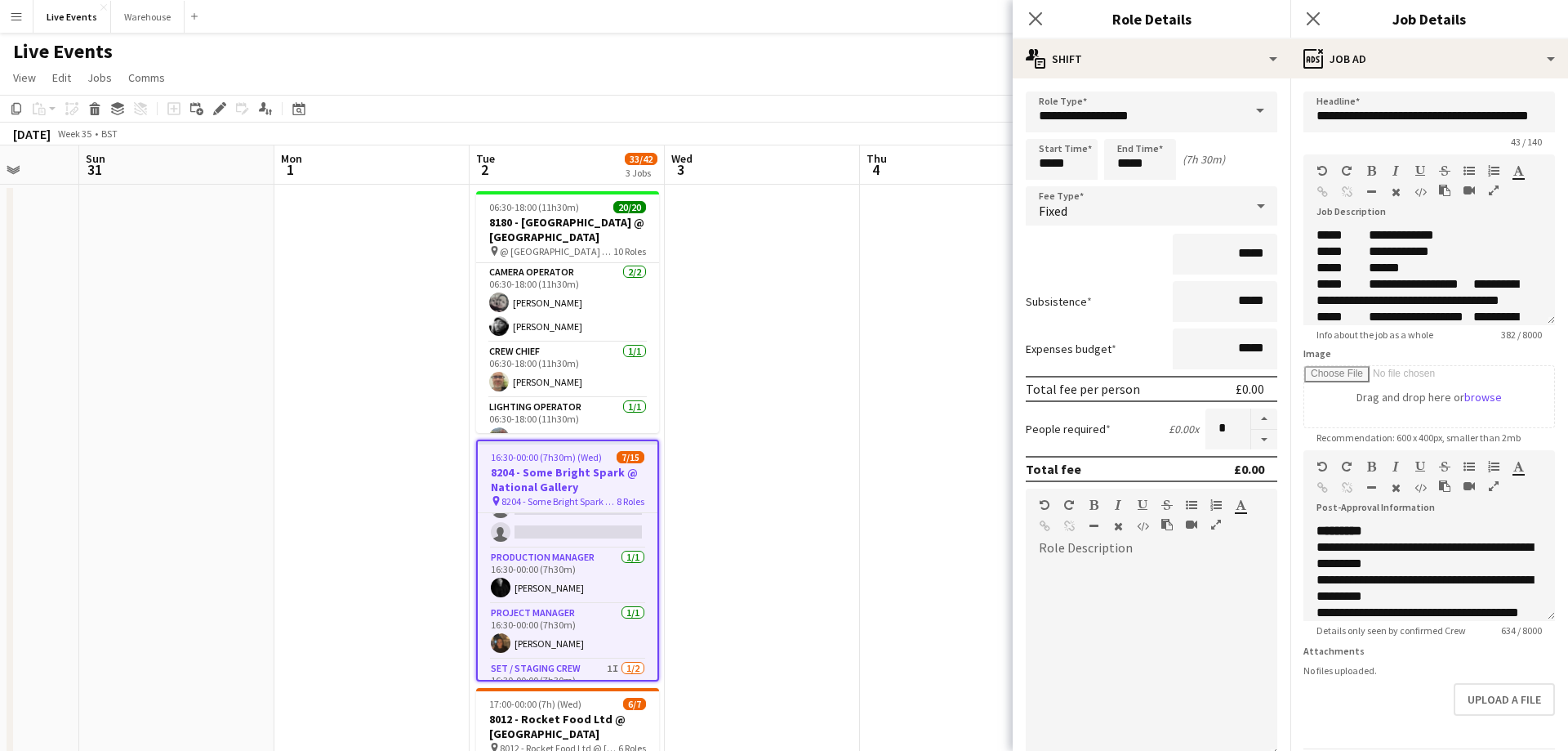
scroll to position [56, 0]
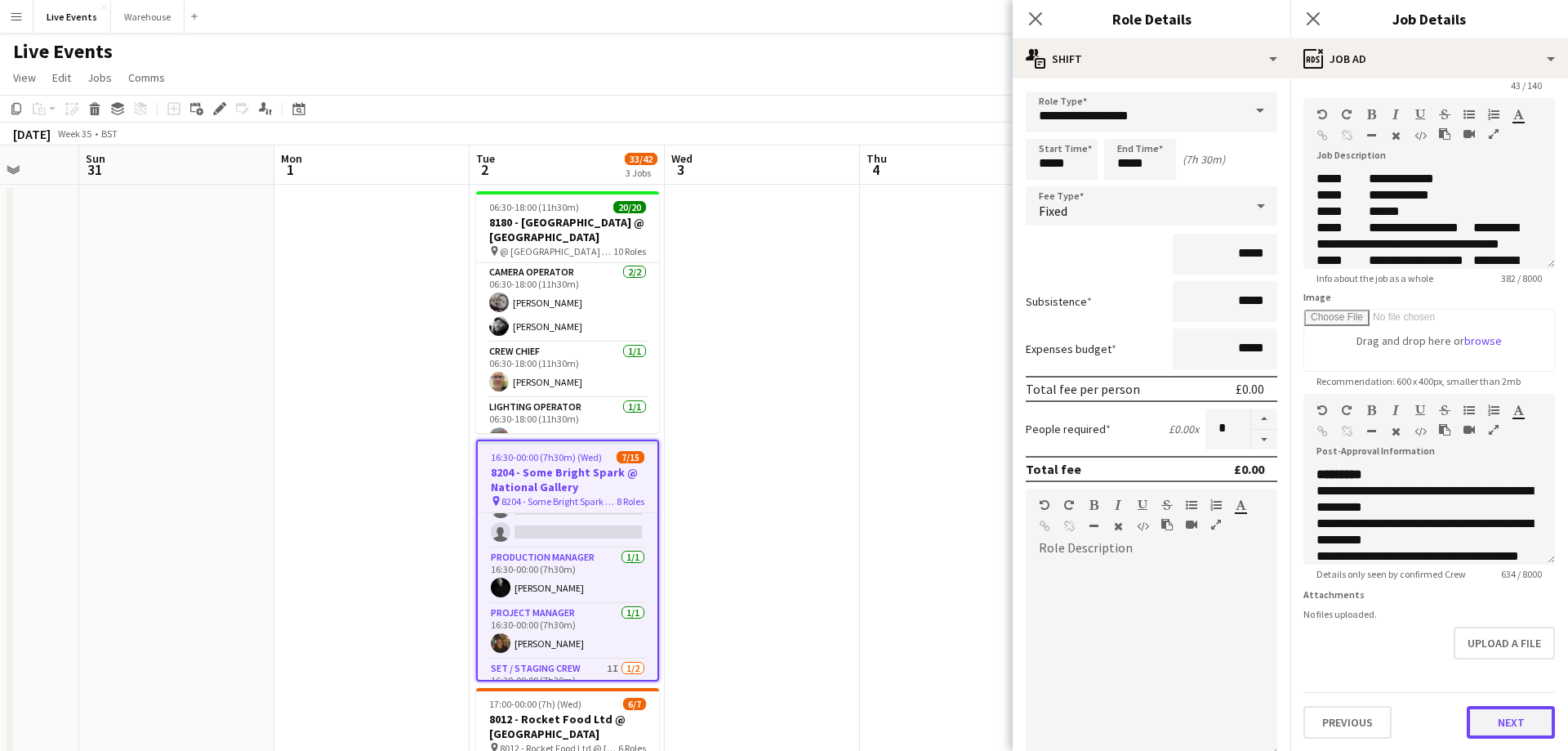
click at [1502, 710] on button "Next" at bounding box center [1511, 722] width 89 height 33
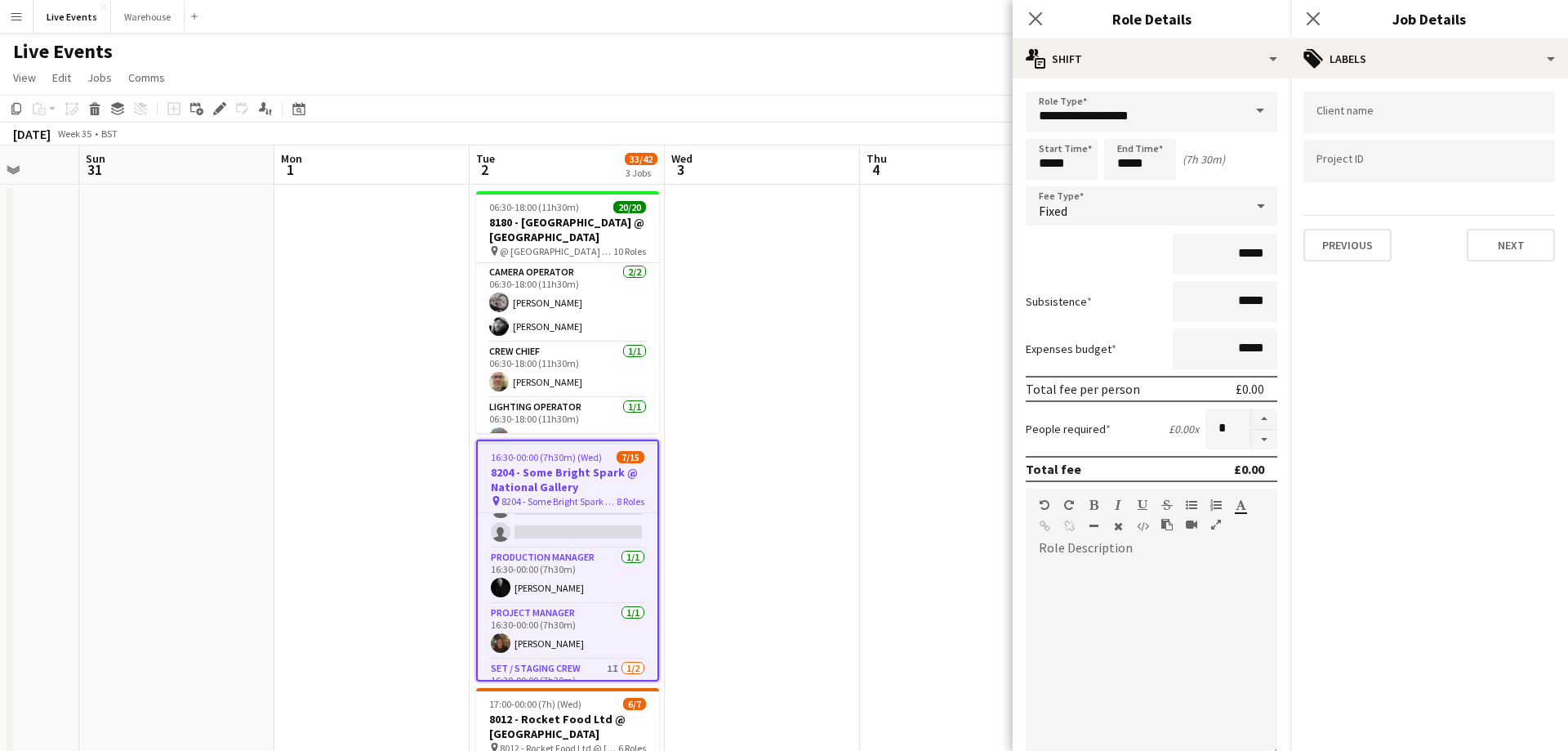
scroll to position [0, 0]
click at [1038, 9] on app-icon "Close pop-in" at bounding box center [1035, 18] width 23 height 23
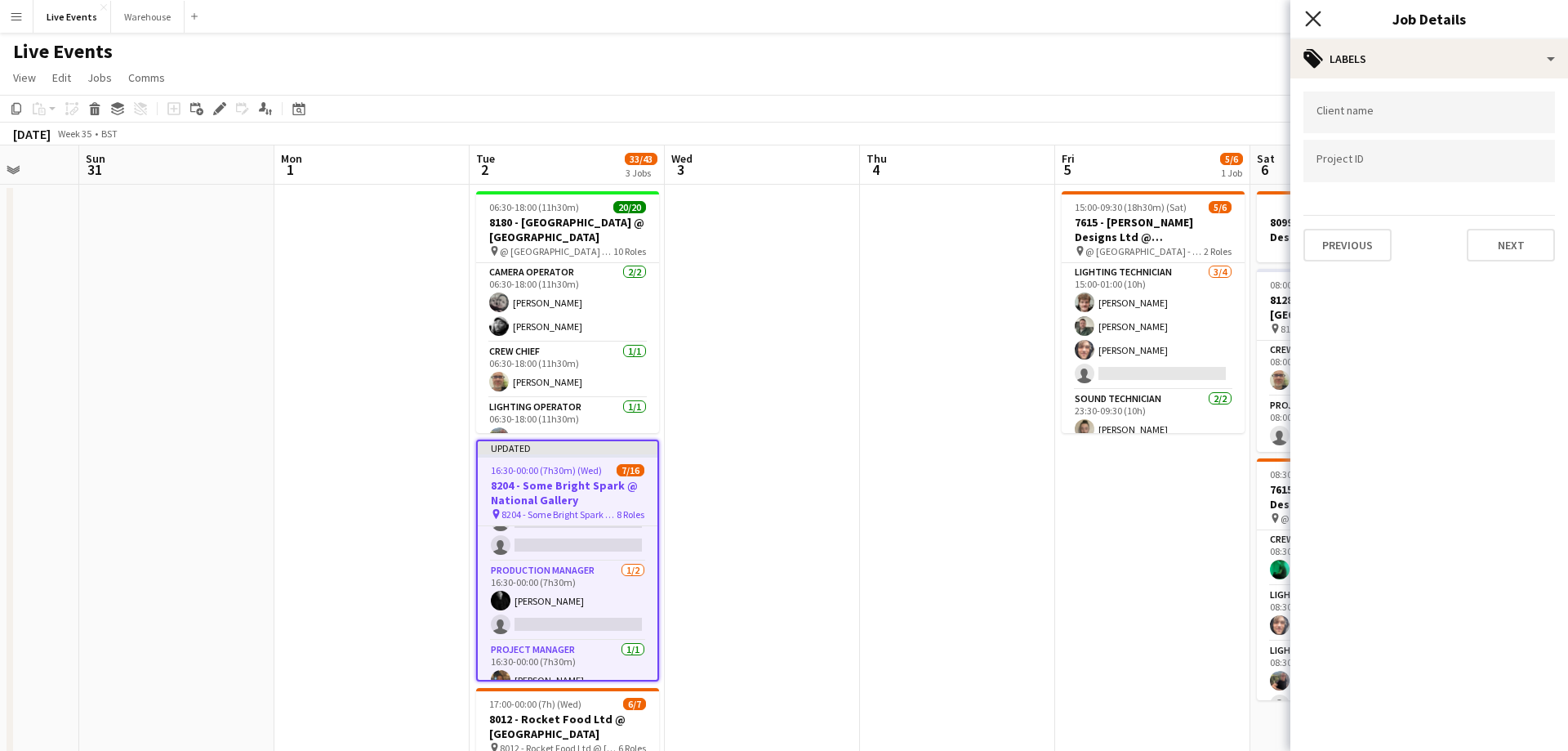
click at [1319, 20] on icon "Close pop-in" at bounding box center [1313, 18] width 16 height 16
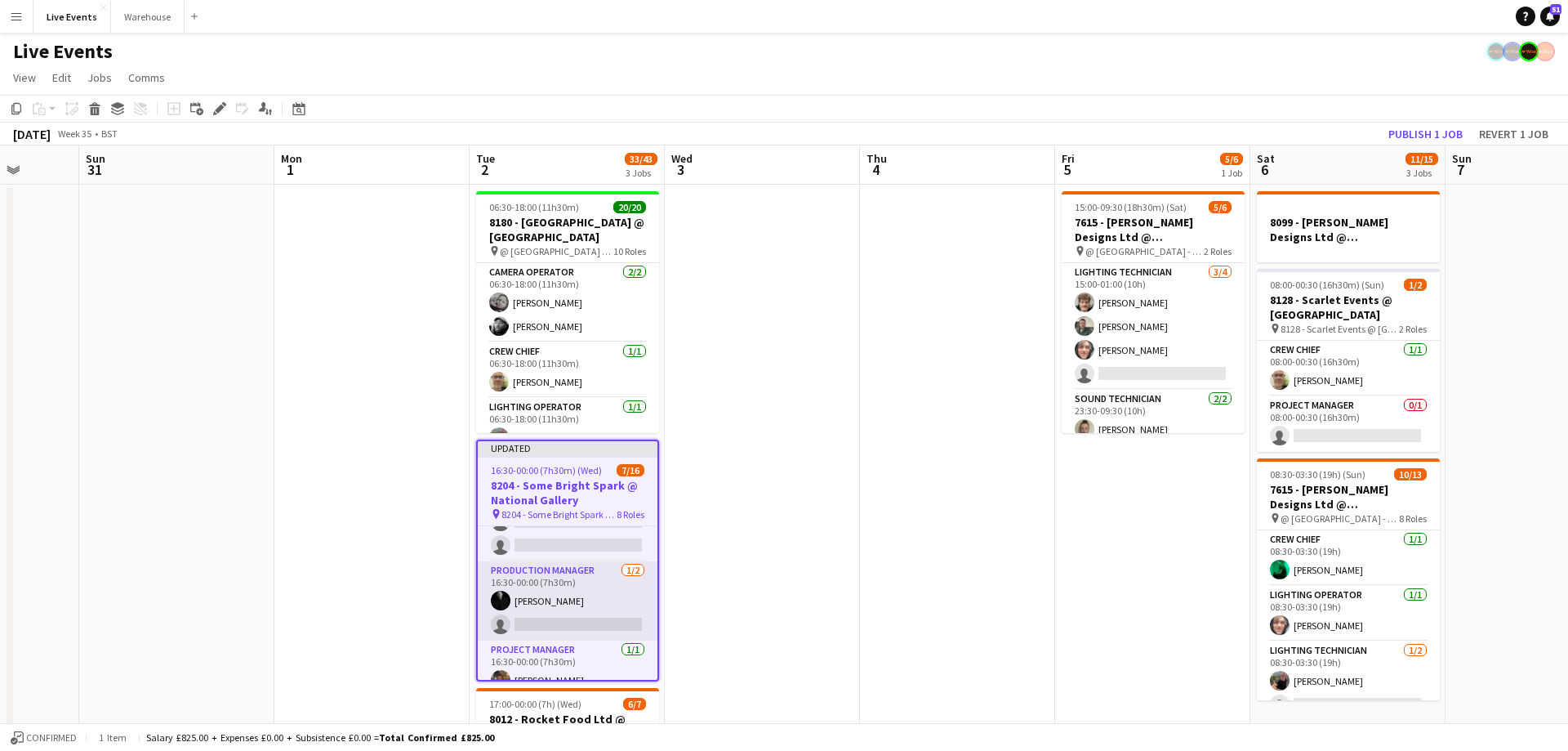
click at [605, 619] on app-card-role "Production Manager [DATE] 16:30-00:00 (7h30m) [PERSON_NAME] single-neutral-acti…" at bounding box center [567, 601] width 180 height 79
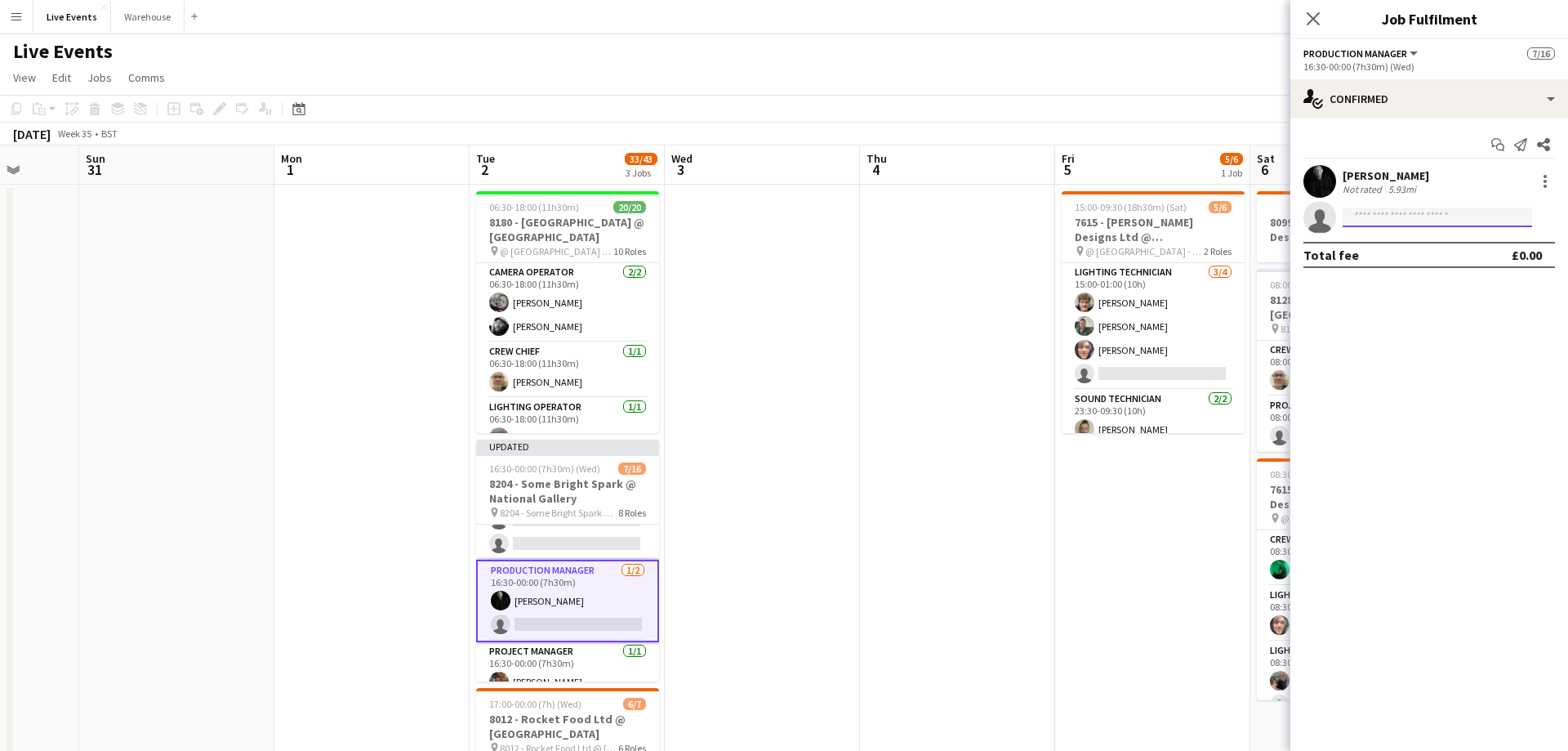
click at [1393, 218] on input at bounding box center [1437, 217] width 189 height 20
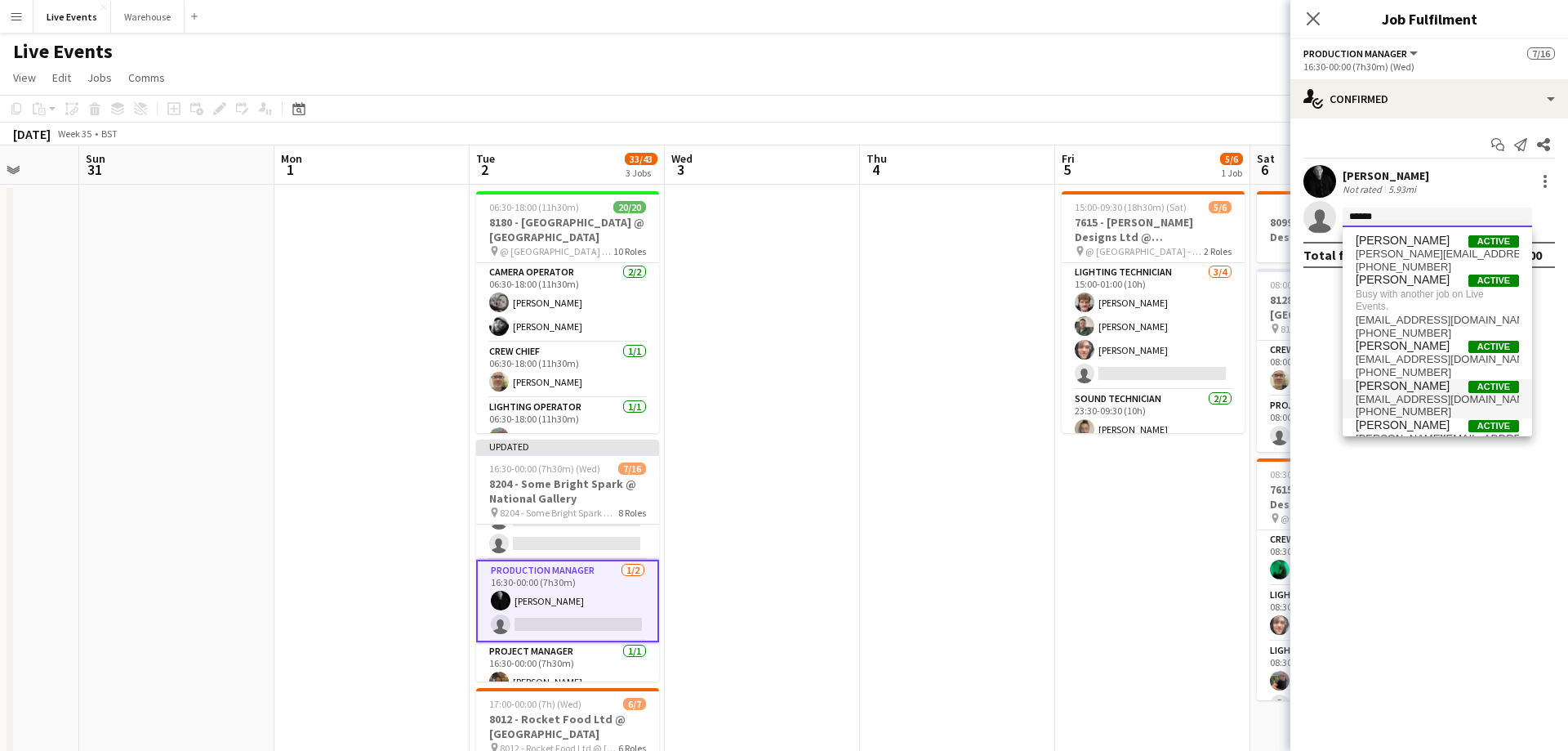
scroll to position [16, 0]
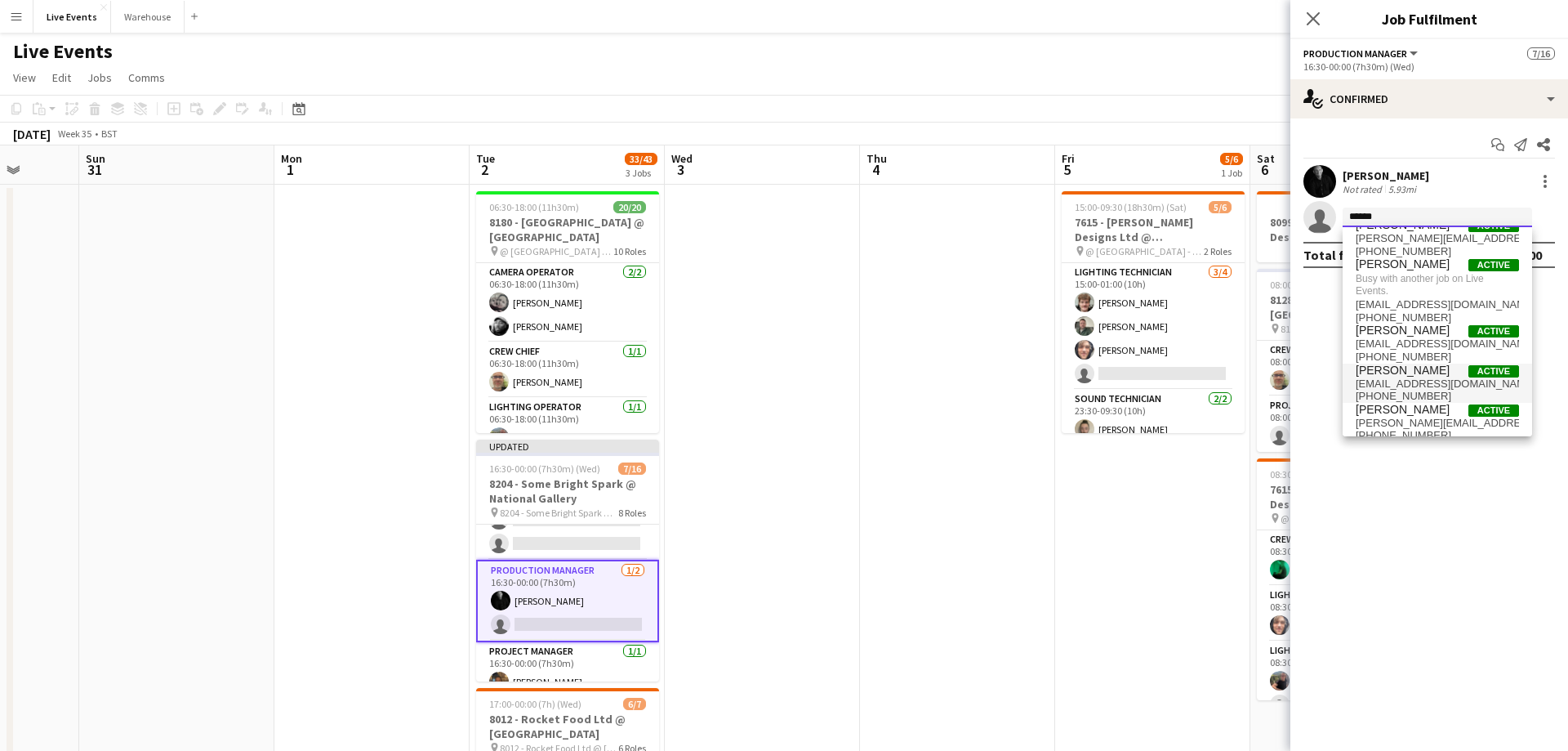
type input "******"
click at [1426, 377] on span "[EMAIL_ADDRESS][DOMAIN_NAME]" at bounding box center [1437, 383] width 163 height 13
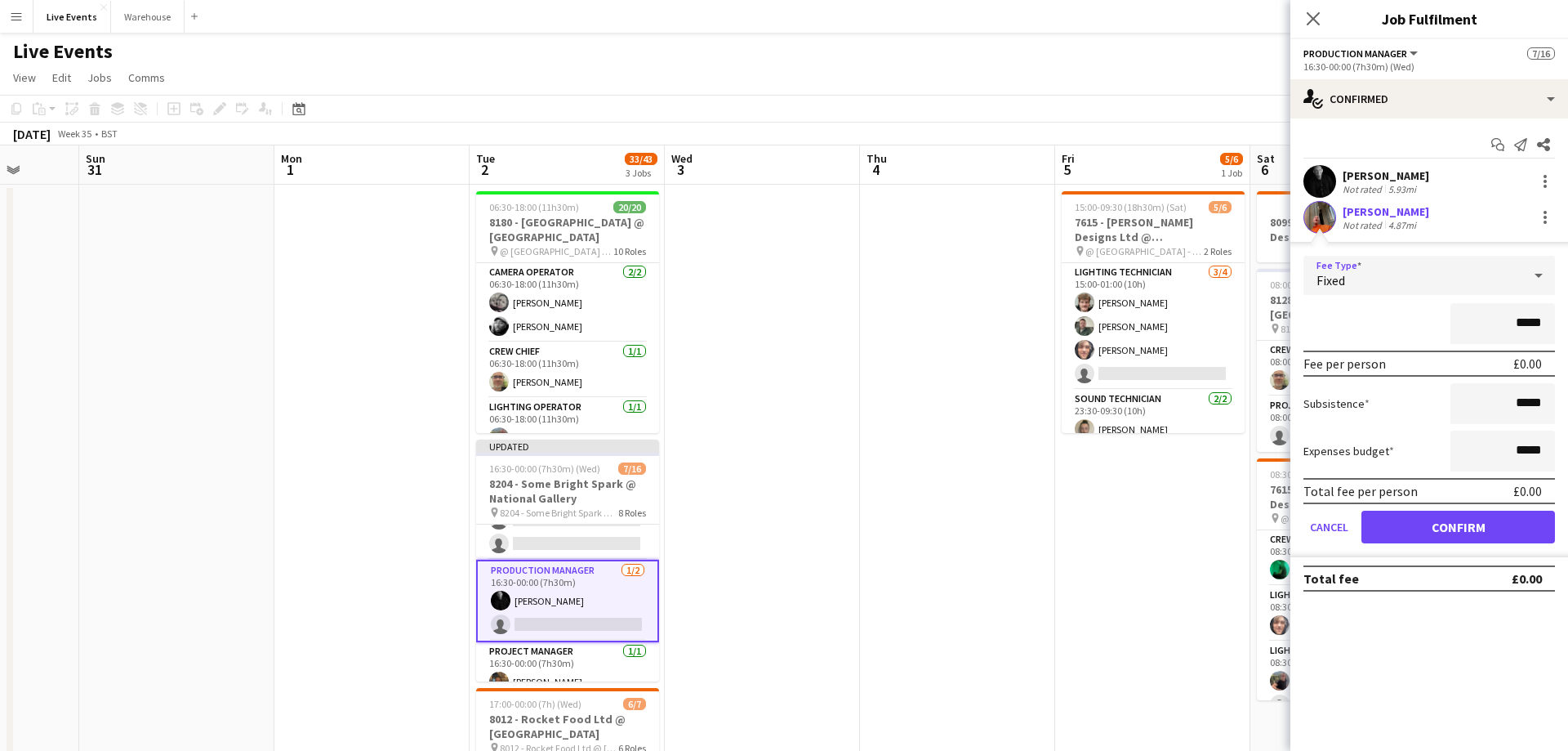
click at [1459, 286] on div "Fixed" at bounding box center [1413, 275] width 219 height 39
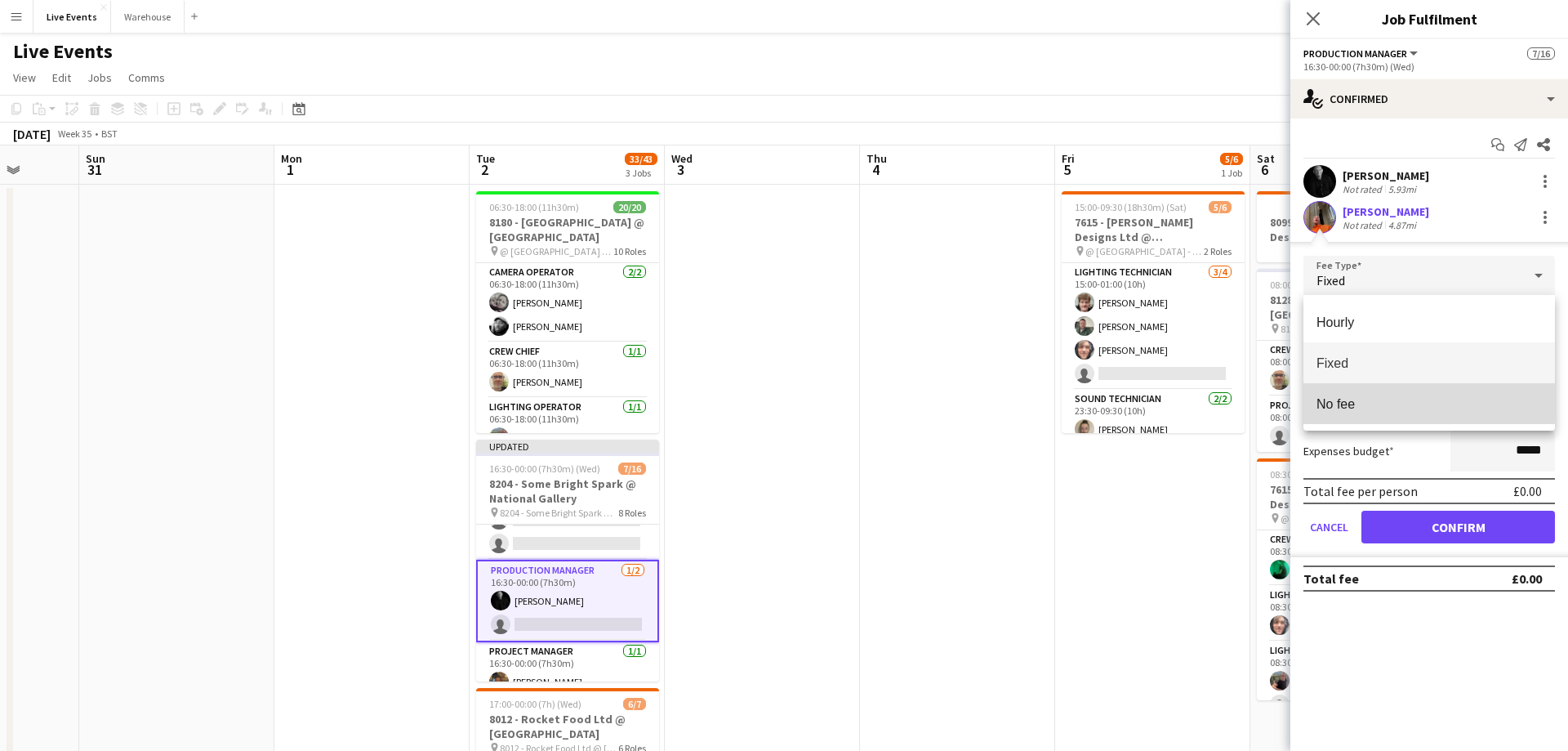
click at [1356, 396] on span "No fee" at bounding box center [1428, 404] width 225 height 16
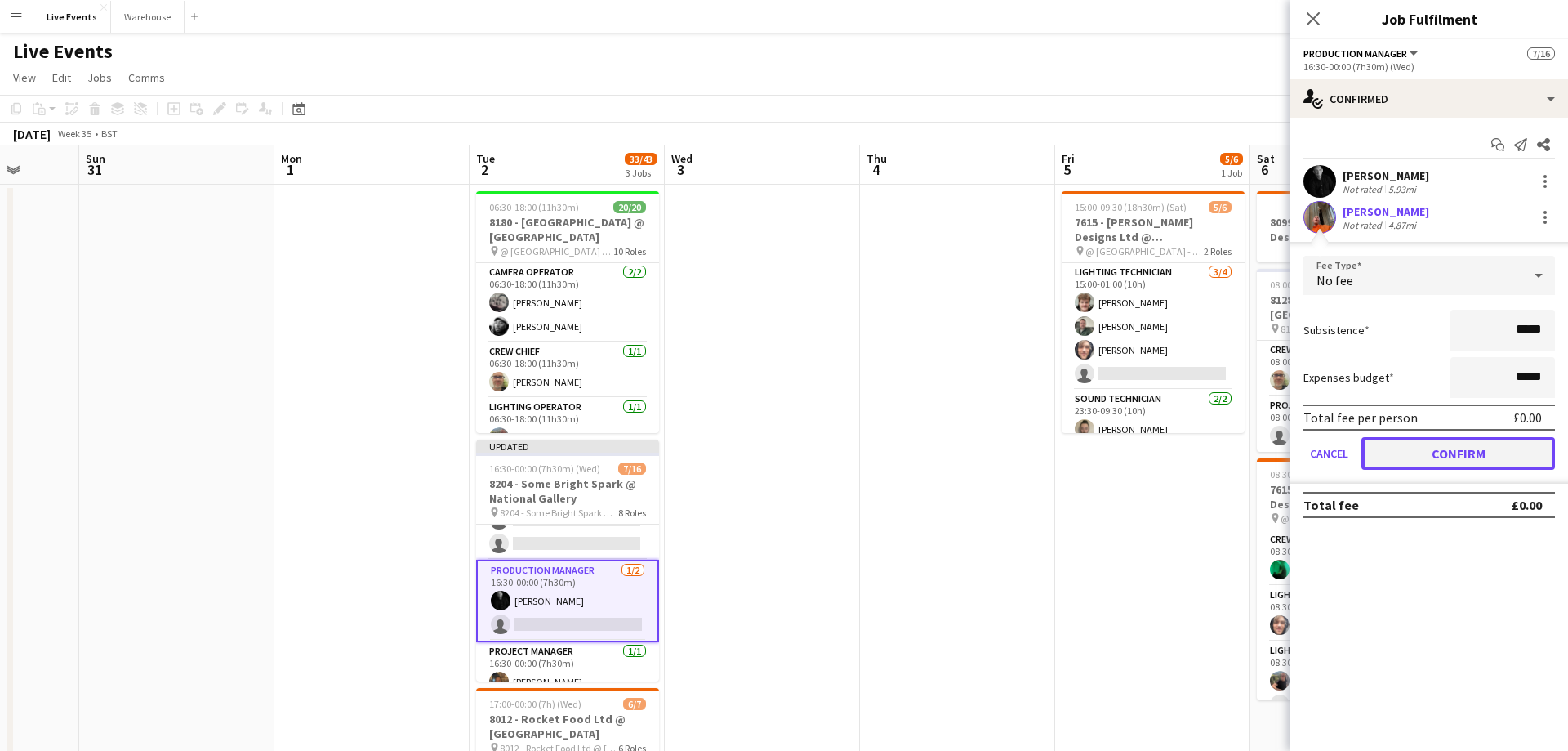
click at [1415, 457] on button "Confirm" at bounding box center [1458, 454] width 194 height 33
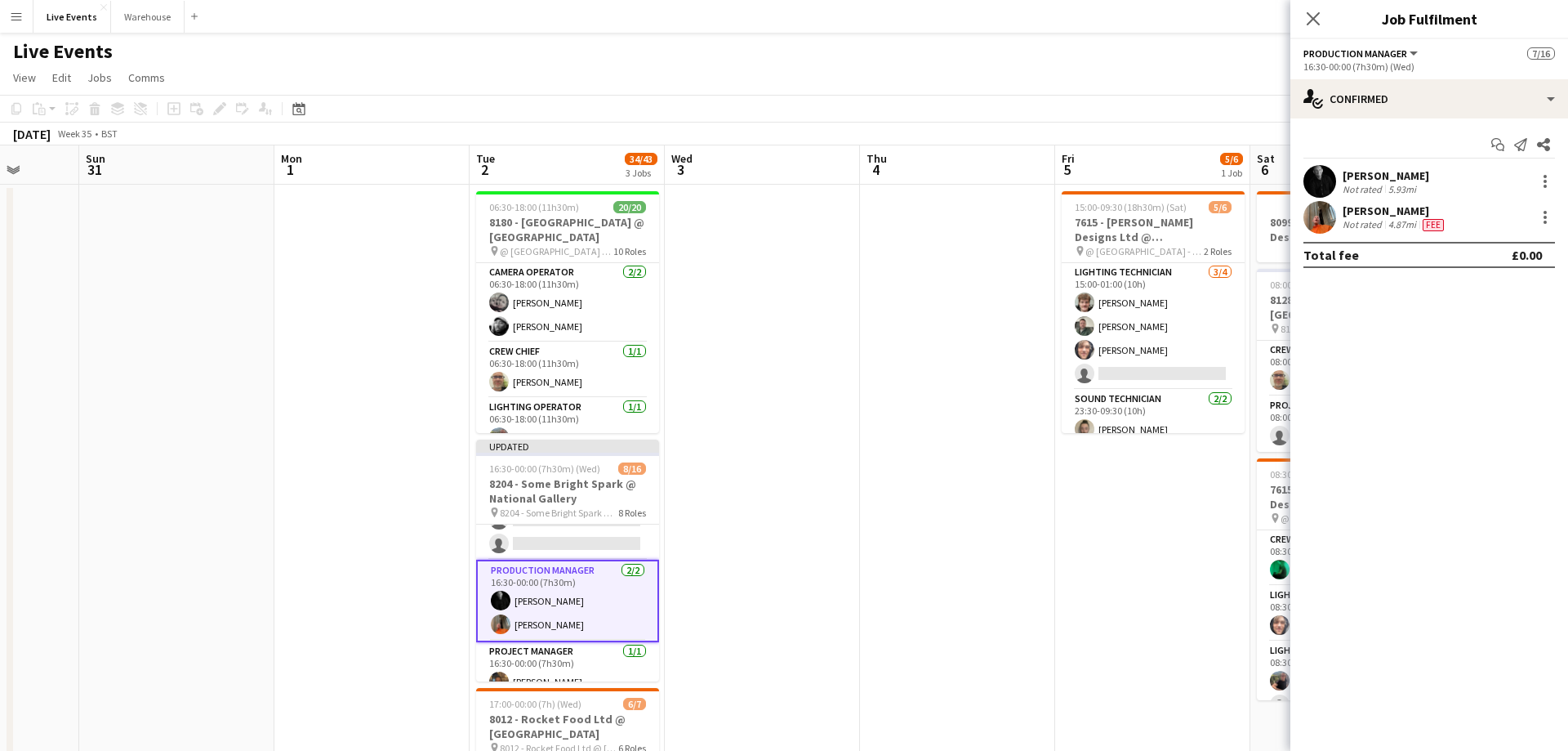
click at [1434, 224] on span "Fee" at bounding box center [1432, 225] width 21 height 12
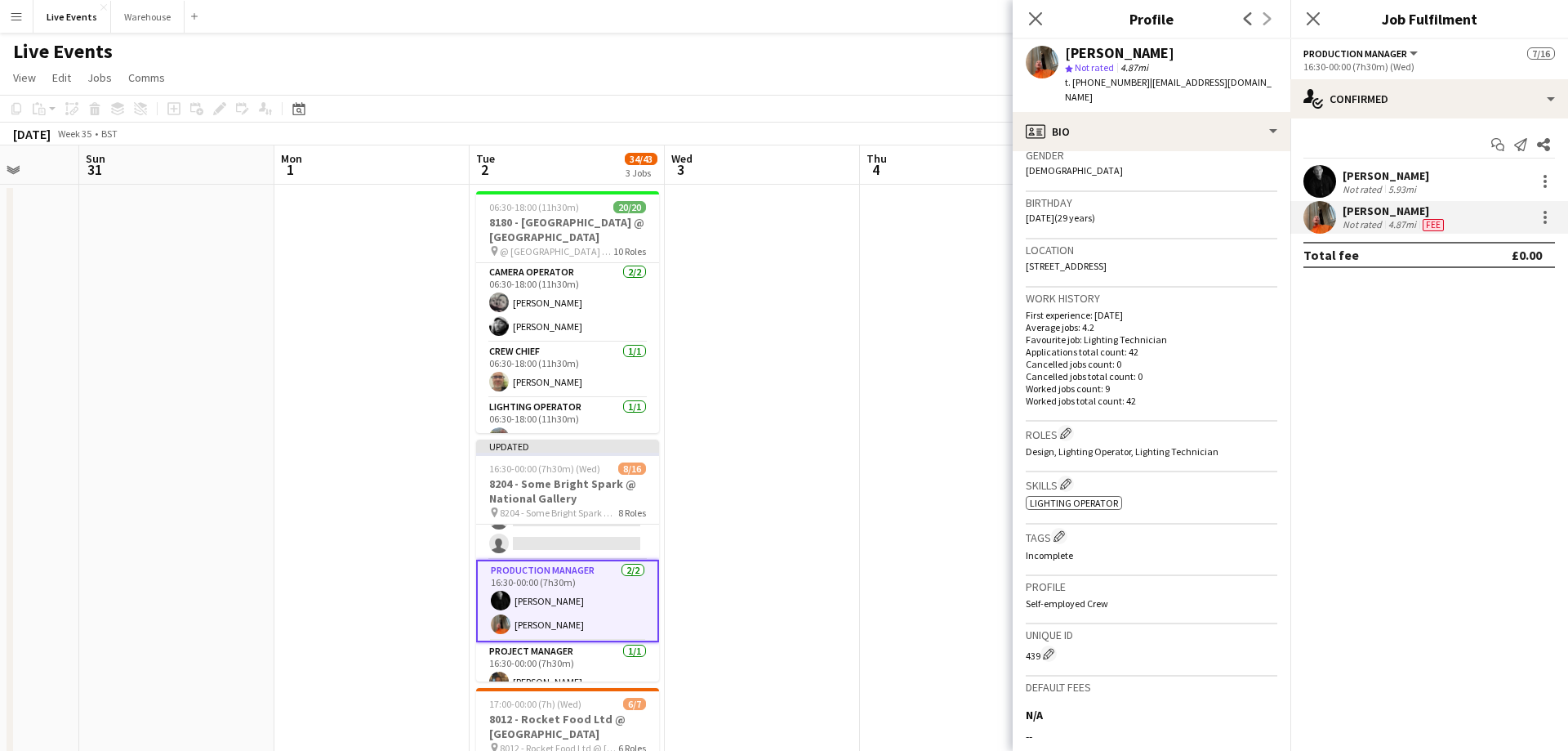
scroll to position [353, 0]
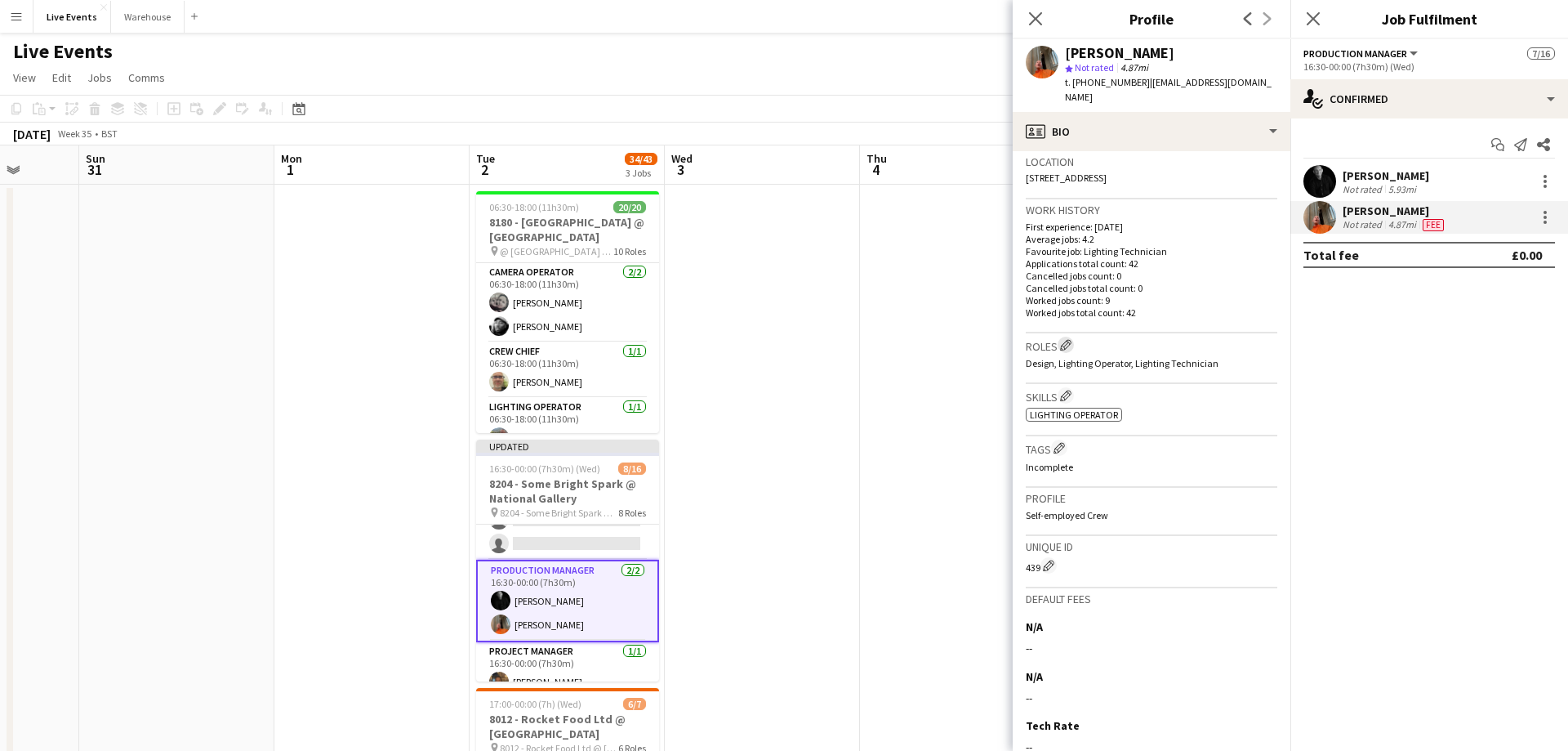
click at [1071, 339] on app-icon "Edit crew company roles" at bounding box center [1065, 344] width 11 height 11
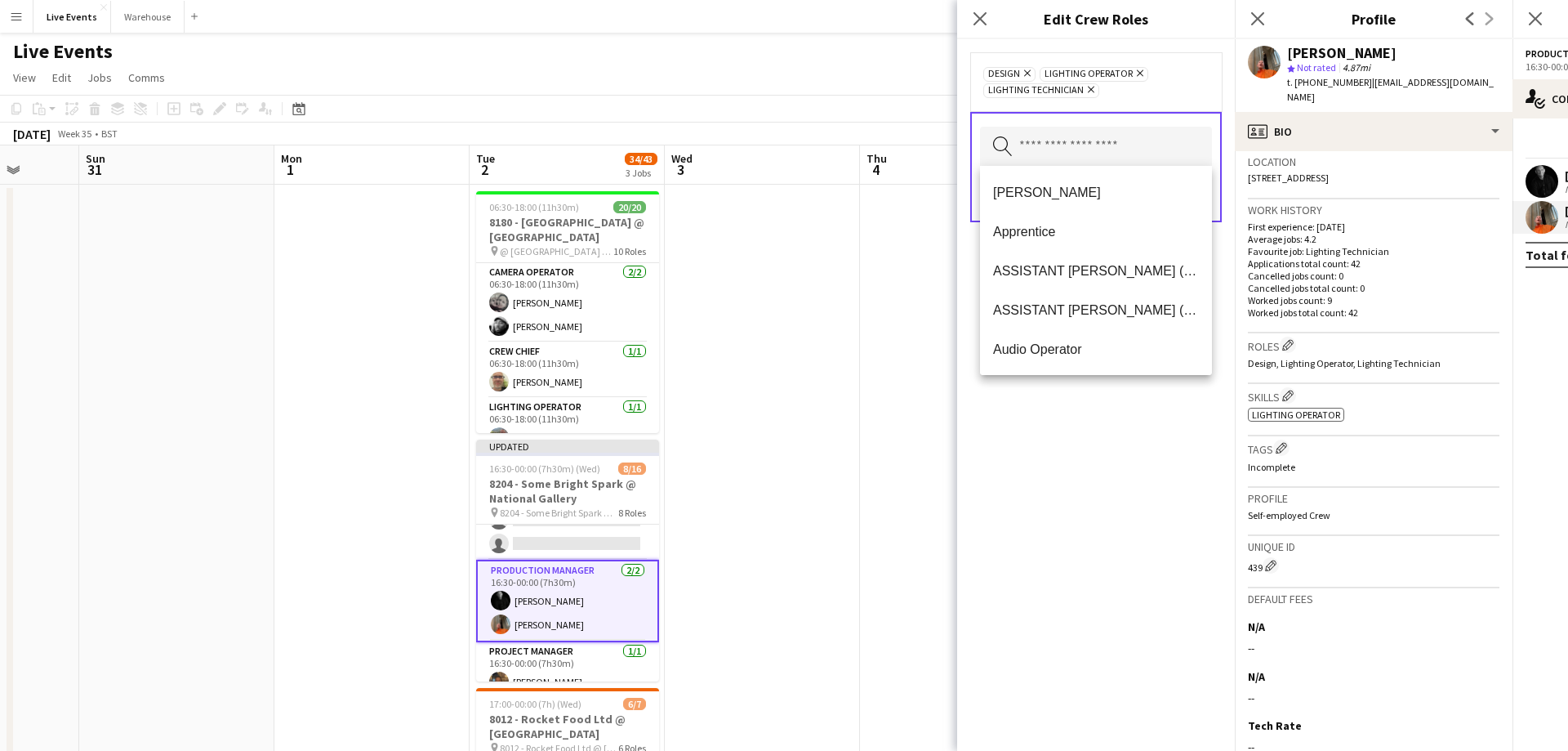
click at [1097, 147] on input "text" at bounding box center [1095, 147] width 232 height 41
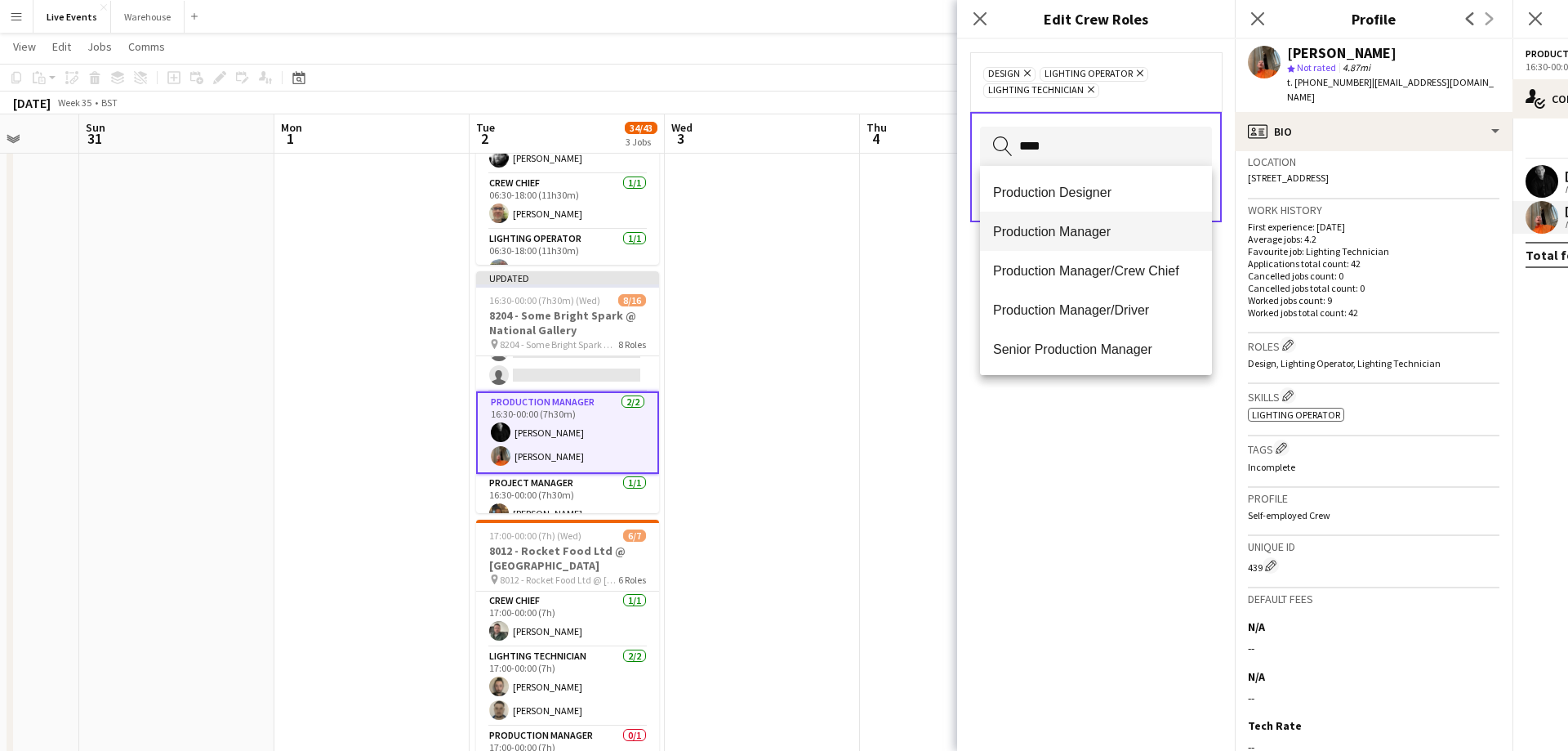
scroll to position [34, 0]
type input "****"
click at [1107, 308] on span "Production Manager" at bounding box center [1095, 315] width 206 height 16
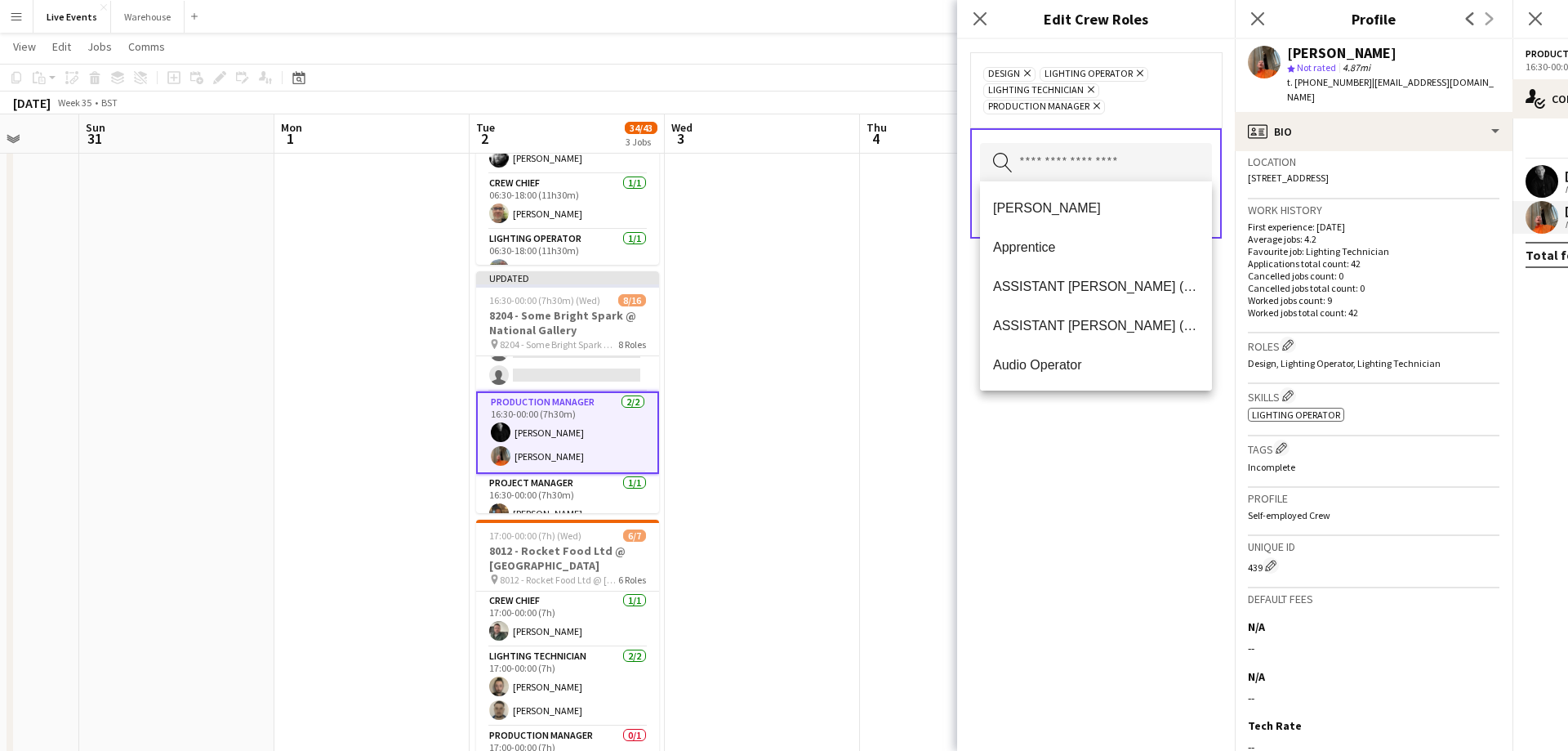
click at [1140, 480] on div "Design Remove Lighting Operator Remove Lighting Technician Remove Production Ma…" at bounding box center [1096, 395] width 278 height 712
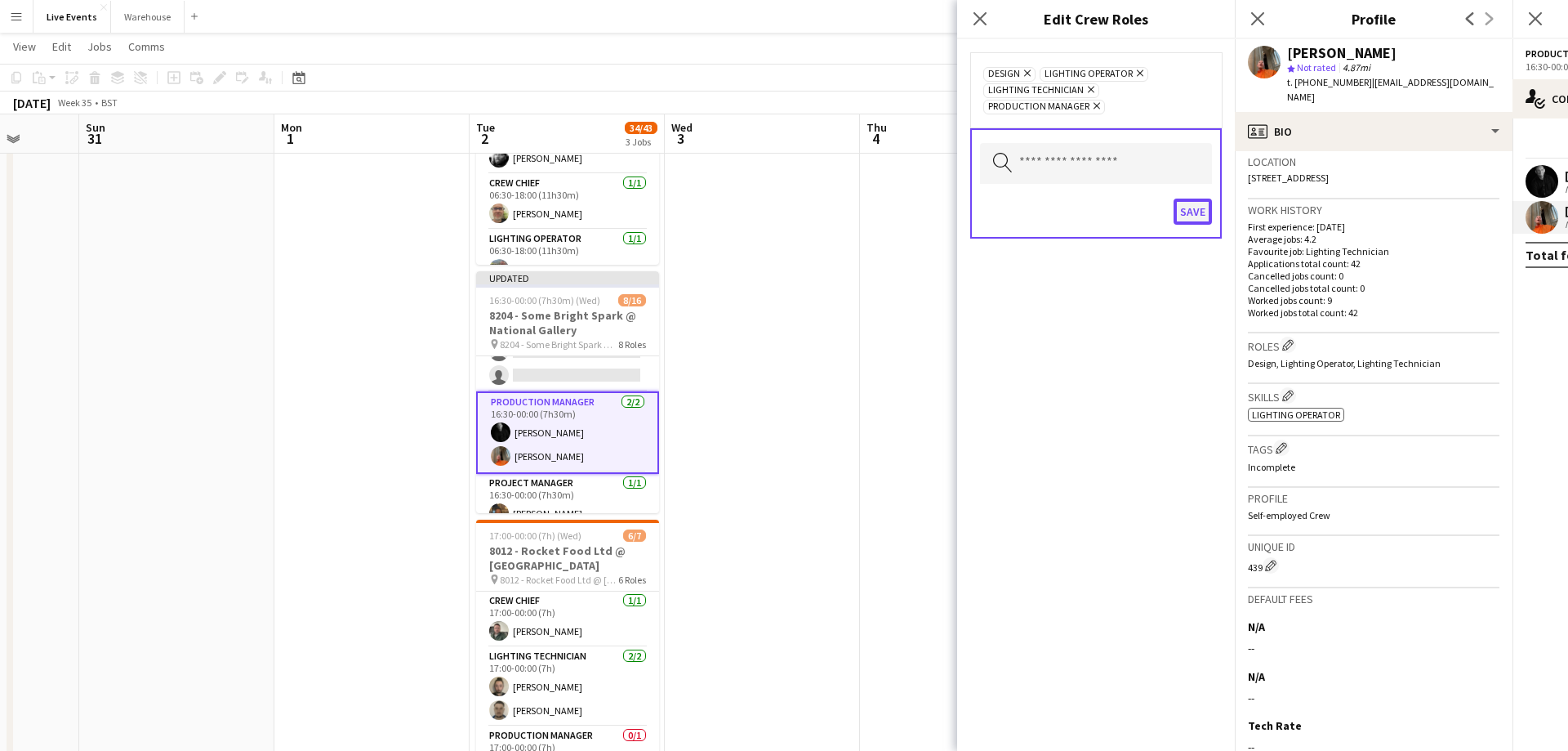
click at [1201, 214] on button "Save" at bounding box center [1193, 211] width 38 height 26
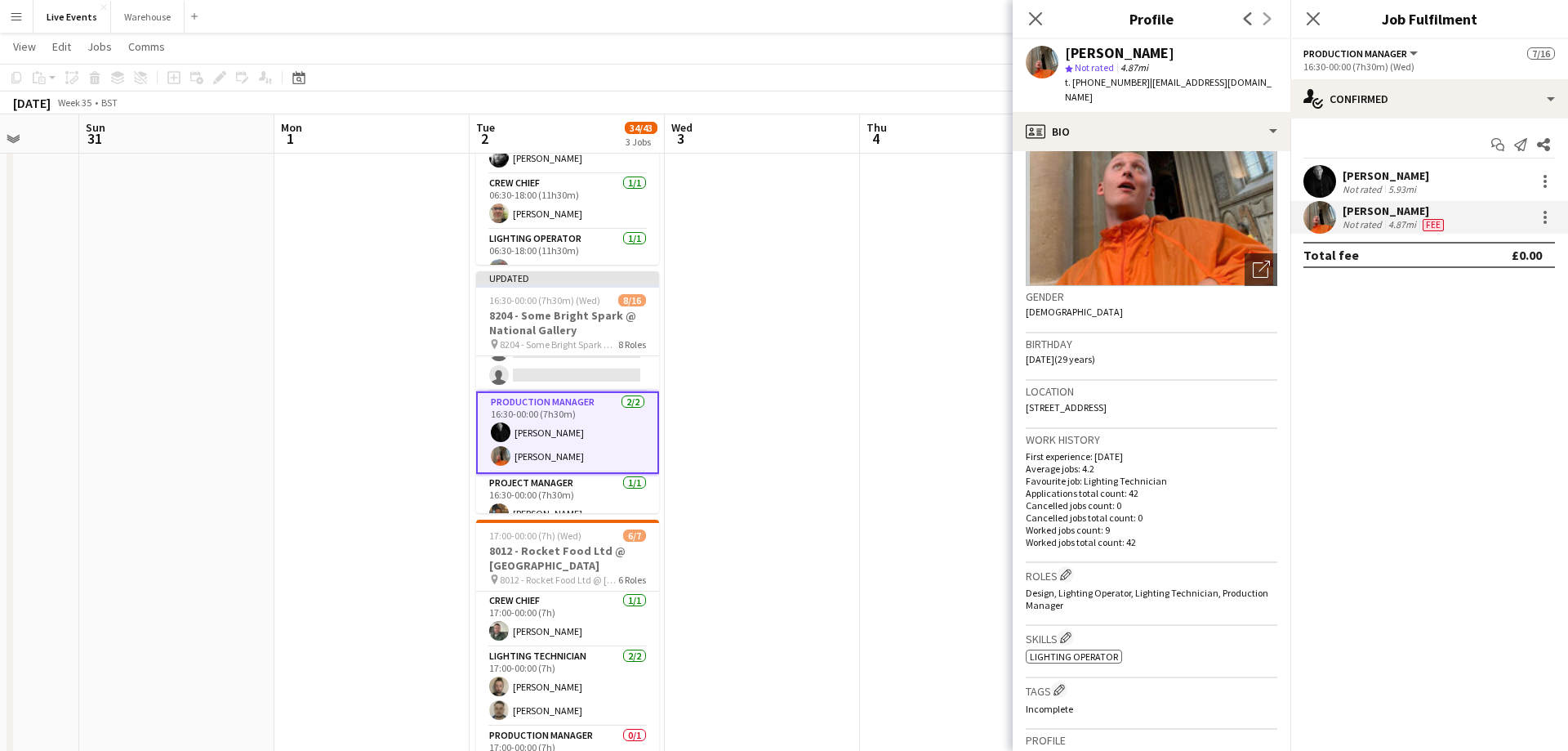
scroll to position [0, 0]
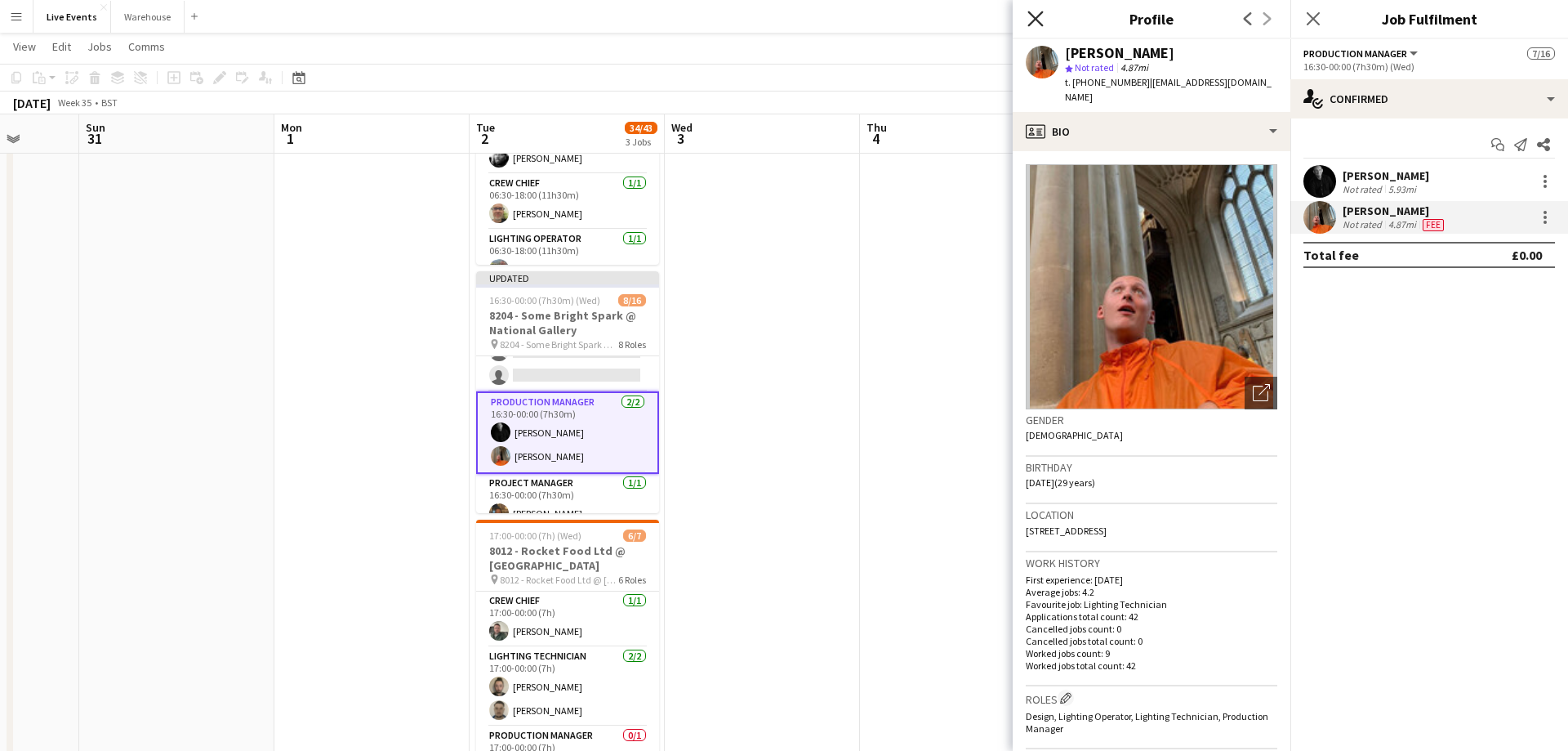
click at [1033, 25] on icon "Close pop-in" at bounding box center [1035, 18] width 16 height 16
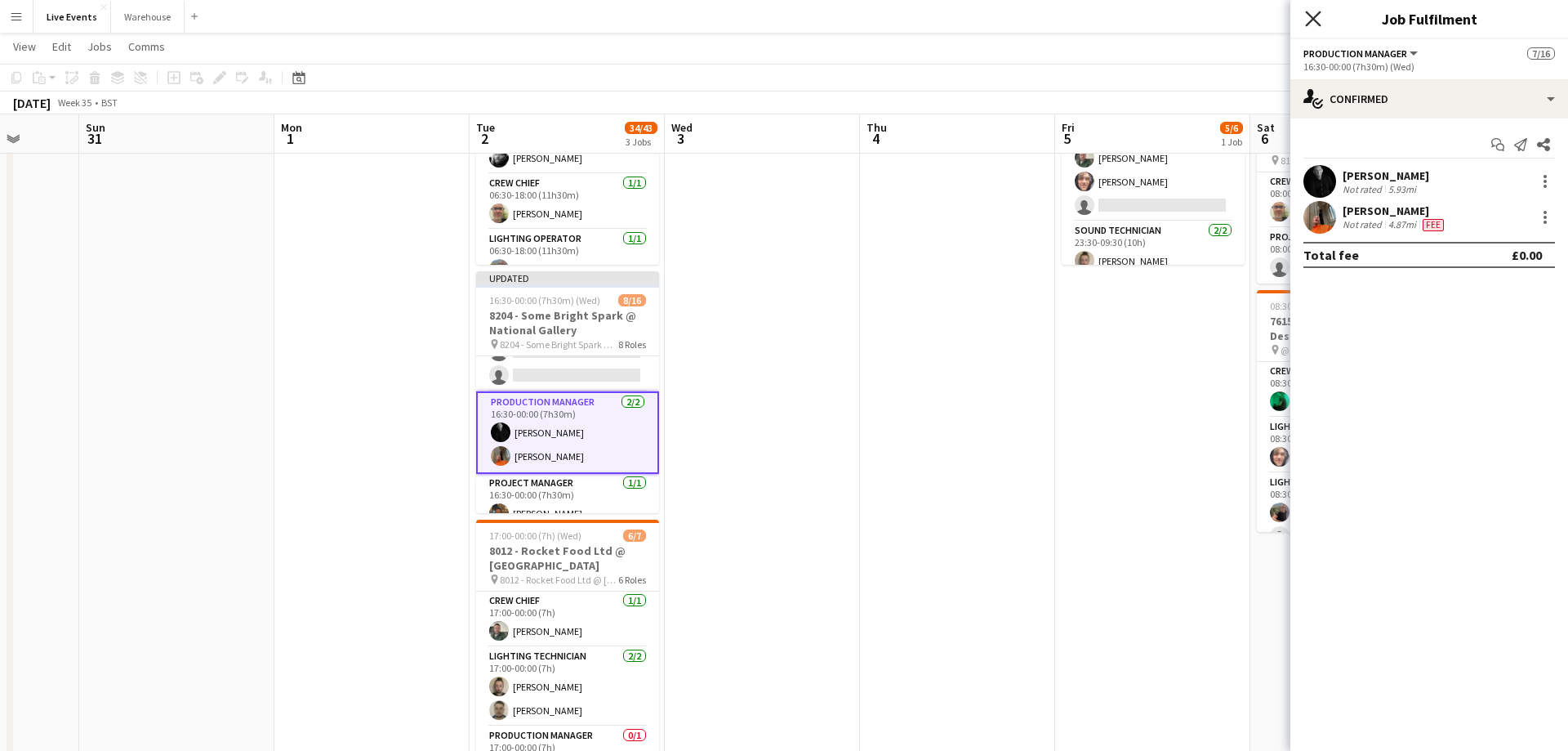
click at [1317, 19] on icon "Close pop-in" at bounding box center [1313, 18] width 16 height 16
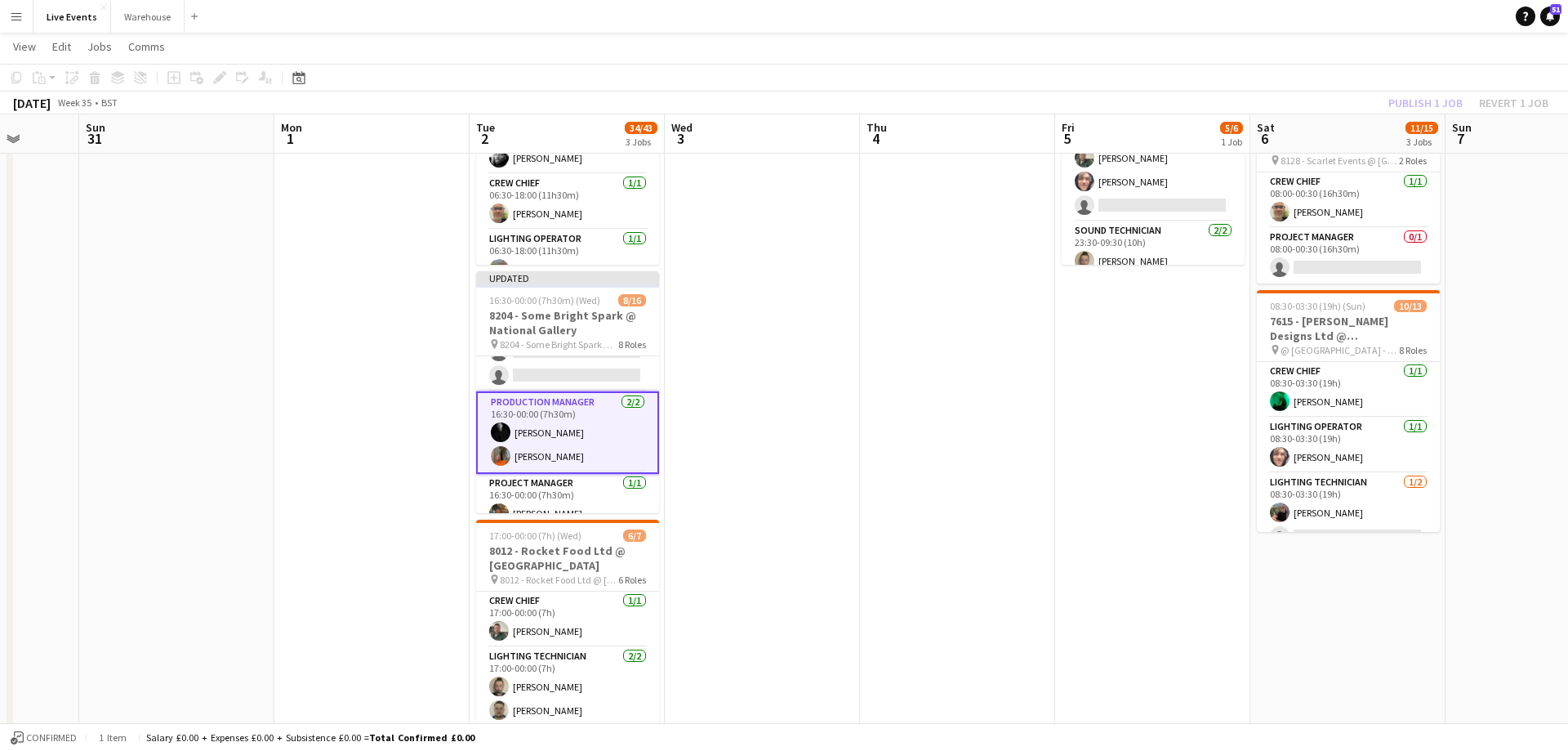
click at [866, 373] on app-date-cell at bounding box center [957, 473] width 195 height 914
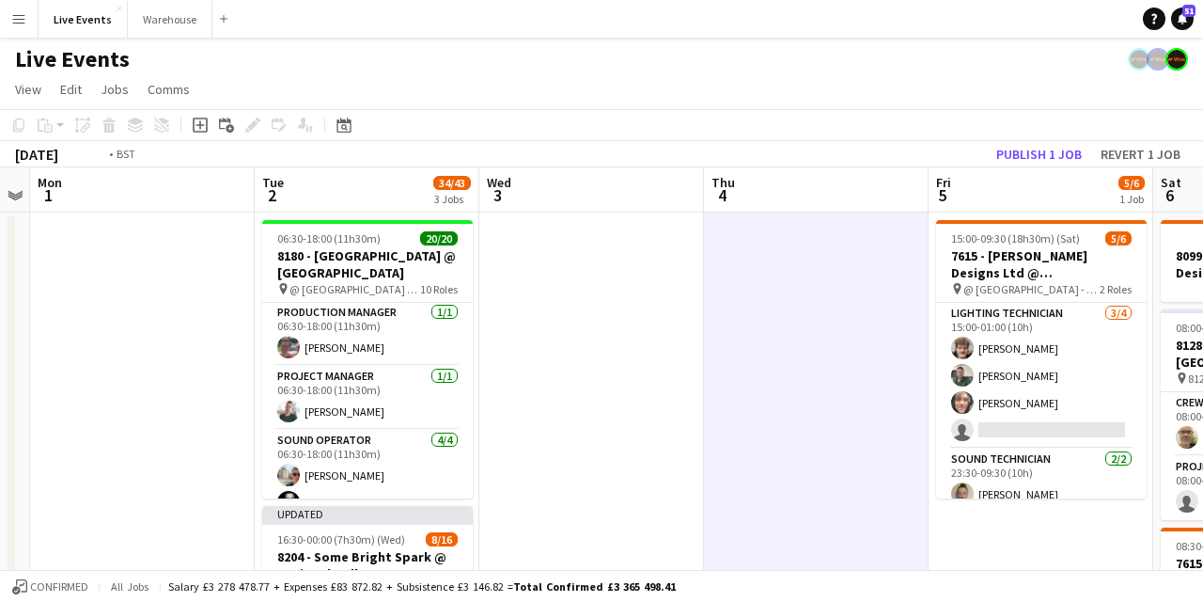
drag, startPoint x: 755, startPoint y: 201, endPoint x: 283, endPoint y: 180, distance: 472.3
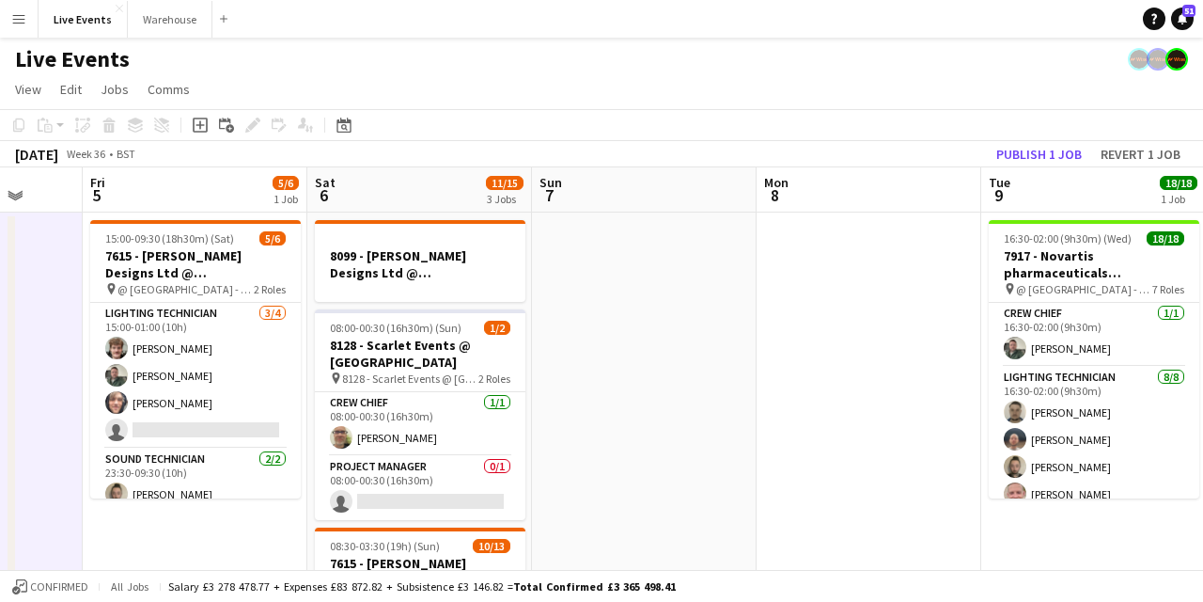
drag, startPoint x: 526, startPoint y: 216, endPoint x: 325, endPoint y: 194, distance: 202.4
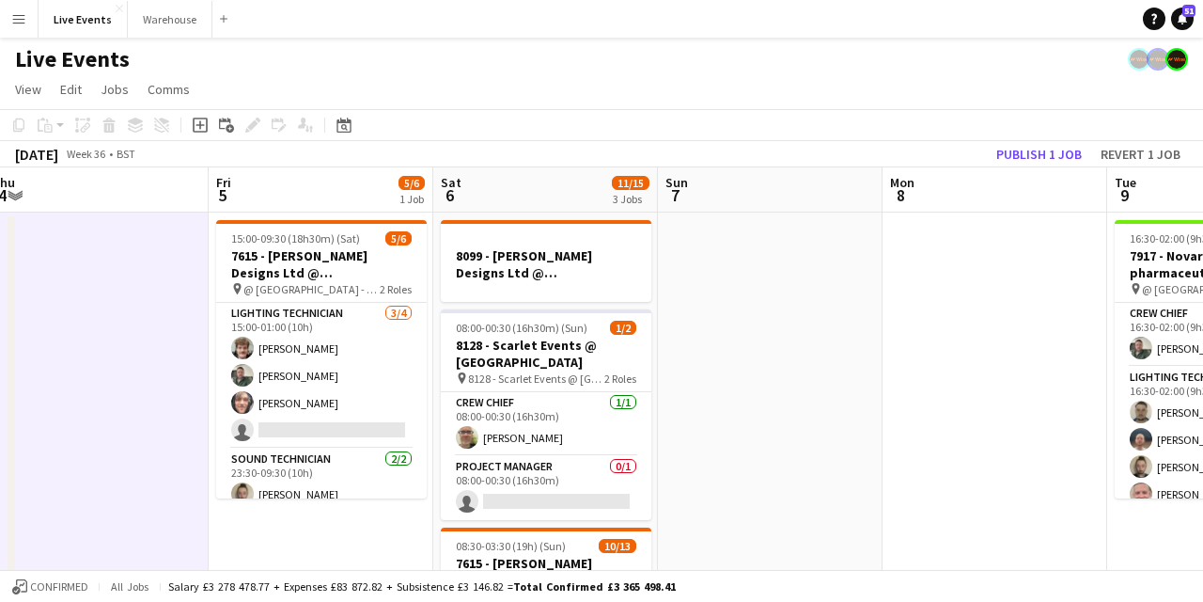
drag, startPoint x: 640, startPoint y: 189, endPoint x: 751, endPoint y: 191, distance: 110.9
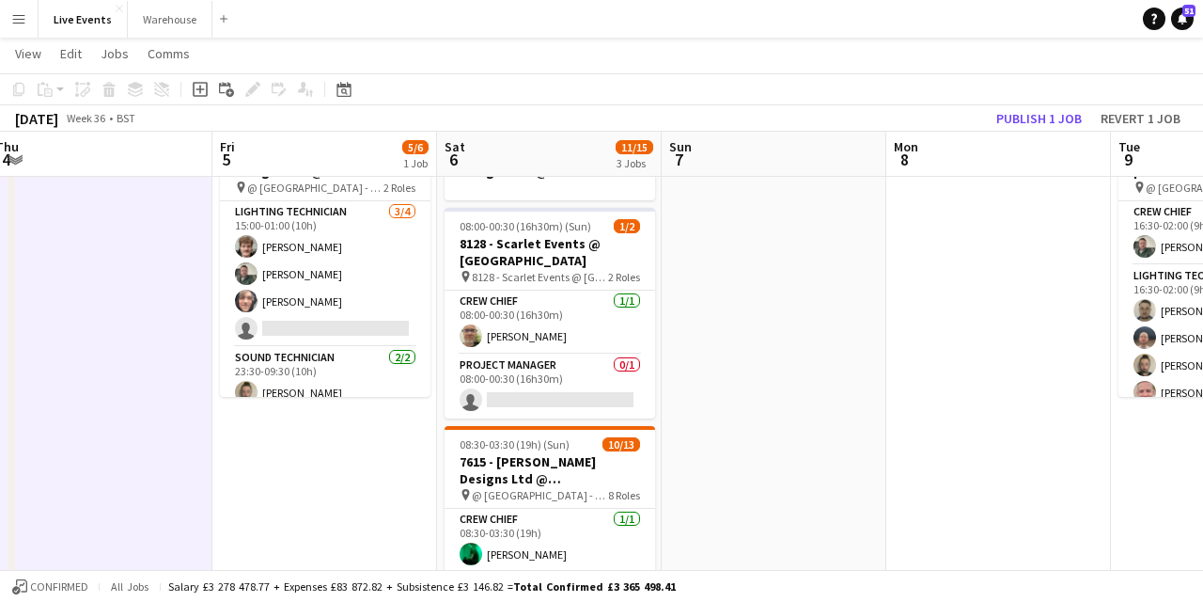
scroll to position [0, 686]
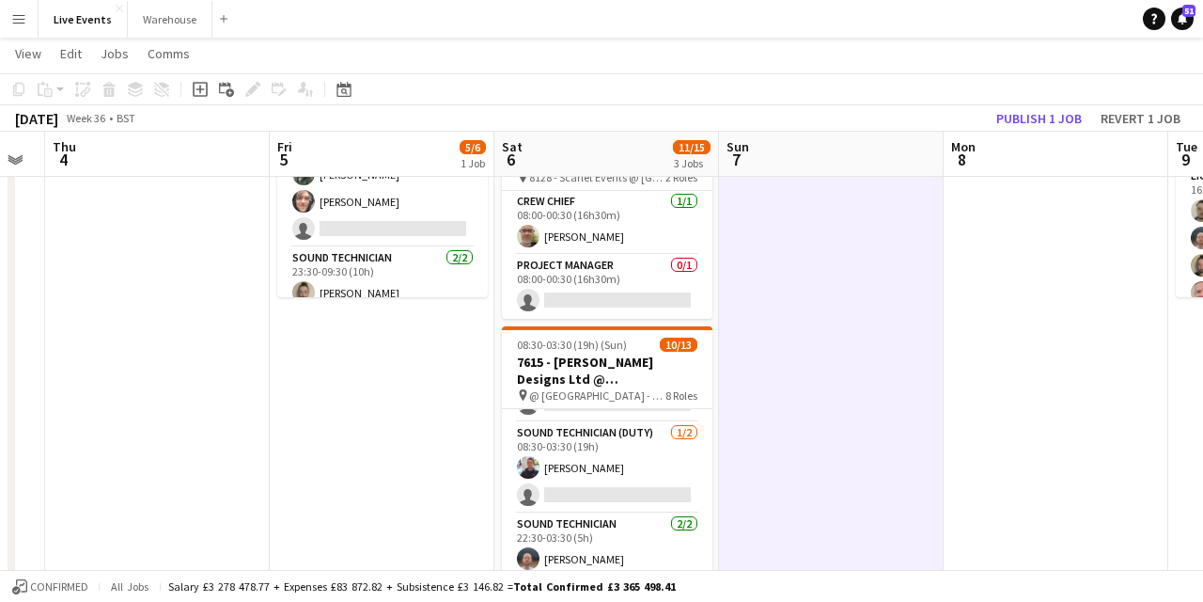
scroll to position [0, 628]
drag, startPoint x: 506, startPoint y: 146, endPoint x: 564, endPoint y: 154, distance: 58.9
click at [564, 154] on app-calendar-viewport "Mon 1 Tue 2 34/43 3 Jobs Wed 3 Thu 4 Fri 5 5/6 1 Job Sat 6 11/15 3 Jobs Sun 7 M…" at bounding box center [601, 468] width 1203 height 1188
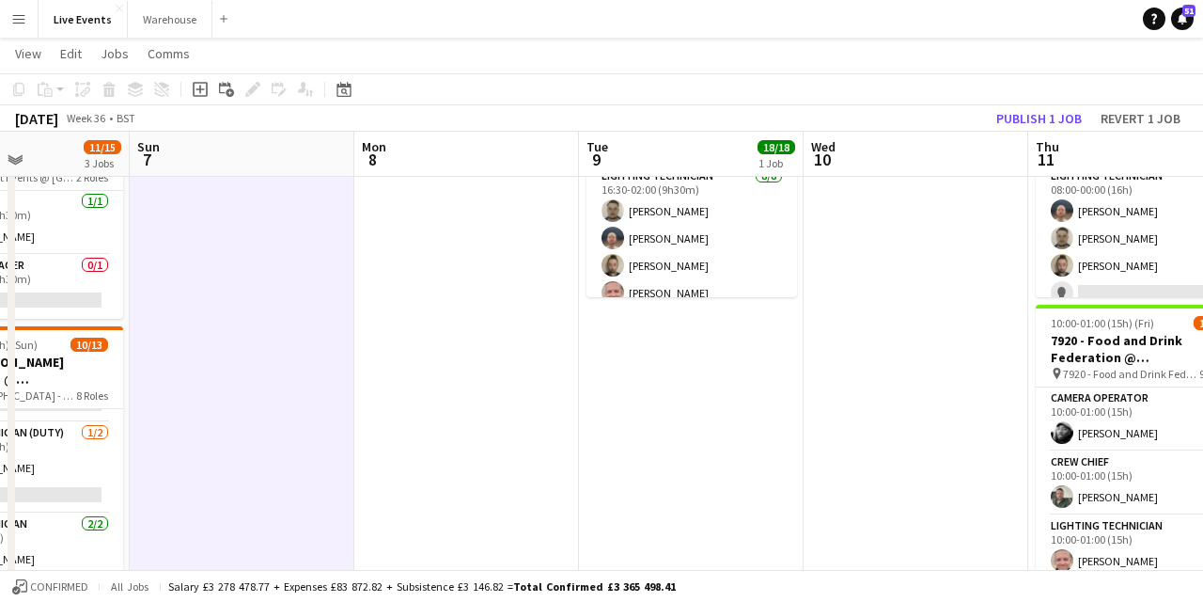
drag, startPoint x: 1035, startPoint y: 149, endPoint x: 476, endPoint y: 218, distance: 563.5
click at [444, 221] on app-calendar-viewport "Wed 3 Thu 4 Fri 5 5/6 1 Job Sat 6 11/15 3 Jobs Sun 7 Mon 8 Tue 9 18/18 1 Job We…" at bounding box center [601, 468] width 1203 height 1188
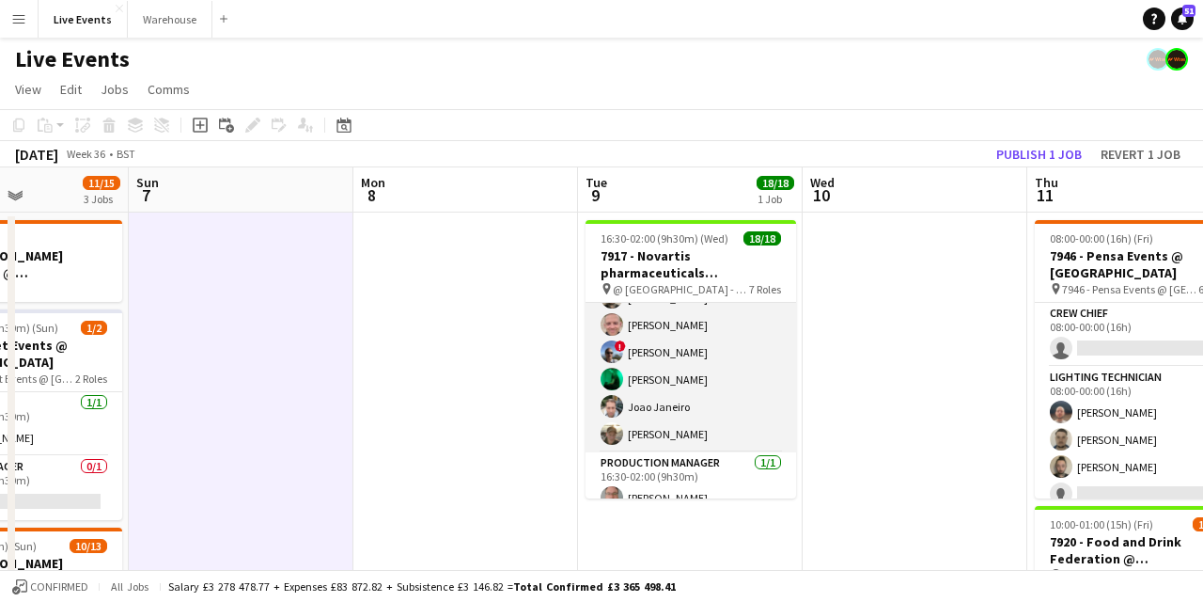
scroll to position [0, 0]
